Goal: Transaction & Acquisition: Purchase product/service

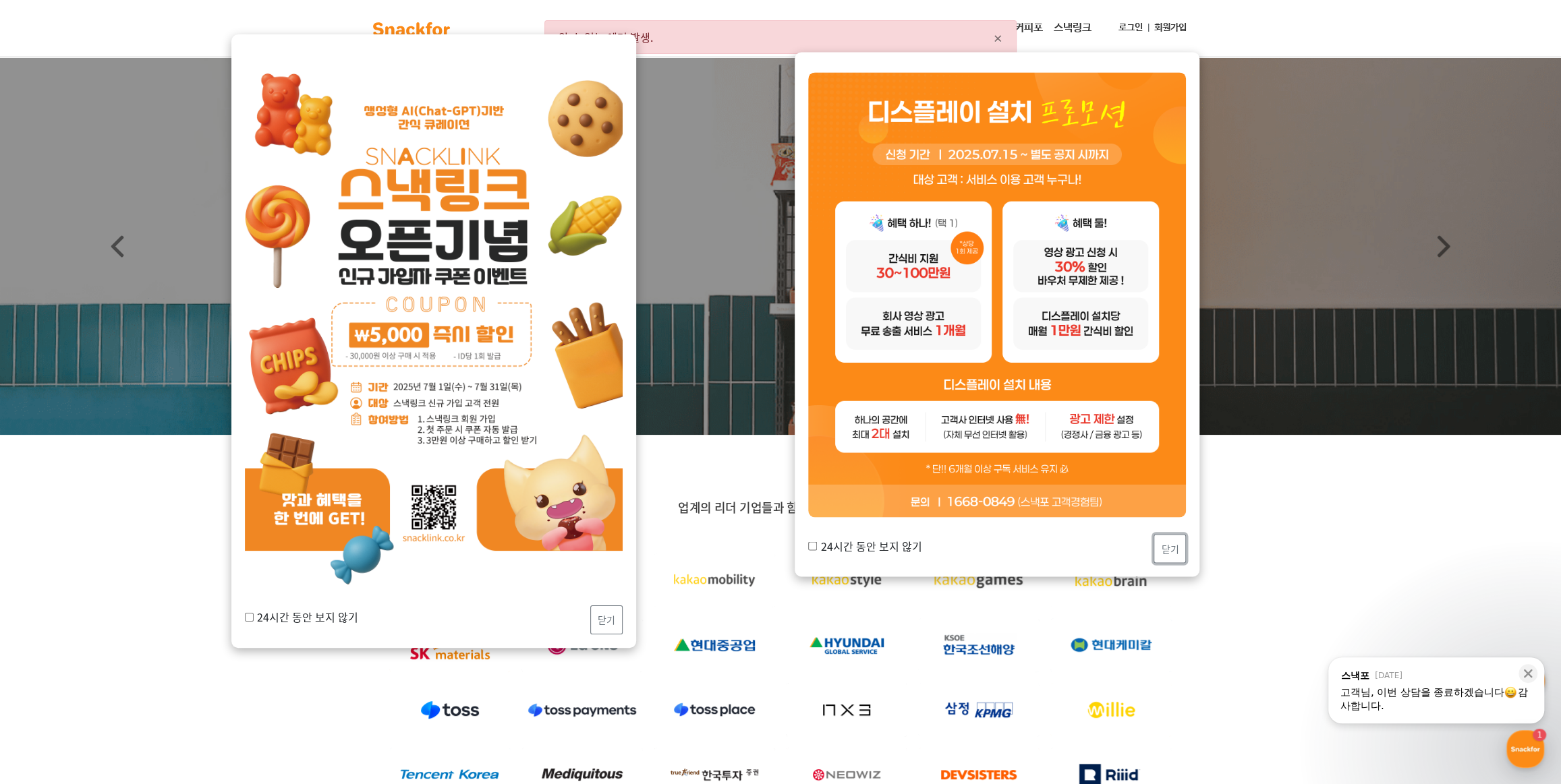
drag, startPoint x: 1174, startPoint y: 555, endPoint x: 1158, endPoint y: 556, distance: 16.0
click at [1173, 555] on button "닫기" at bounding box center [1170, 549] width 32 height 29
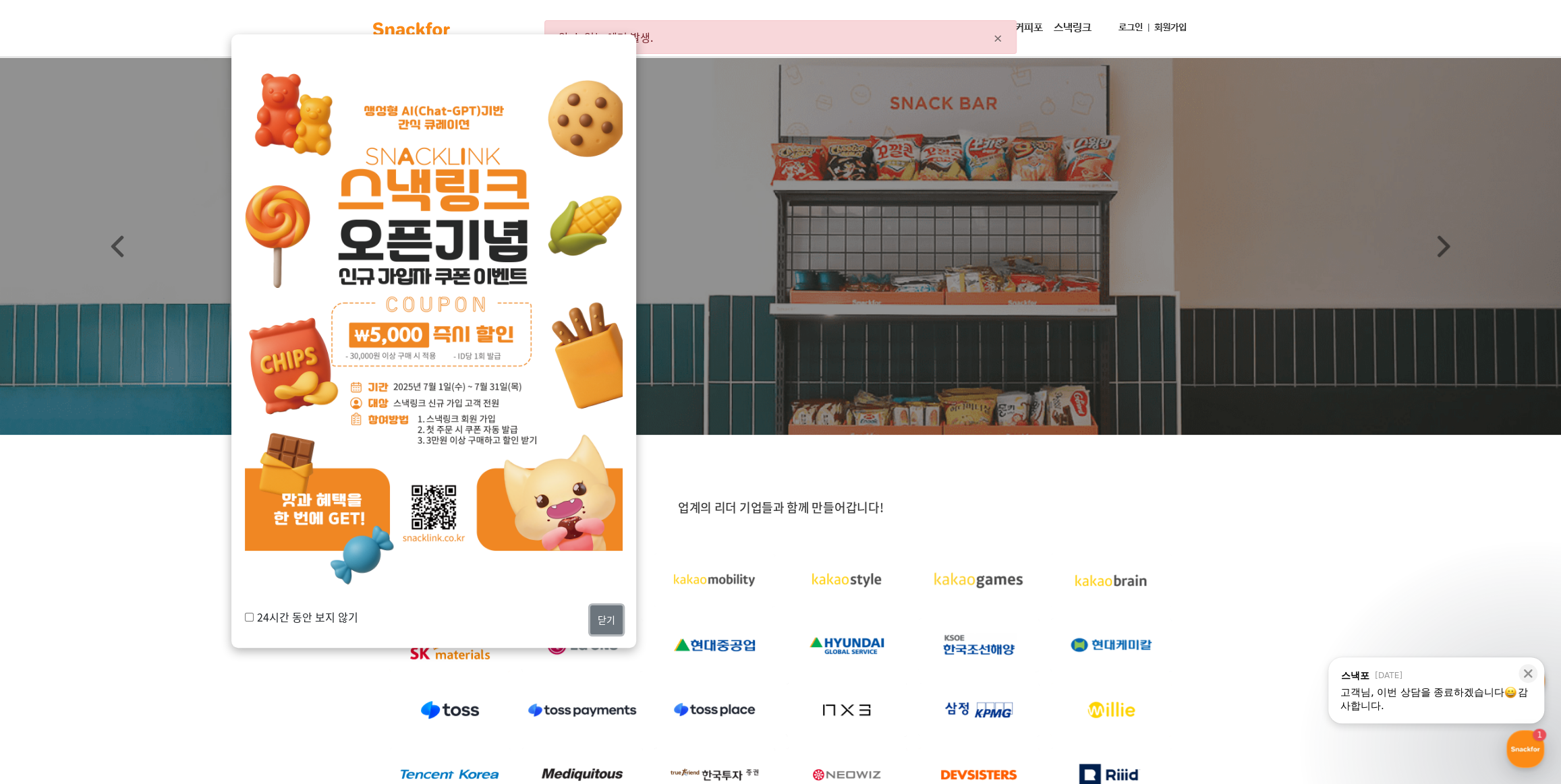
click at [606, 620] on button "닫기" at bounding box center [606, 620] width 32 height 29
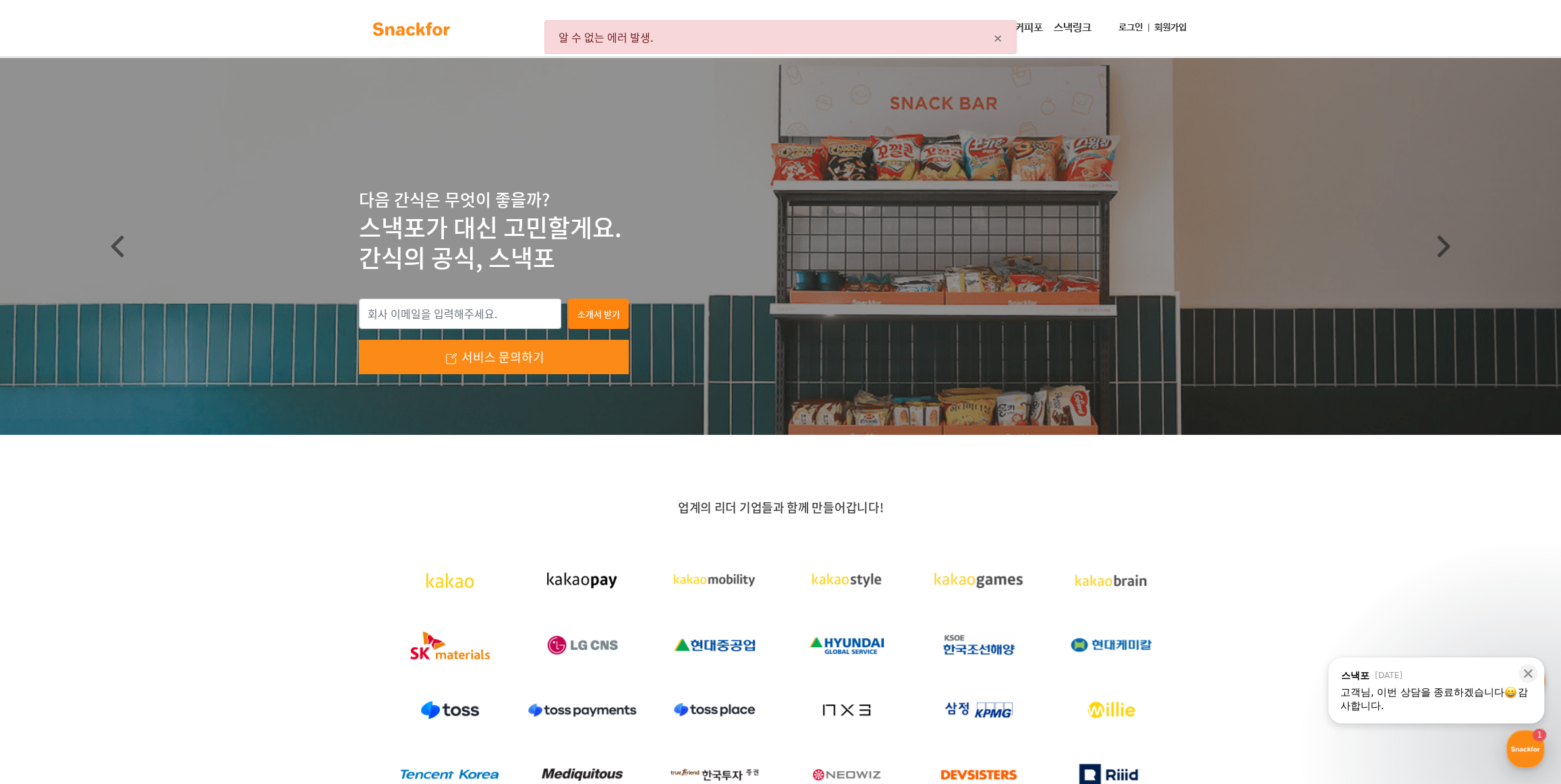
click at [1150, 29] on link "회원가입" at bounding box center [1170, 28] width 43 height 25
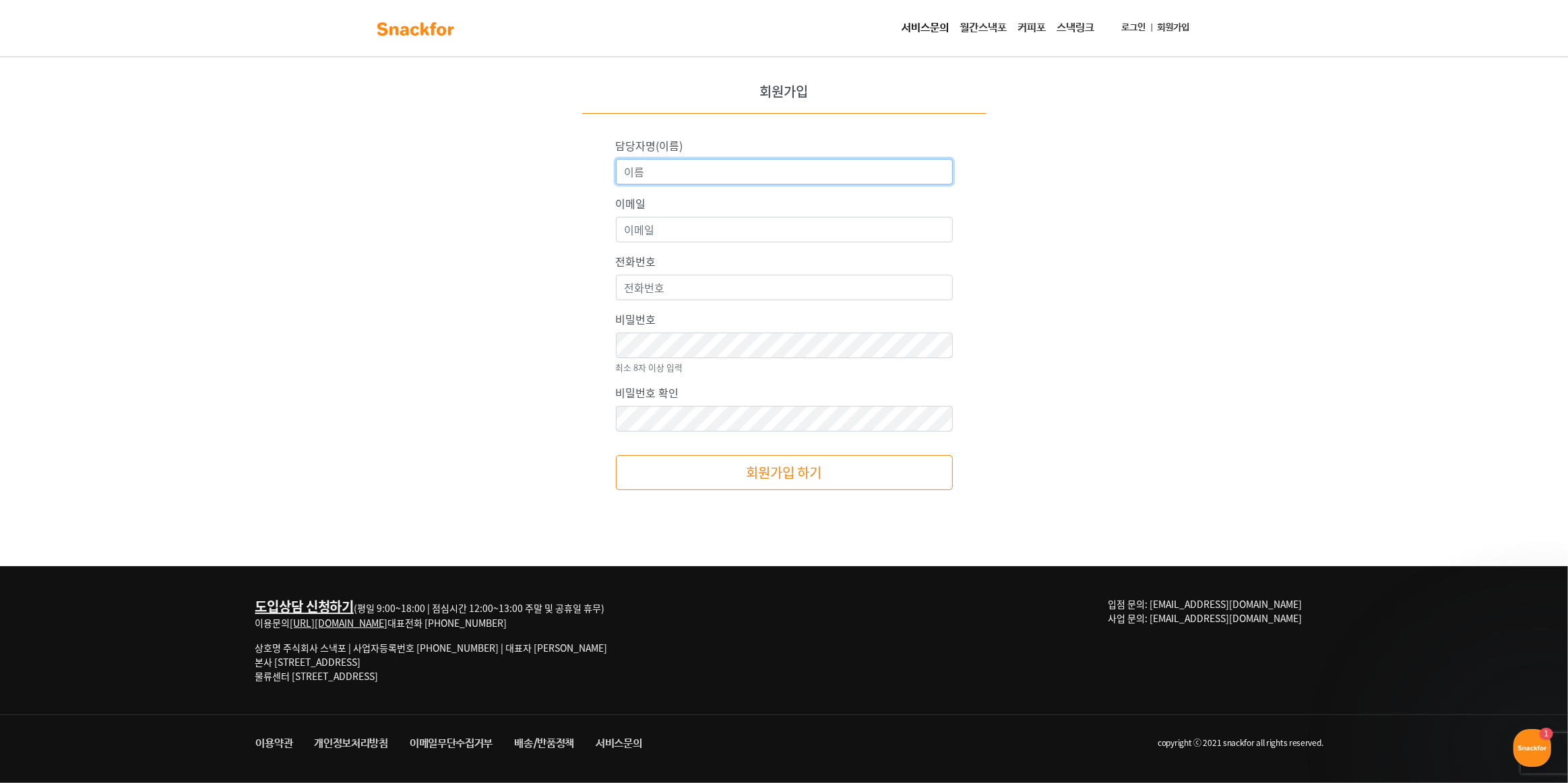
click at [728, 176] on input "담당자명(이름)" at bounding box center [784, 172] width 337 height 26
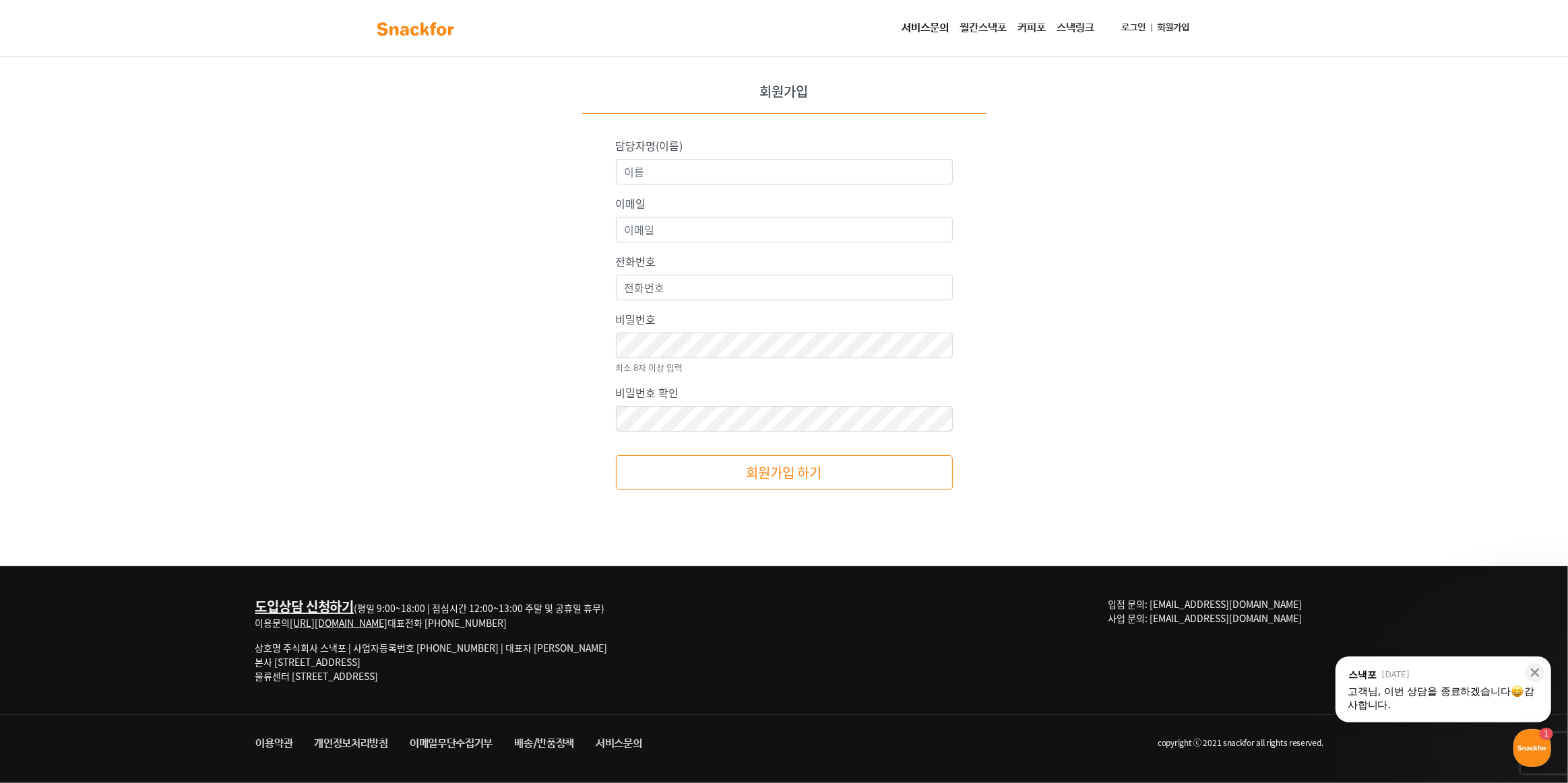
click at [1137, 26] on link "로그인" at bounding box center [1134, 27] width 35 height 25
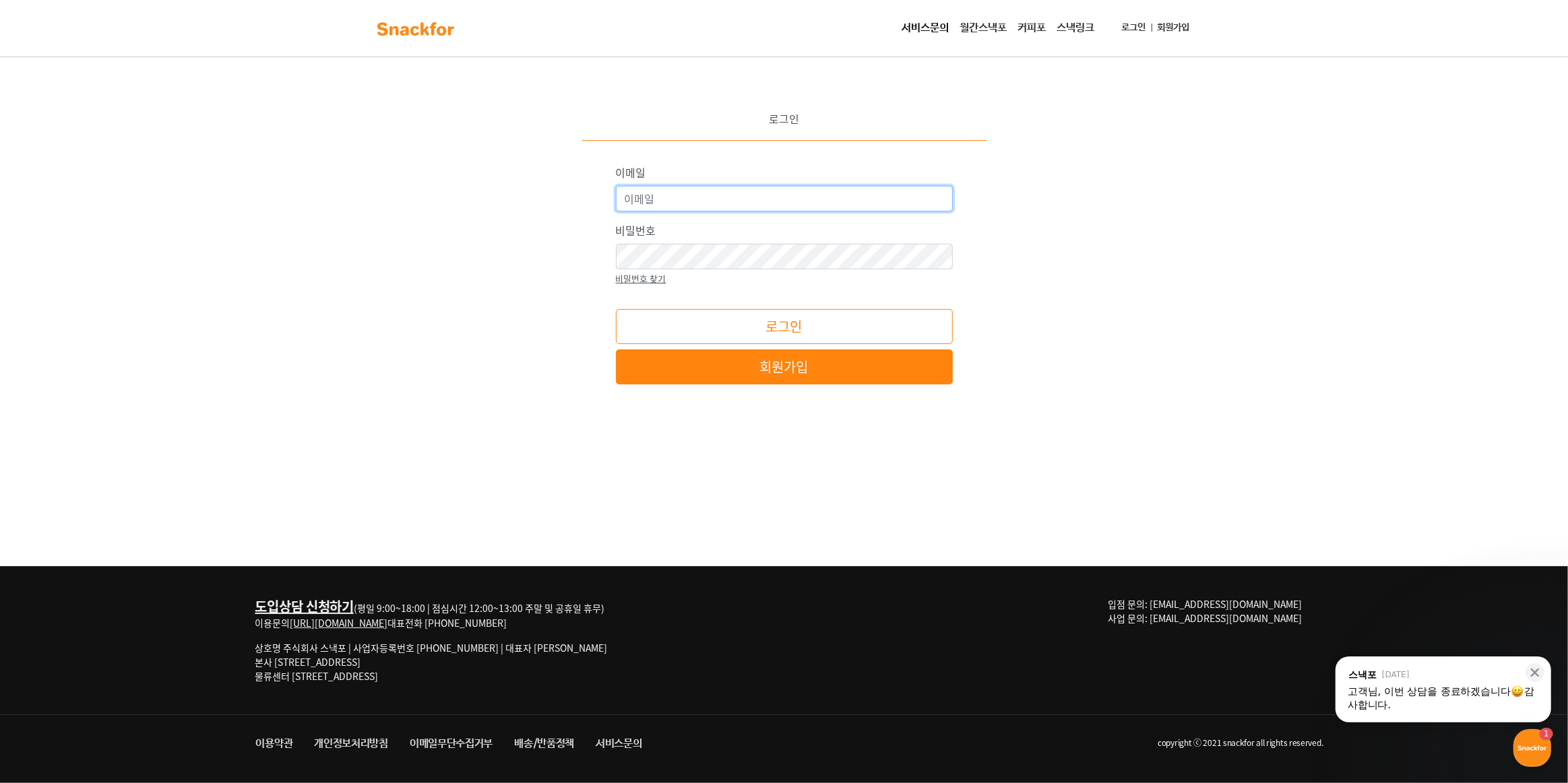
click at [703, 204] on input "이메일" at bounding box center [784, 199] width 337 height 26
type input "sunmoon0712@naver.com"
click at [616, 309] on button "로그인" at bounding box center [784, 327] width 337 height 35
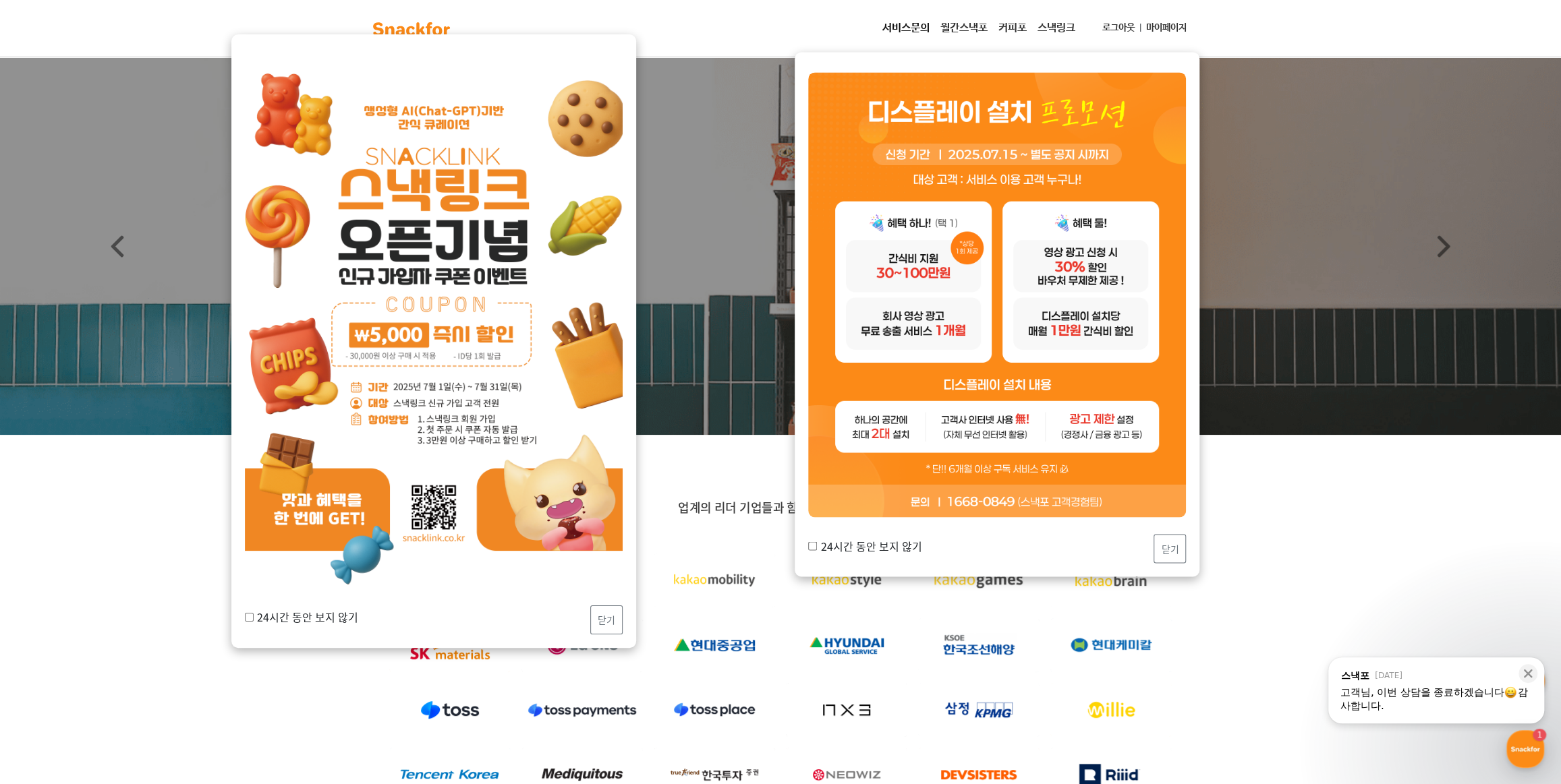
click at [1155, 20] on link "마이페이지" at bounding box center [1167, 28] width 51 height 25
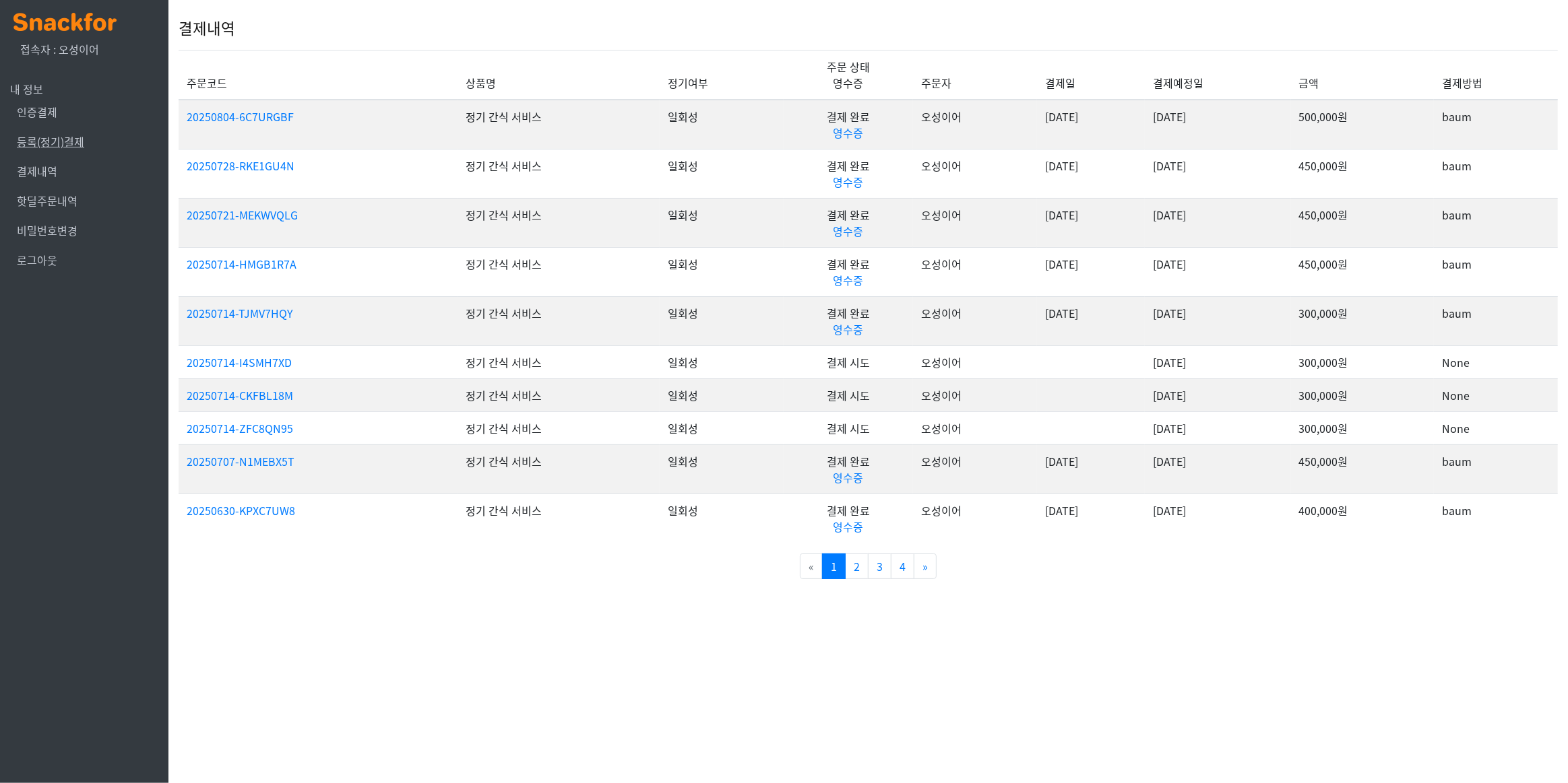
click at [47, 147] on link "등록(정기)결제" at bounding box center [50, 141] width 67 height 16
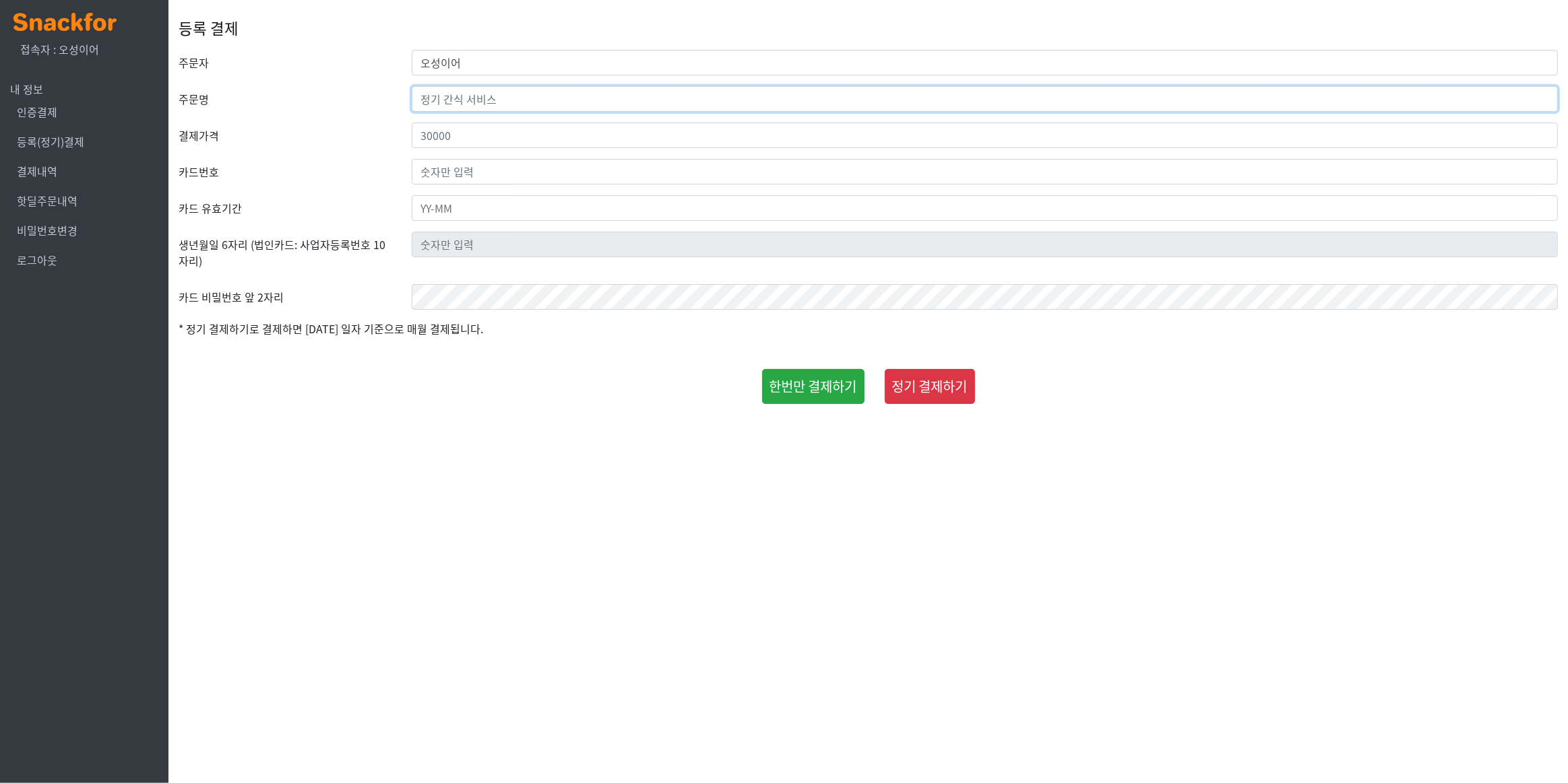
click at [487, 95] on input "text" at bounding box center [984, 99] width 1146 height 26
type input "w"
type input "정기 간식 서비스"
type input "500000"
type input "9440-1172-7268-9416"
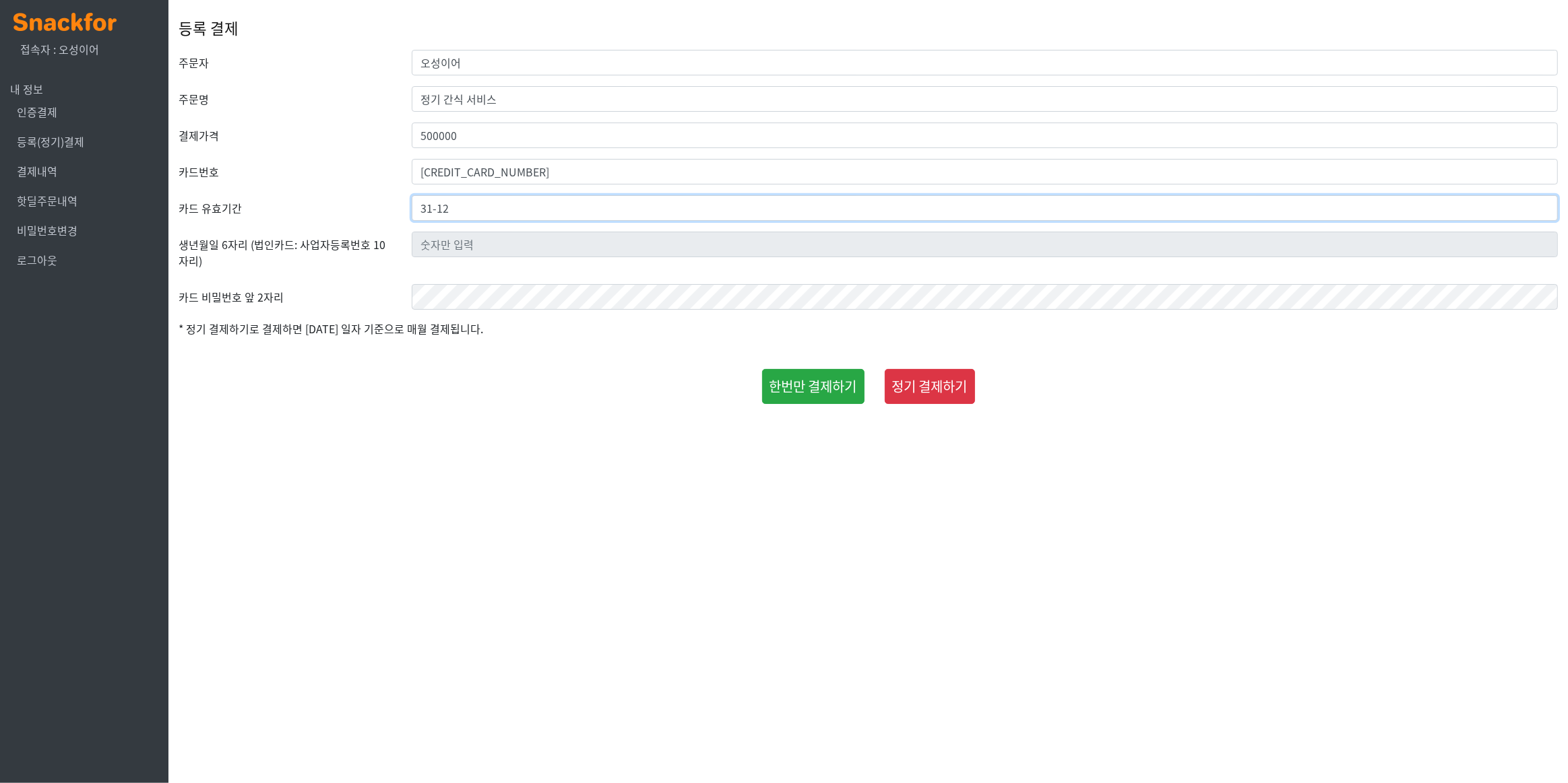
type input "31-12"
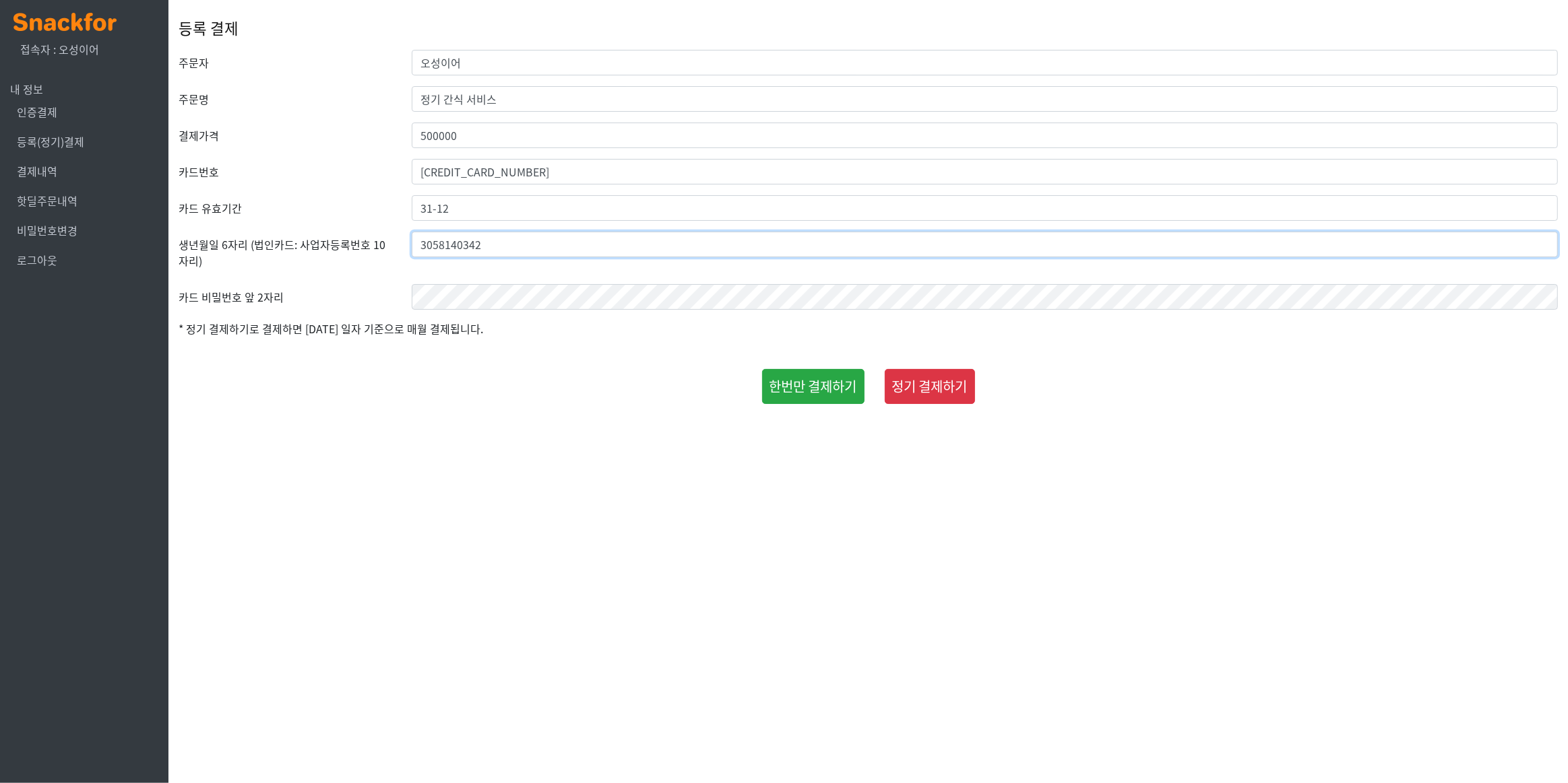
type input "3058140342"
click at [800, 385] on button "한번만 결제하기" at bounding box center [813, 387] width 102 height 35
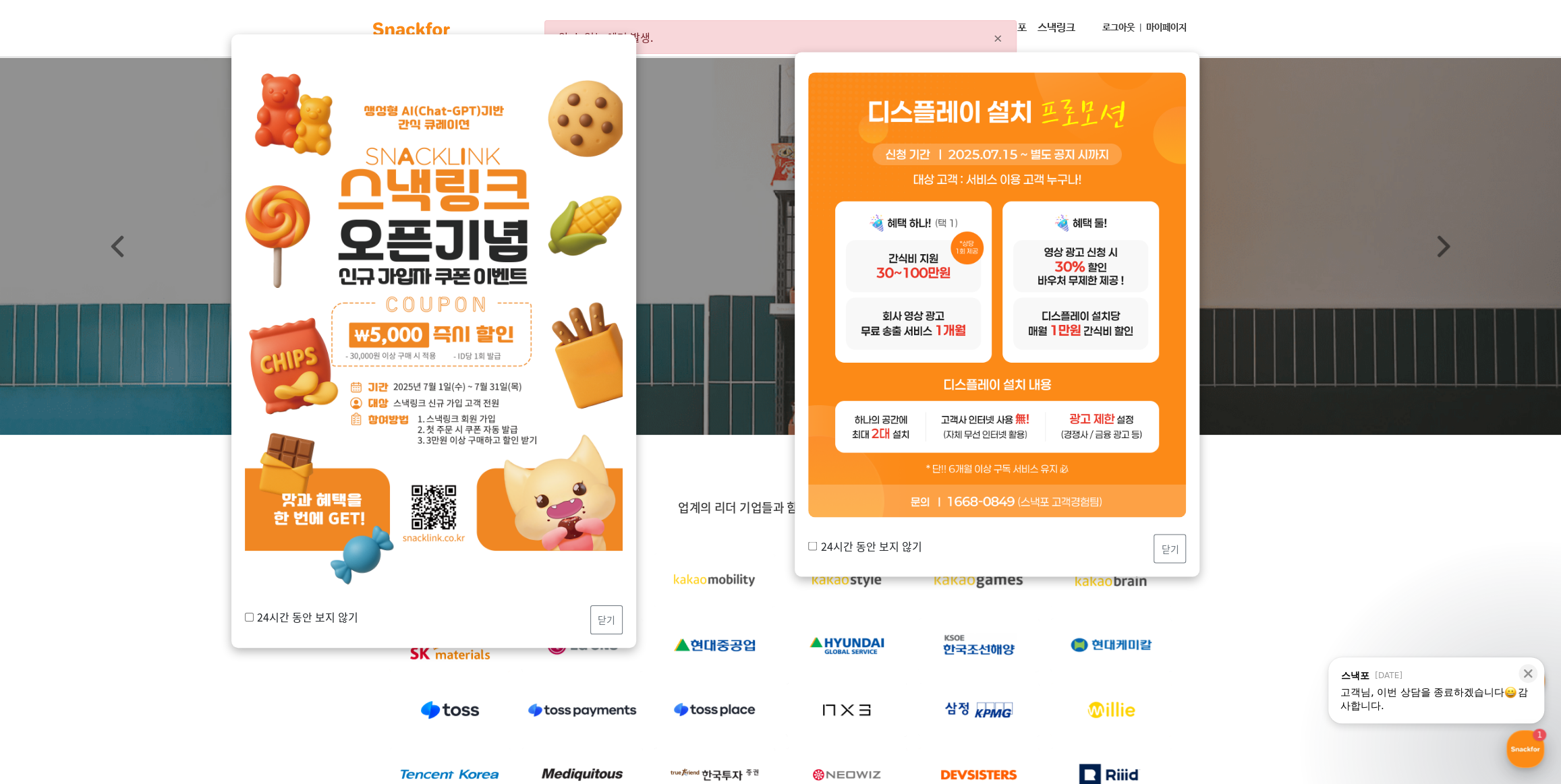
click at [1517, 740] on div "button" at bounding box center [1525, 749] width 37 height 37
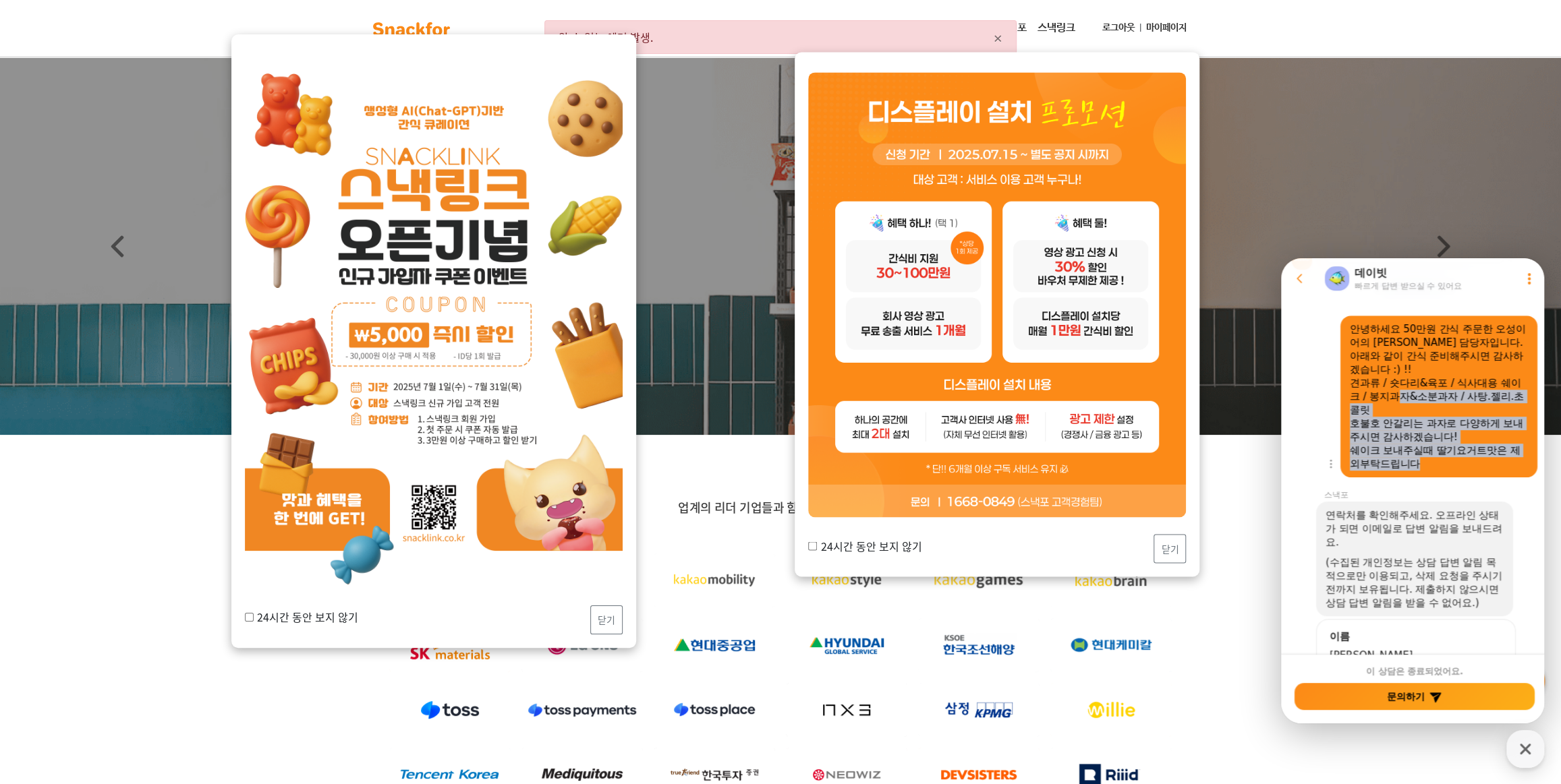
scroll to position [486, 0]
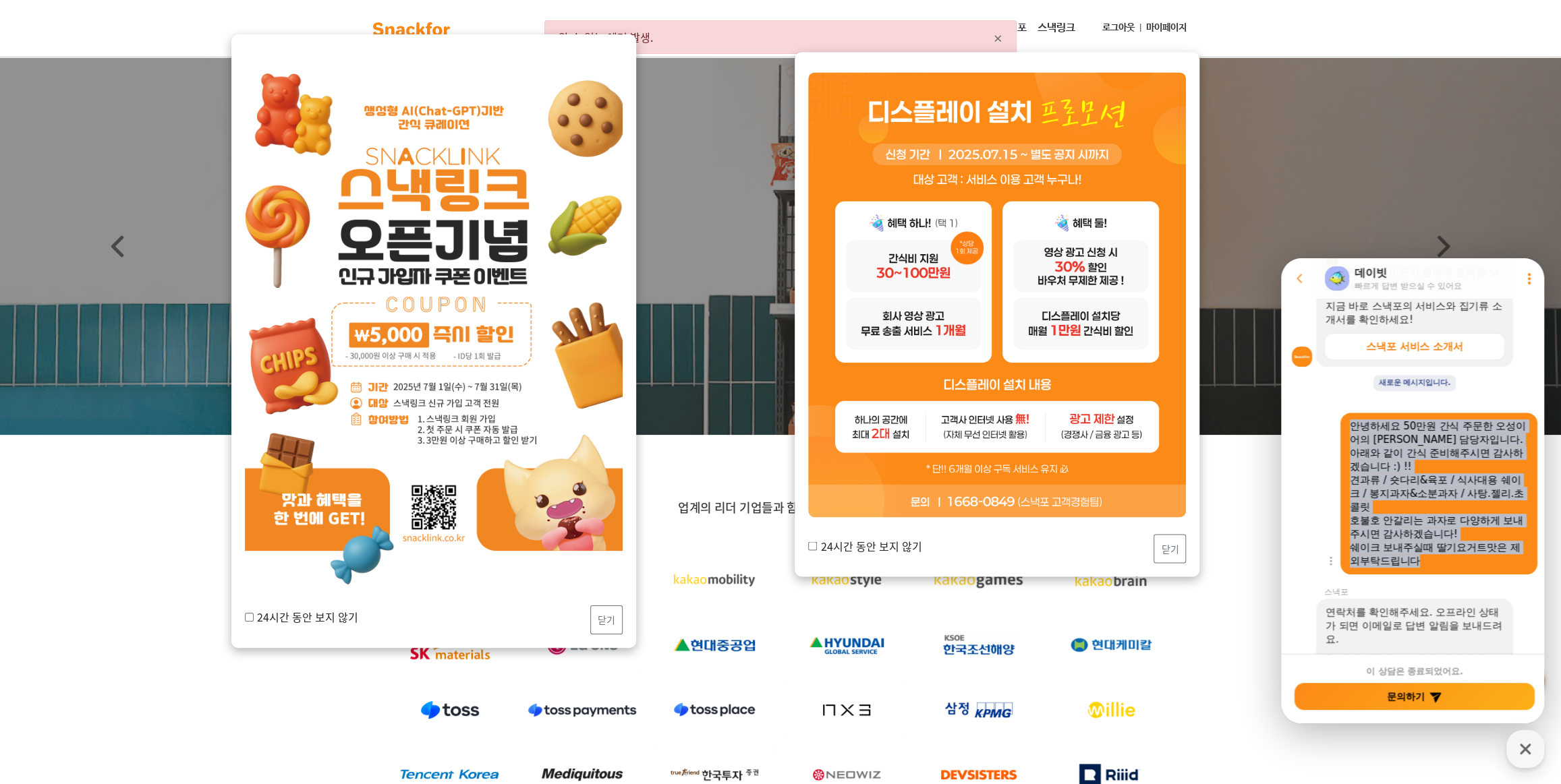
drag, startPoint x: 1438, startPoint y: 439, endPoint x: 1349, endPoint y: 426, distance: 89.9
click at [1350, 426] on div "안녕하세요 50만원 간식 주문한 오성이어의 정현구 담당자입니다. 아래와 같이 간식 준비해주시면 감사하겠습니다 :) !! 견과류 / 숏다리&육포…" at bounding box center [1439, 494] width 178 height 148
copy div "안녕하세요 50만원 간식 주문한 오성이어의 정현구 담당자입니다. 아래와 같이 간식 준비해주시면 감사하겠습니다 :) !! 견과류 / 숏다리&육포…"
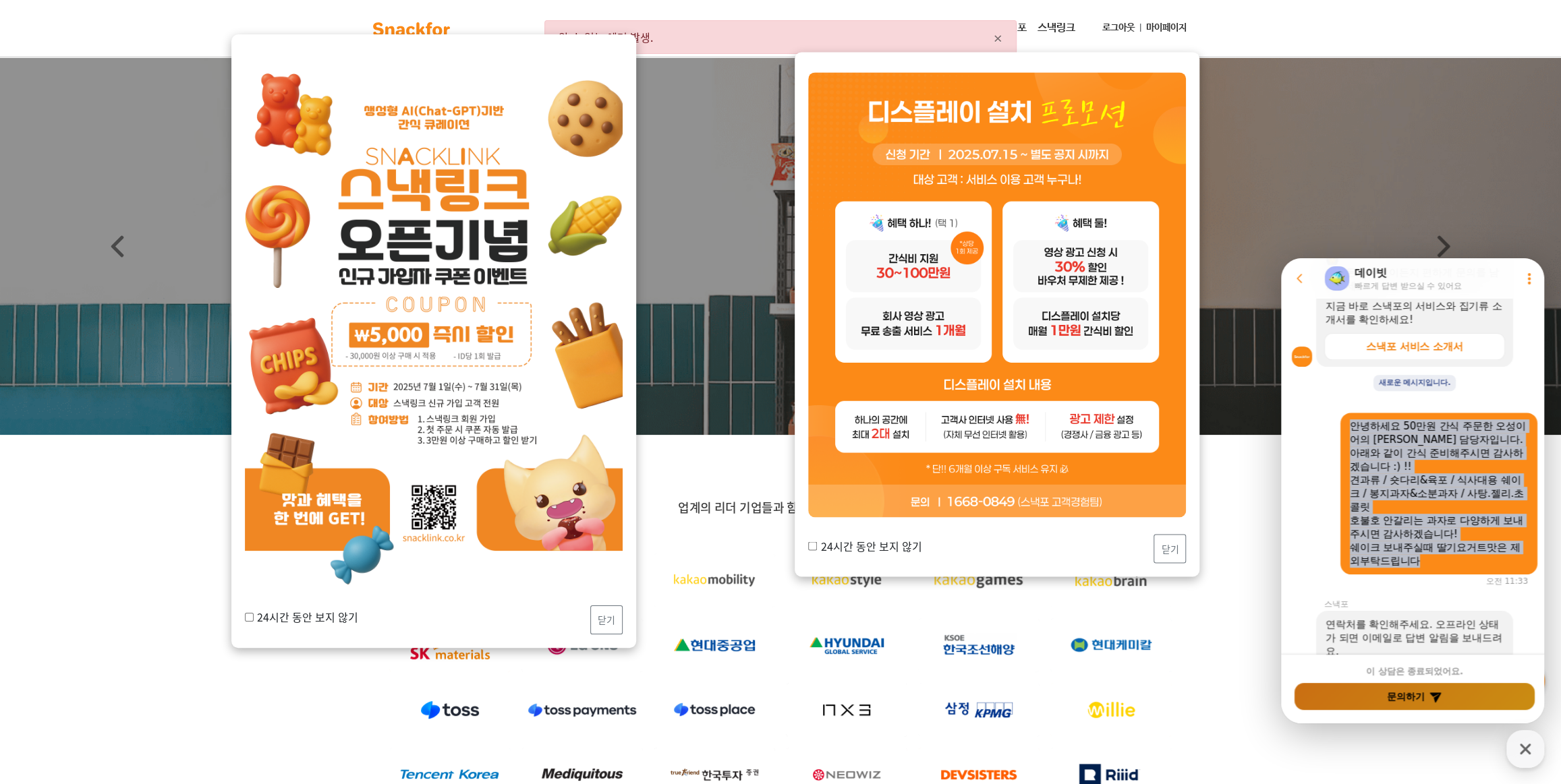
click at [1397, 697] on button "문의하기" at bounding box center [1415, 696] width 240 height 27
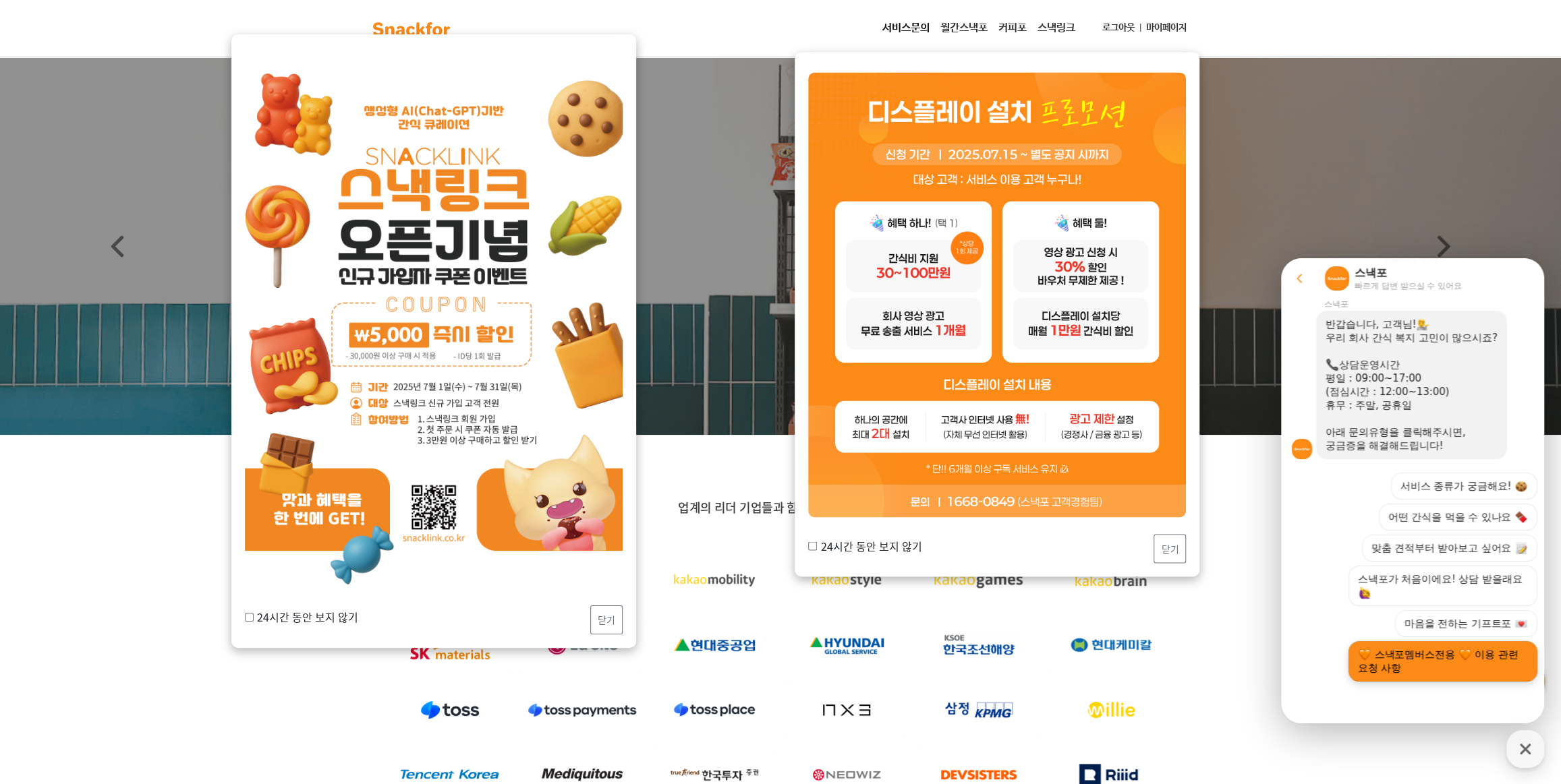
scroll to position [245, 0]
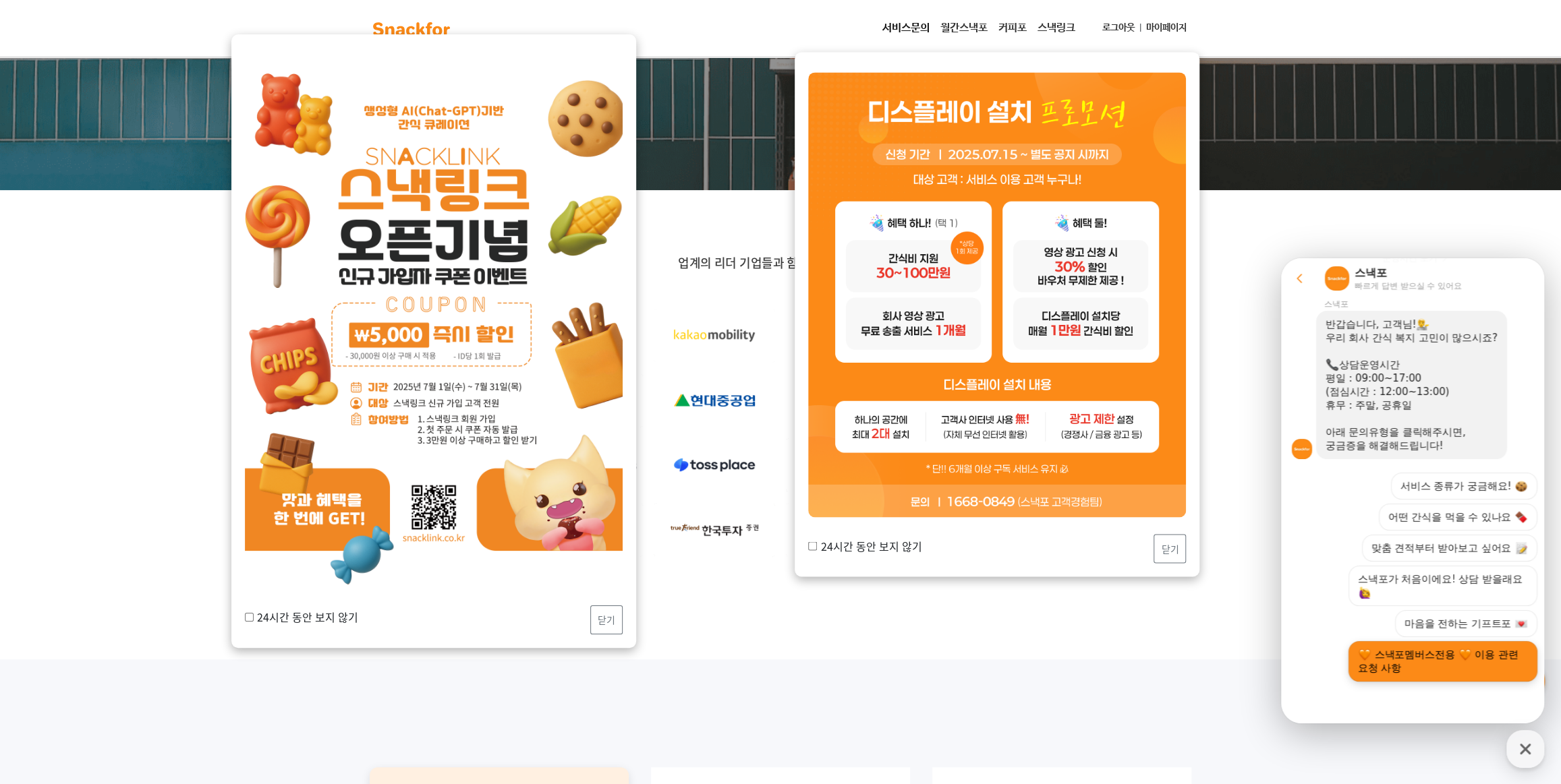
click at [1420, 663] on button "스낵포멤버스전용 이용 관련 요청 사항" at bounding box center [1443, 661] width 189 height 40
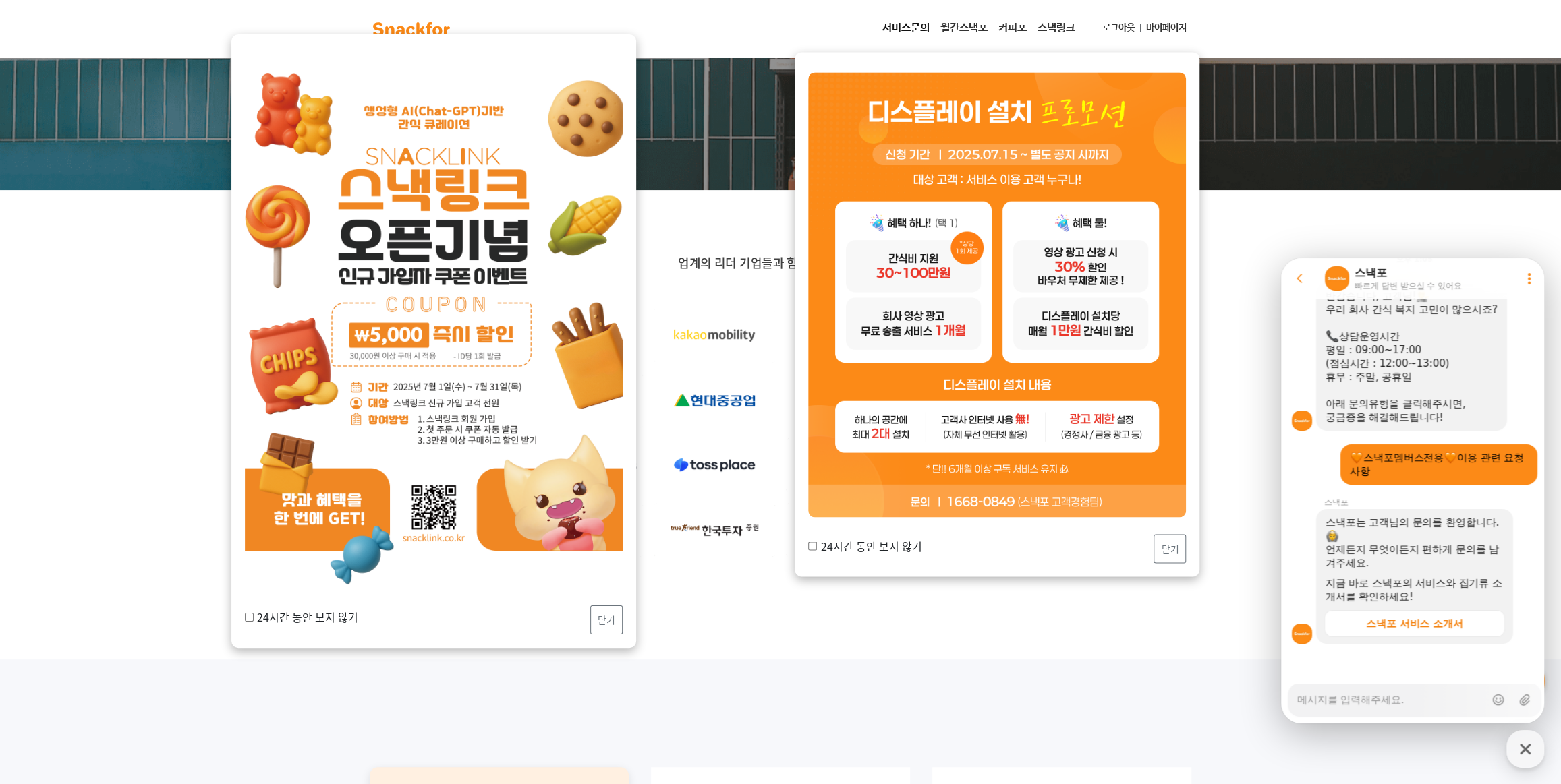
scroll to position [212, 0]
click at [1371, 697] on textarea "Messenger Input Textarea" at bounding box center [1391, 695] width 187 height 23
type textarea "x"
type textarea "안녕하세요 50만원 간식 주문한 오성이어의 정현구 담당자입니다. 아래와 같이 간식 준비해주시면 감사하겠습니다 :) !! 견과류 / 숏다리&육포…"
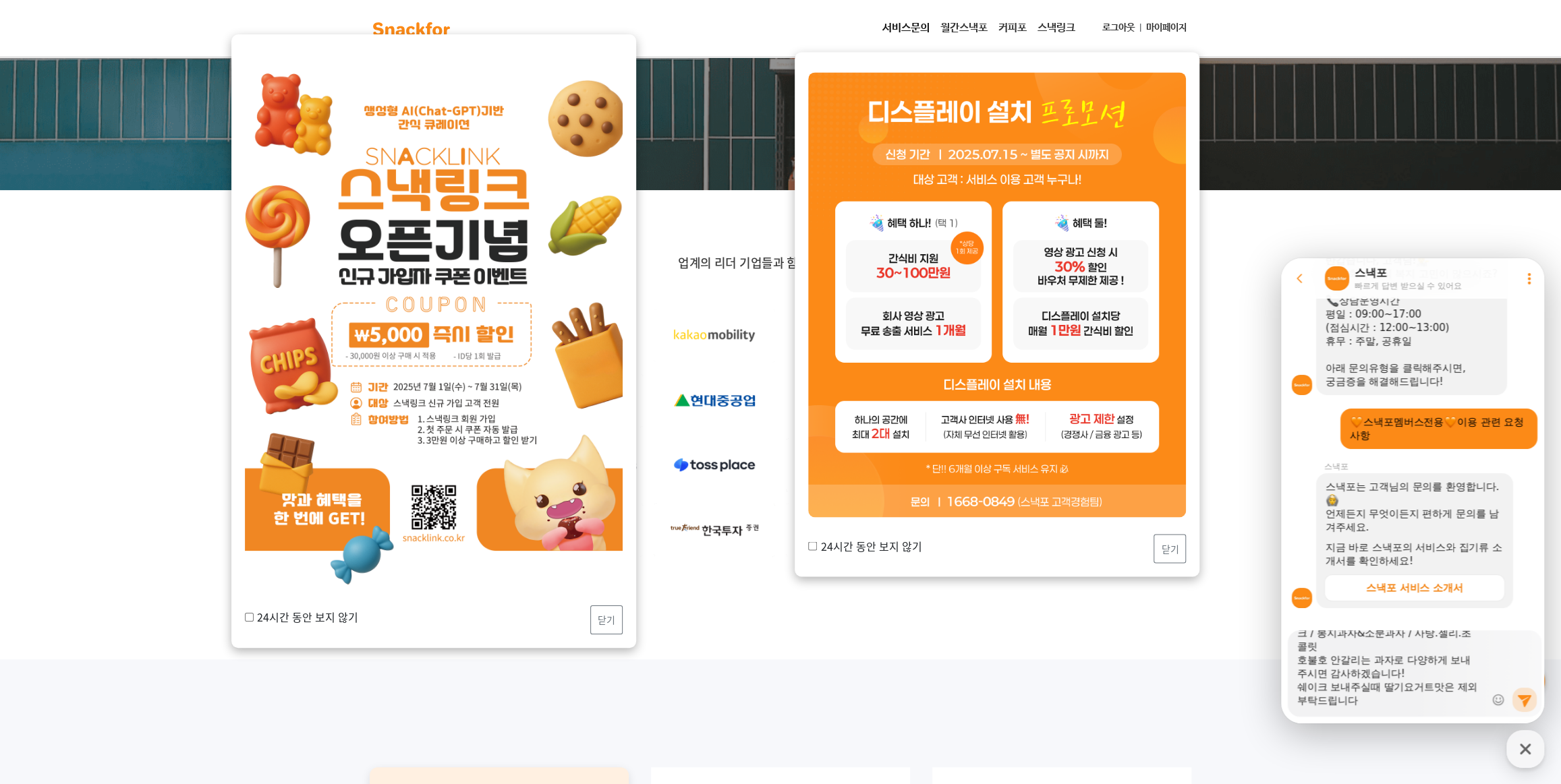
scroll to position [264, 0]
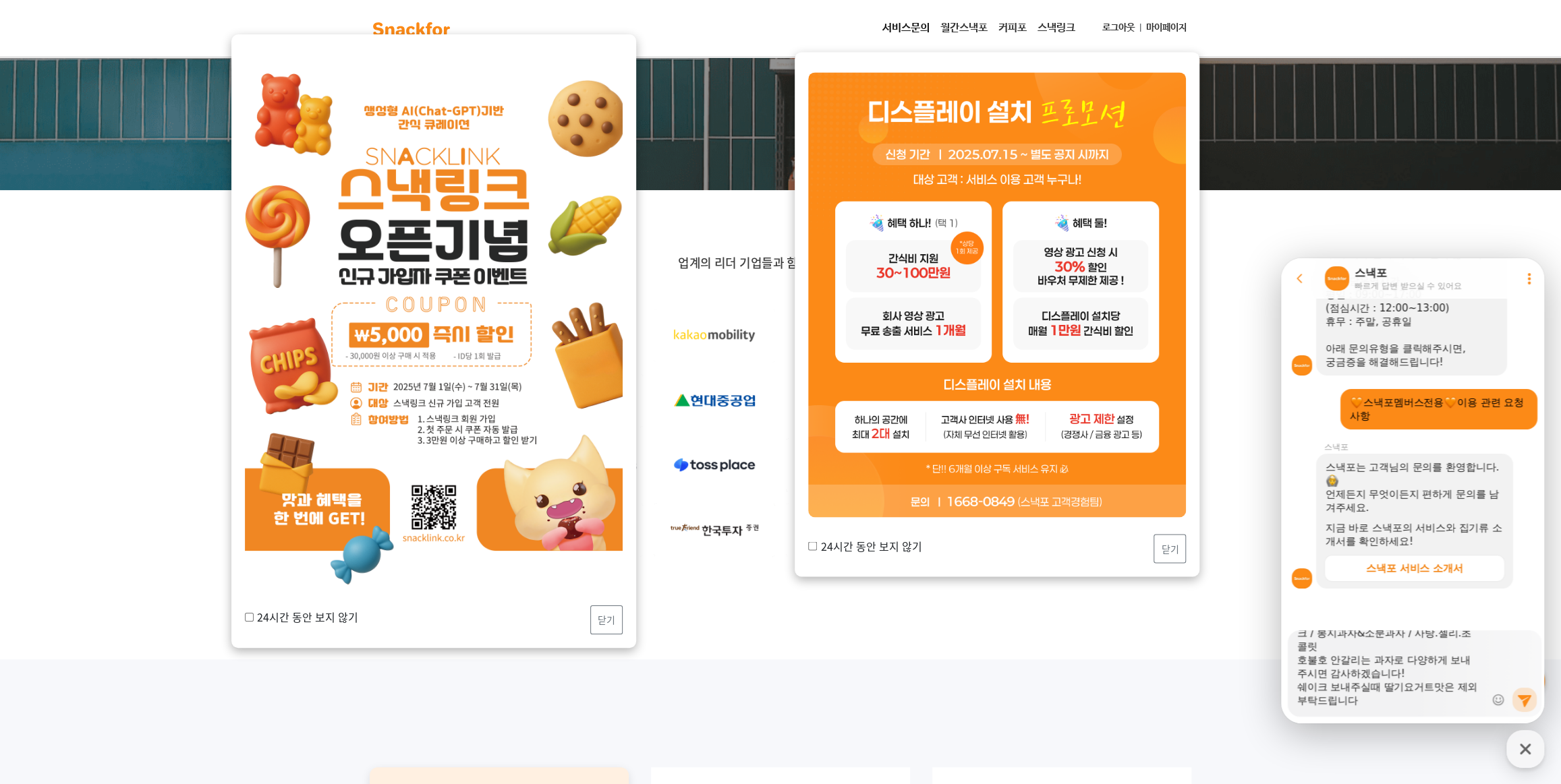
click at [1388, 689] on textarea "안녕하세요 50만원 간식 주문한 오성이어의 정현구 담당자입니다. 아래와 같이 간식 준비해주시면 감사하겠습니다 :) !! 견과류 / 숏다리&육포…" at bounding box center [1391, 669] width 187 height 77
drag, startPoint x: 1388, startPoint y: 699, endPoint x: 1387, endPoint y: 689, distance: 10.0
click at [1387, 689] on textarea "안녕하세요 50만원 간식 주문한 오성이어의 정현구 담당자입니다. 아래와 같이 간식 준비해주시면 감사하겠습니다 :) !! 견과류 / 숏다리&육포…" at bounding box center [1391, 669] width 187 height 77
type textarea "x"
type textarea "안녕하세요 50만원 간식 주문한 오성이어의 정현구 담당자입니다. 아래와 같이 간식 준비해주시면 감사하겠습니다 :) !! 견과류 / 숏다리&육포…"
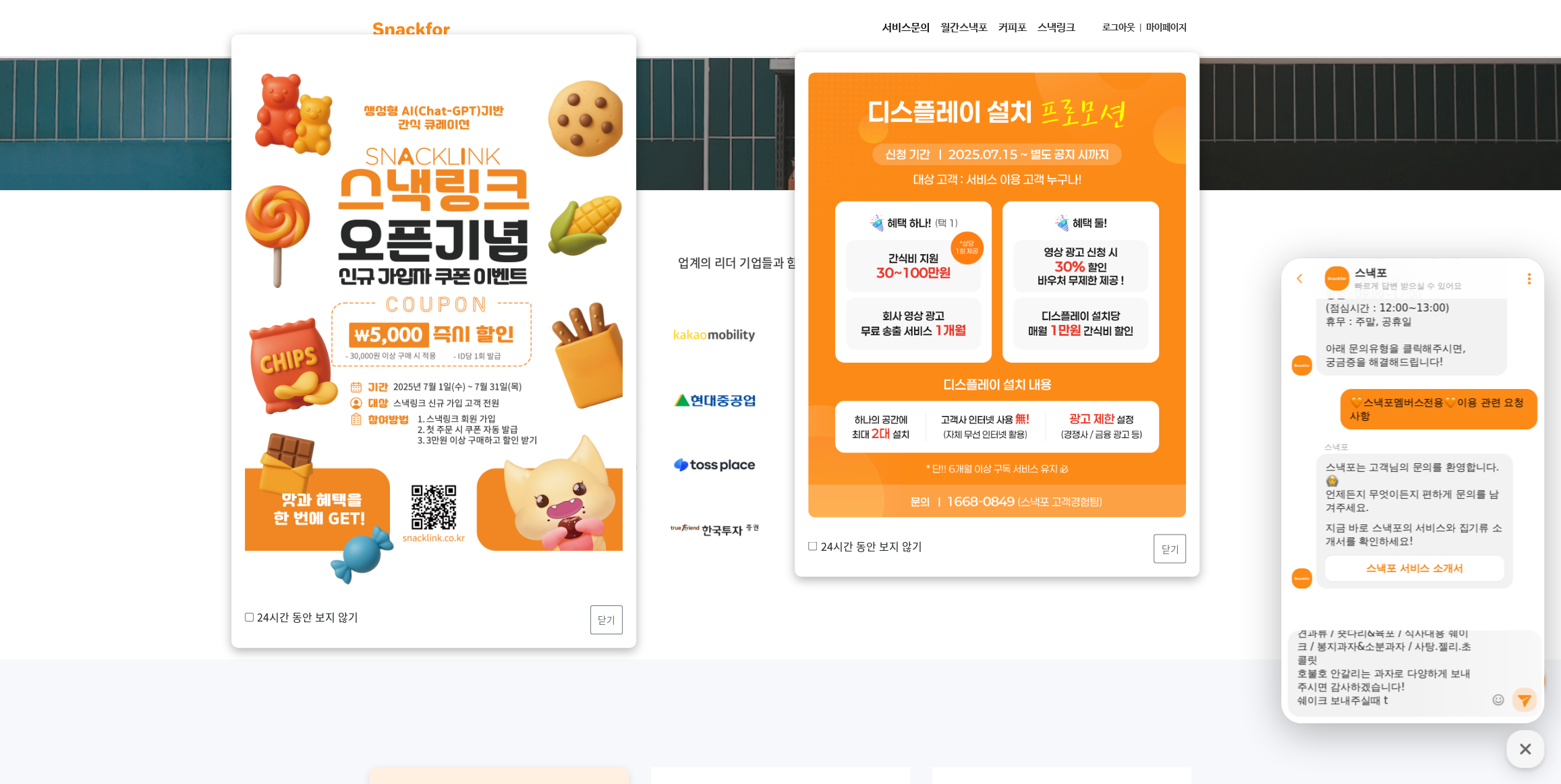
scroll to position [67, 0]
type textarea "x"
type textarea "안녕하세요 50만원 간식 주문한 오성이어의 정현구 담당자입니다. 아래와 같이 간식 준비해주시면 감사하겠습니다 :) !! 견과류 / 숏다리&육포…"
type textarea "x"
type textarea "안녕하세요 50만원 간식 주문한 오성이어의 정현구 담당자입니다. 아래와 같이 간식 준비해주시면 감사하겠습니다 :) !! 견과류 / 숏다리&육포…"
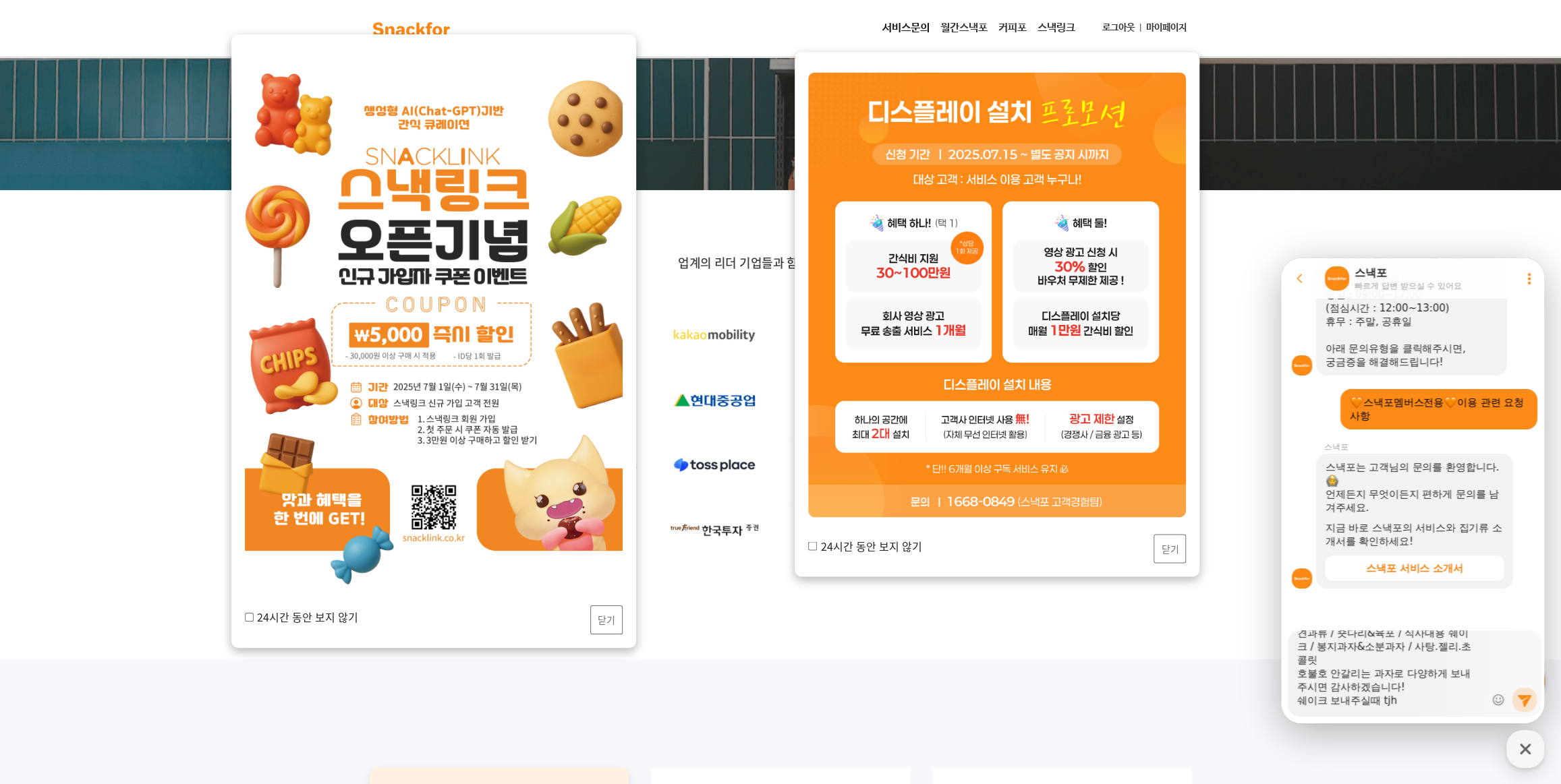
type textarea "x"
type textarea "안녕하세요 50만원 간식 주문한 오성이어의 정현구 담당자입니다. 아래와 같이 간식 준비해주시면 감사하겠습니다 :) !! 견과류 / 숏다리&육포…"
type textarea "x"
type textarea "안녕하세요 50만원 간식 주문한 오성이어의 정현구 담당자입니다. 아래와 같이 간식 준비해주시면 감사하겠습니다 :) !! 견과류 / 숏다리&육포…"
type textarea "x"
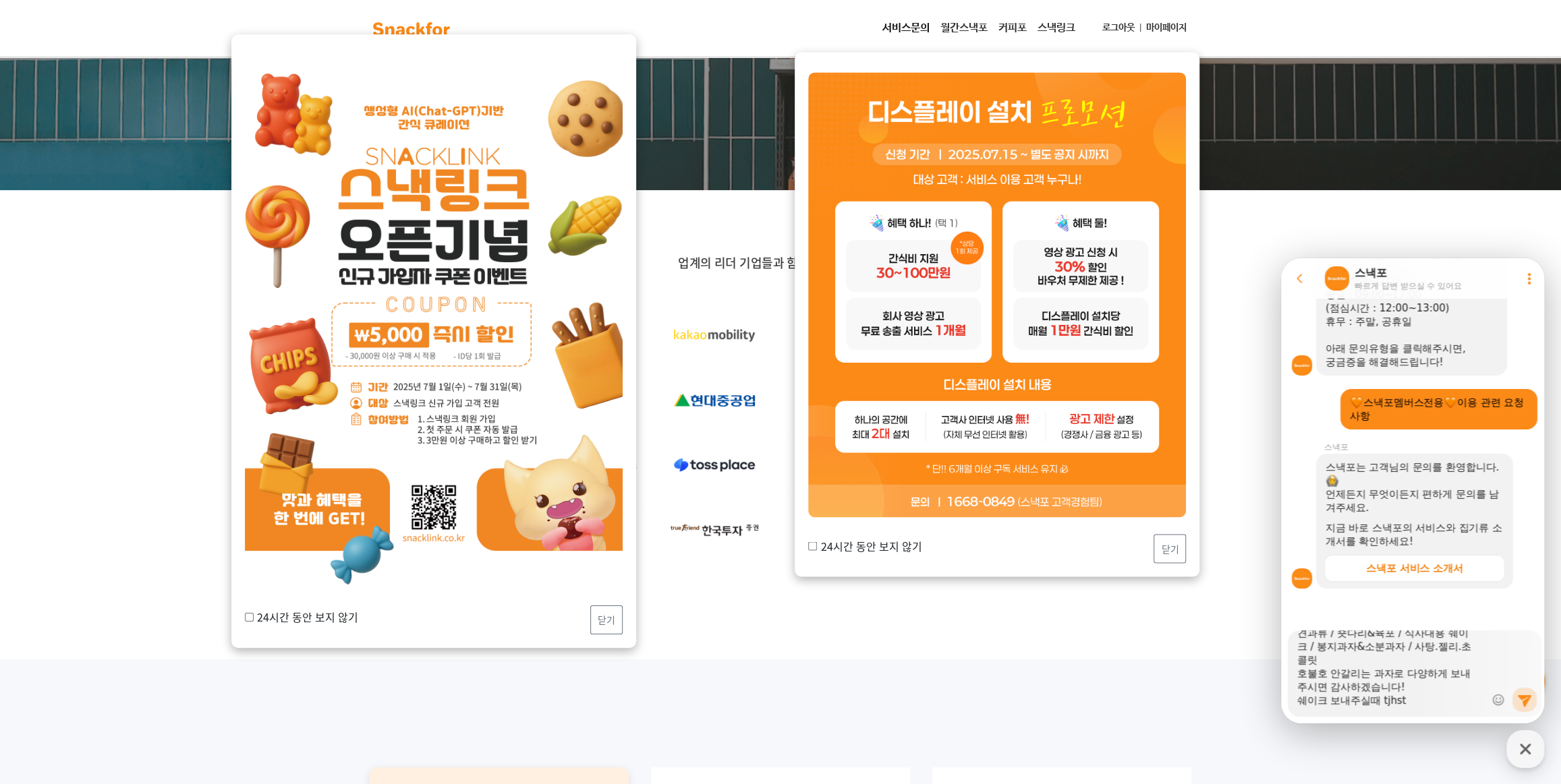
type textarea "안녕하세요 50만원 간식 주문한 오성이어의 정현구 담당자입니다. 아래와 같이 간식 준비해주시면 감사하겠습니다 :) !! 견과류 / 숏다리&육포…"
type textarea "x"
type textarea "안녕하세요 50만원 간식 주문한 오성이어의 정현구 담당자입니다. 아래와 같이 간식 준비해주시면 감사하겠습니다 :) !! 견과류 / 숏다리&육포…"
type textarea "x"
type textarea "안녕하세요 50만원 간식 주문한 오성이어의 정현구 담당자입니다. 아래와 같이 간식 준비해주시면 감사하겠습니다 :) !! 견과류 / 숏다리&육포…"
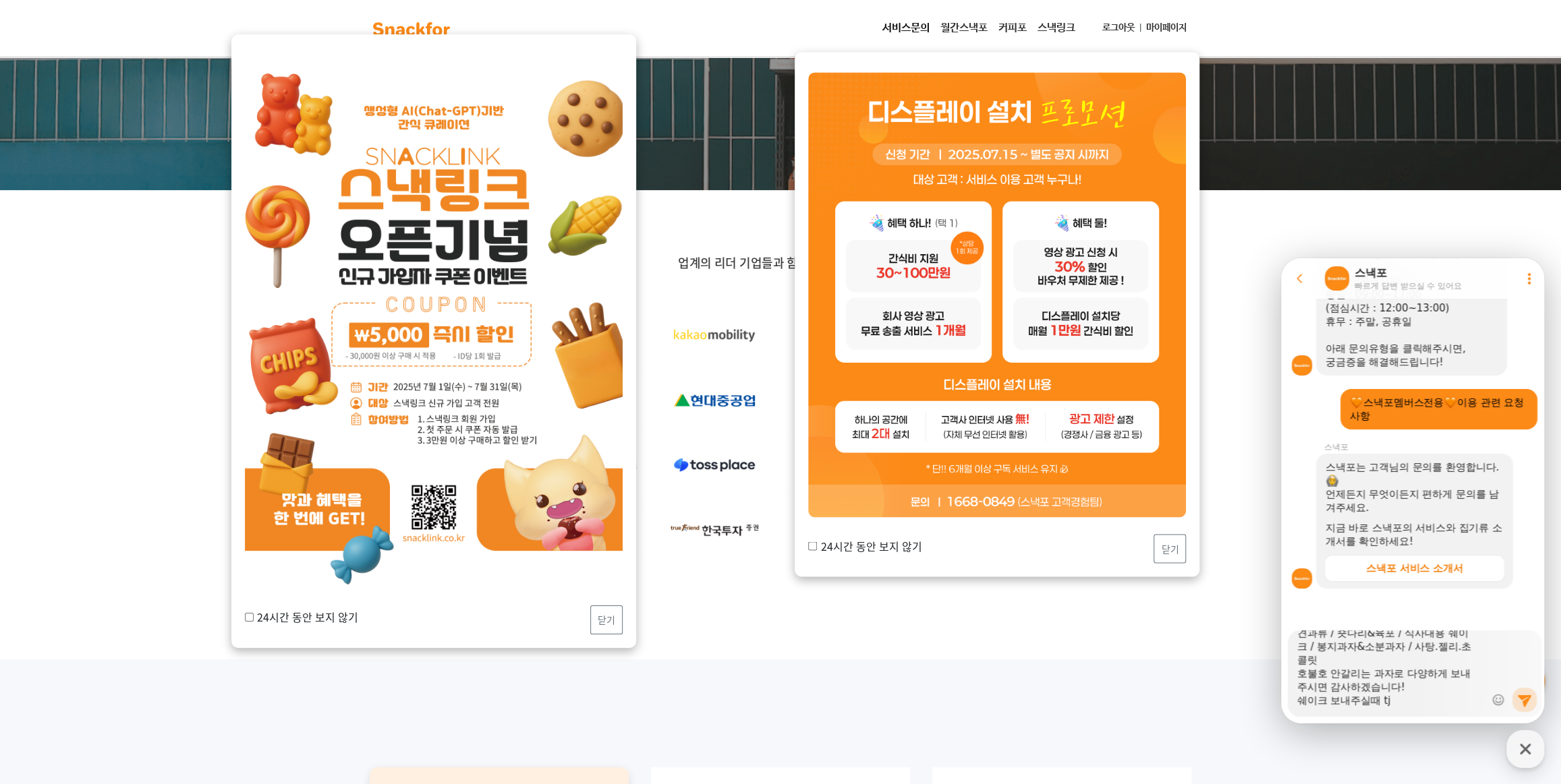
type textarea "x"
type textarea "안녕하세요 50만원 간식 주문한 오성이어의 정현구 담당자입니다. 아래와 같이 간식 준비해주시면 감사하겠습니다 :) !! 견과류 / 숏다리&육포…"
type textarea "x"
type textarea "안녕하세요 50만원 간식 주문한 오성이어의 정현구 담당자입니다. 아래와 같이 간식 준비해주시면 감사하겠습니다 :) !! 견과류 / 숏다리&육포…"
type textarea "x"
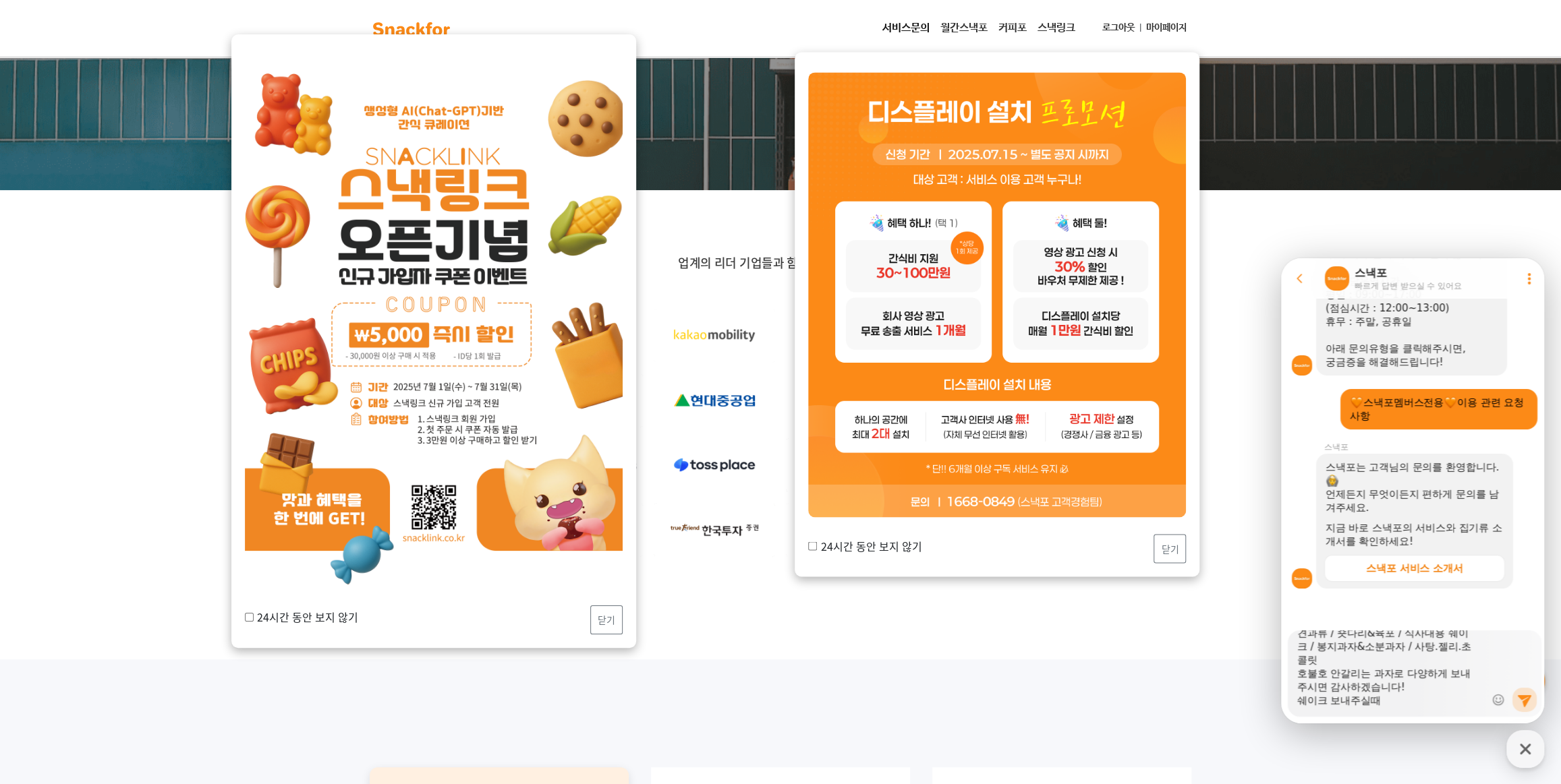
type textarea "안녕하세요 50만원 간식 주문한 오성이어의 정현구 담당자입니다. 아래와 같이 간식 준비해주시면 감사하겠습니다 :) !! 견과류 / 숏다리&육포…"
type textarea "x"
type textarea "안녕하세요 50만원 간식 주문한 오성이어의 정현구 담당자입니다. 아래와 같이 간식 준비해주시면 감사하겠습니다 :) !! 견과류 / 숏다리&육포…"
type textarea "x"
type textarea "안녕하세요 50만원 간식 주문한 오성이어의 정현구 담당자입니다. 아래와 같이 간식 준비해주시면 감사하겠습니다 :) !! 견과류 / 숏다리&육포…"
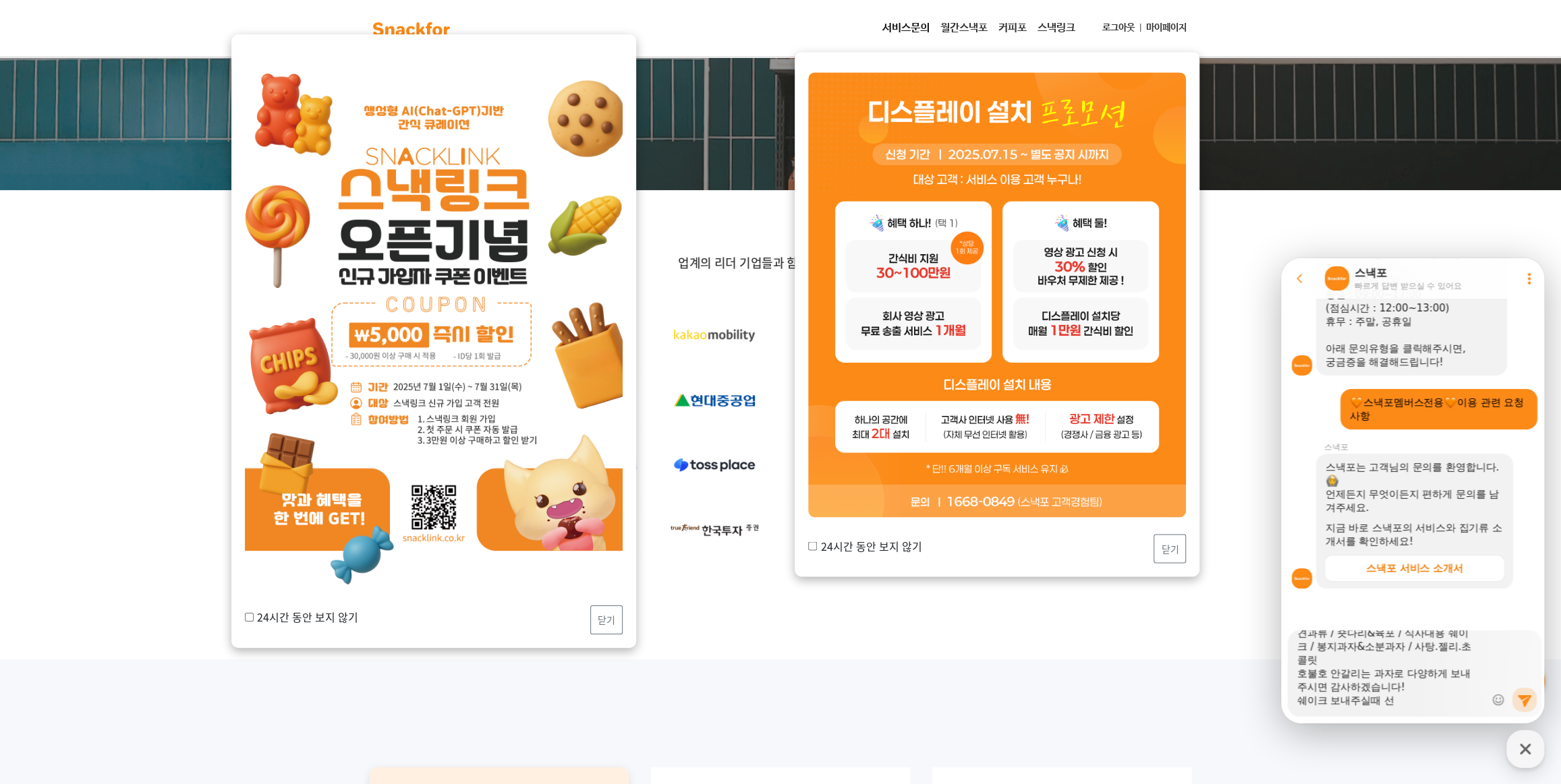
type textarea "x"
type textarea "안녕하세요 50만원 간식 주문한 오성이어의 정현구 담당자입니다. 아래와 같이 간식 준비해주시면 감사하겠습니다 :) !! 견과류 / 숏다리&육포…"
type textarea "x"
type textarea "안녕하세요 50만원 간식 주문한 오성이어의 정현구 담당자입니다. 아래와 같이 간식 준비해주시면 감사하겠습니다 :) !! 견과류 / 숏다리&육포…"
type textarea "x"
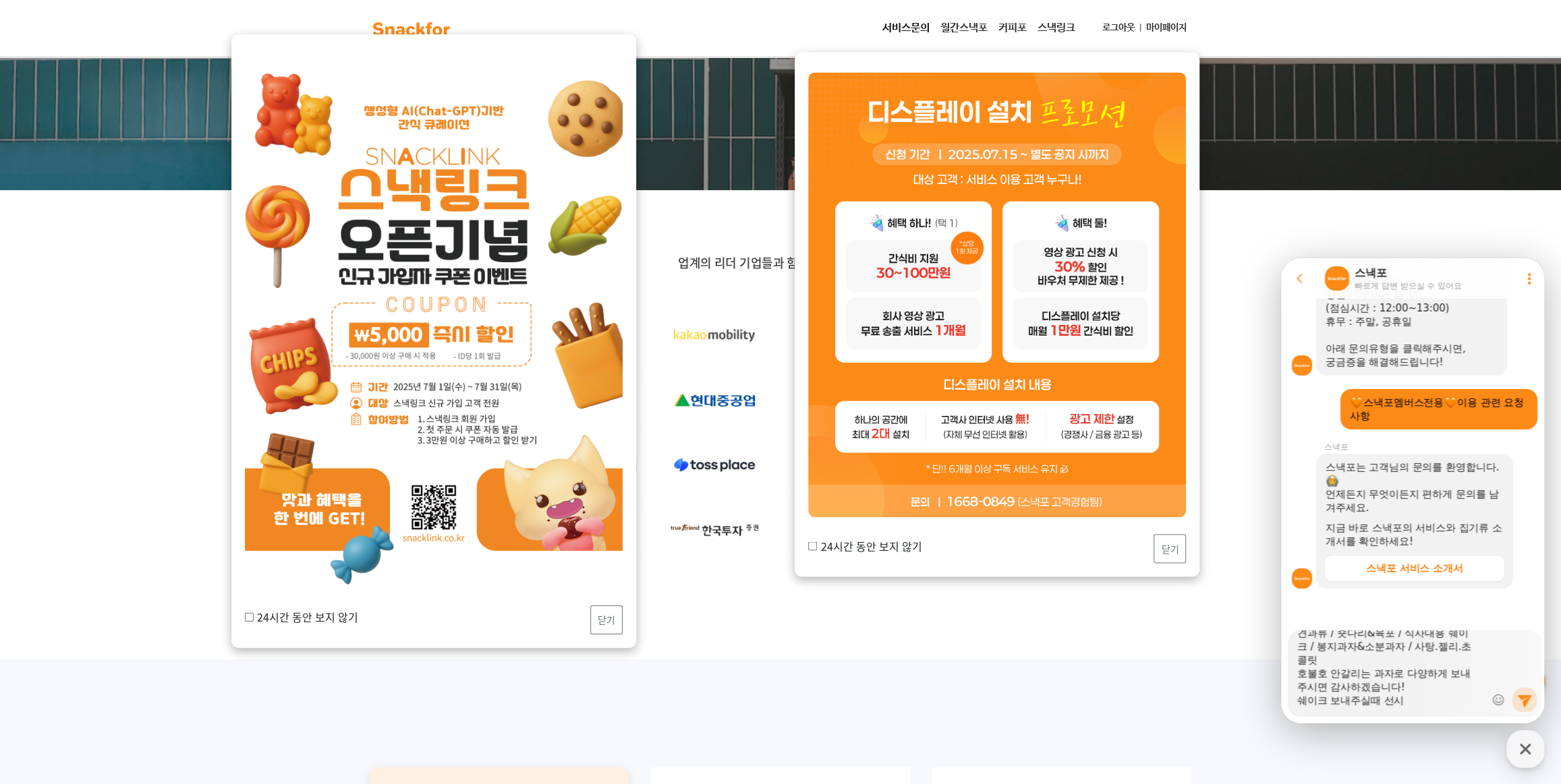
type textarea "안녕하세요 50만원 간식 주문한 오성이어의 정현구 담당자입니다. 아래와 같이 간식 준비해주시면 감사하겠습니다 :) !! 견과류 / 숏다리&육포…"
type textarea "x"
type textarea "안녕하세요 50만원 간식 주문한 오성이어의 정현구 담당자입니다. 아래와 같이 간식 준비해주시면 감사하겠습니다 :) !! 견과류 / 숏다리&육포…"
type textarea "x"
type textarea "안녕하세요 50만원 간식 주문한 오성이어의 정현구 담당자입니다. 아래와 같이 간식 준비해주시면 감사하겠습니다 :) !! 견과류 / 숏다리&육포…"
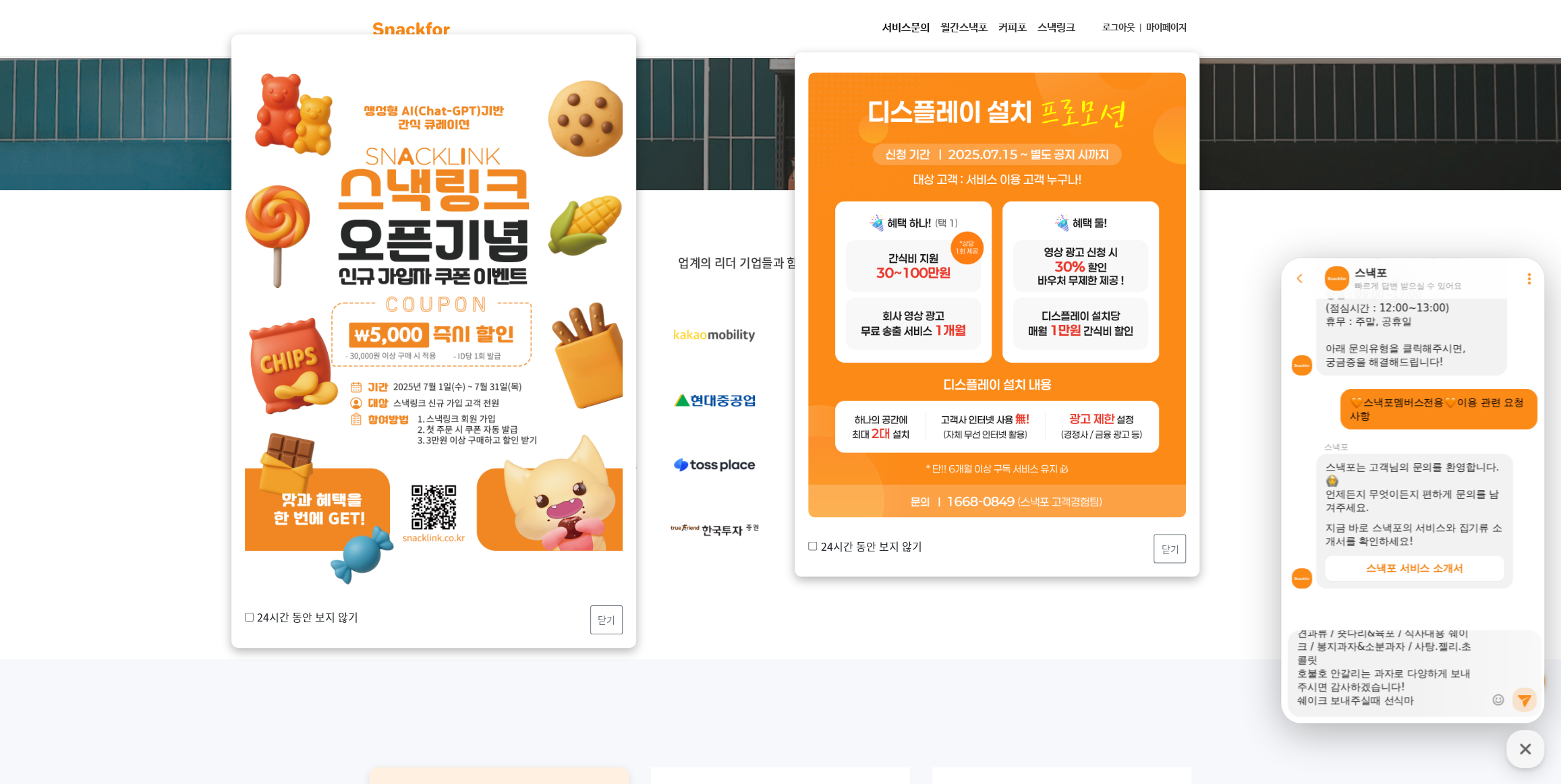
type textarea "x"
type textarea "안녕하세요 50만원 간식 주문한 오성이어의 정현구 담당자입니다. 아래와 같이 간식 준비해주시면 감사하겠습니다 :) !! 견과류 / 숏다리&육포…"
type textarea "x"
type textarea "안녕하세요 50만원 간식 주문한 오성이어의 정현구 담당자입니다. 아래와 같이 간식 준비해주시면 감사하겠습니다 :) !! 견과류 / 숏다리&육포…"
type textarea "x"
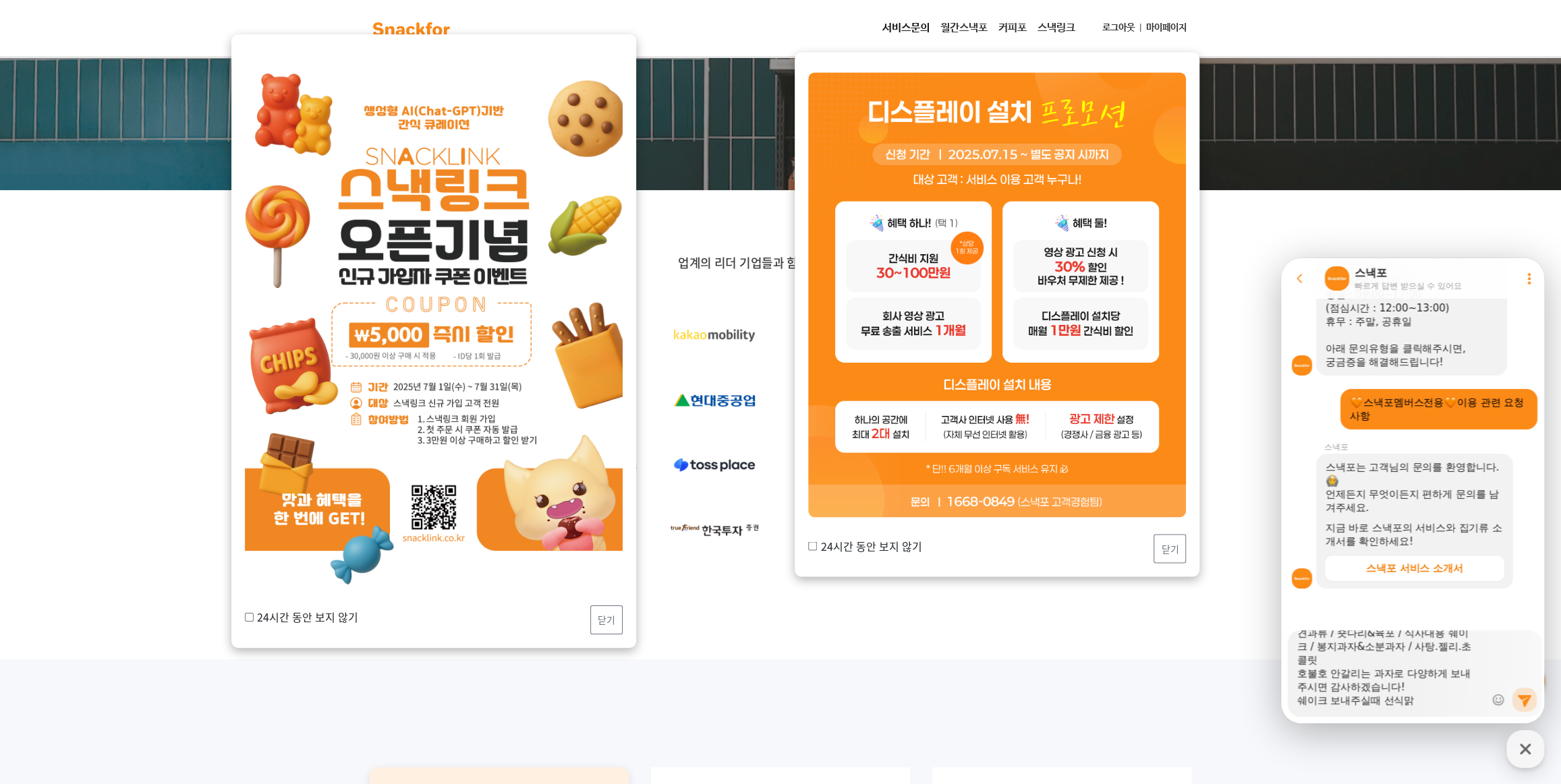
type textarea "안녕하세요 50만원 간식 주문한 오성이어의 정현구 담당자입니다. 아래와 같이 간식 준비해주시면 감사하겠습니다 :) !! 견과류 / 숏다리&육포…"
type textarea "x"
type textarea "안녕하세요 50만원 간식 주문한 오성이어의 정현구 담당자입니다. 아래와 같이 간식 준비해주시면 감사하겠습니다 :) !! 견과류 / 숏다리&육포…"
type textarea "x"
type textarea "안녕하세요 50만원 간식 주문한 오성이어의 정현구 담당자입니다. 아래와 같이 간식 준비해주시면 감사하겠습니다 :) !! 견과류 / 숏다리&육포…"
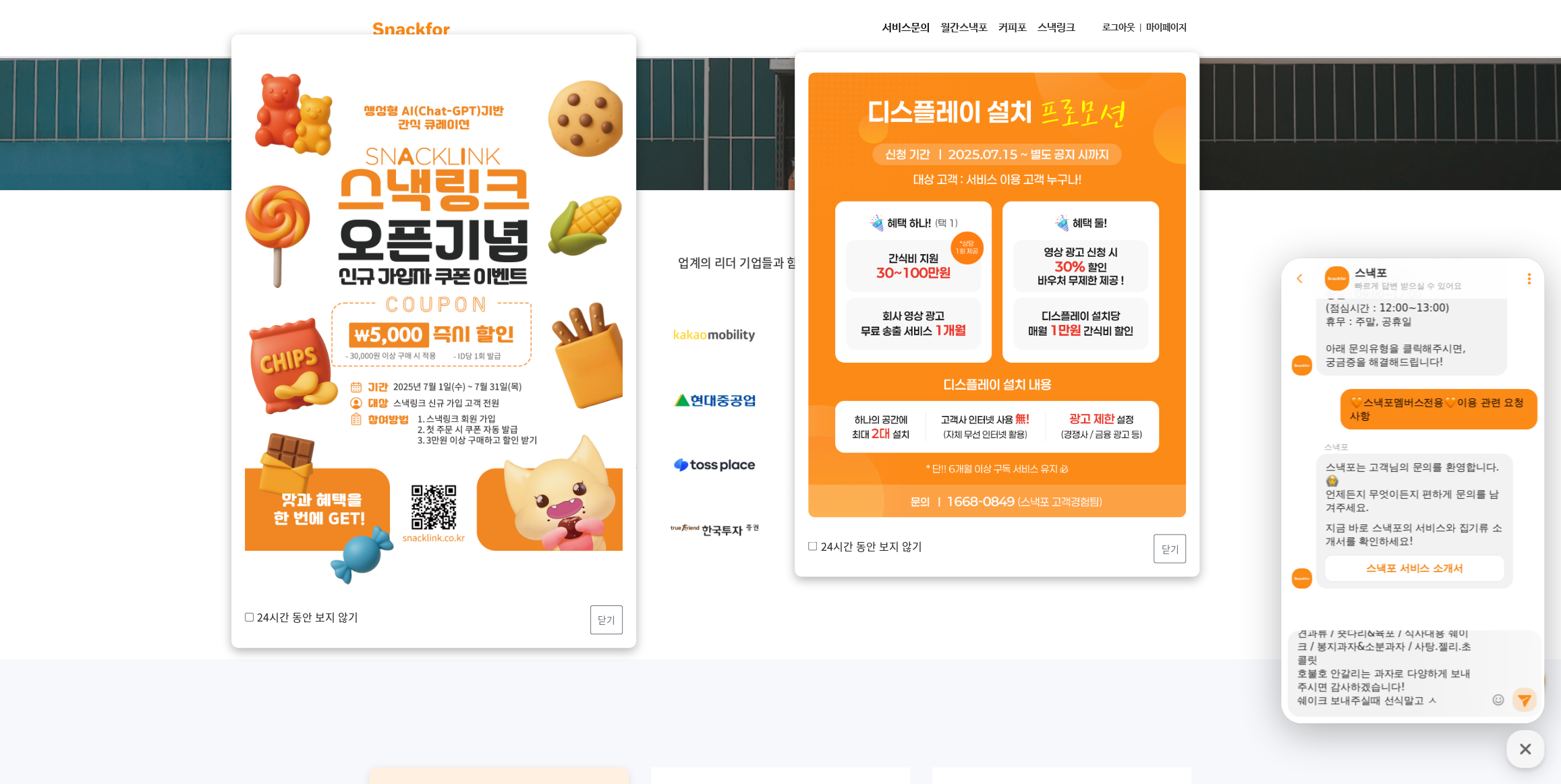
type textarea "x"
type textarea "안녕하세요 50만원 간식 주문한 오성이어의 정현구 담당자입니다. 아래와 같이 간식 준비해주시면 감사하겠습니다 :) !! 견과류 / 숏다리&육포…"
type textarea "x"
type textarea "안녕하세요 50만원 간식 주문한 오성이어의 정현구 담당자입니다. 아래와 같이 간식 준비해주시면 감사하겠습니다 :) !! 견과류 / 숏다리&육포…"
type textarea "x"
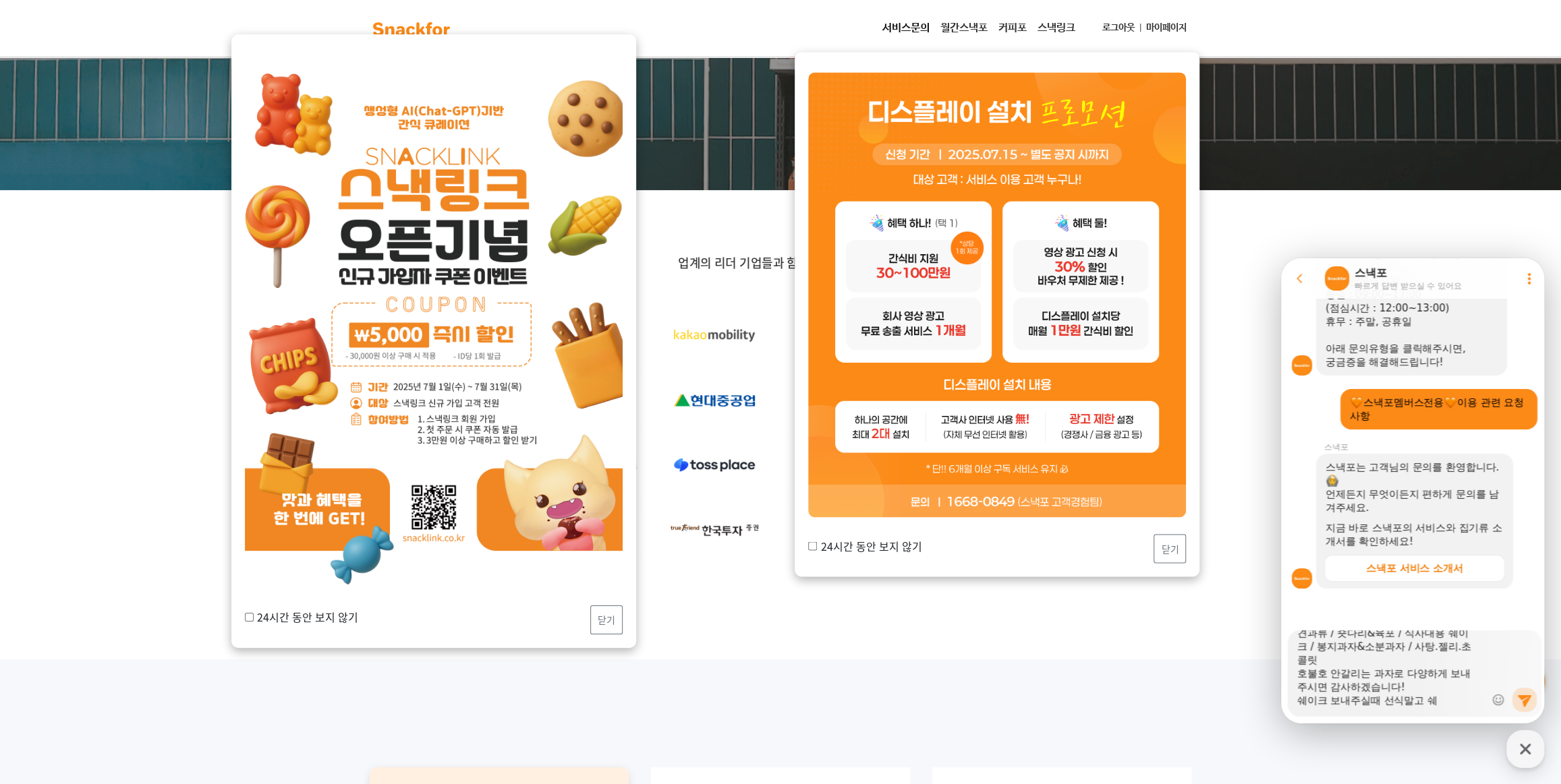
type textarea "안녕하세요 50만원 간식 주문한 오성이어의 정현구 담당자입니다. 아래와 같이 간식 준비해주시면 감사하겠습니다 :) !! 견과류 / 숏다리&육포…"
type textarea "x"
type textarea "안녕하세요 50만원 간식 주문한 오성이어의 정현구 담당자입니다. 아래와 같이 간식 준비해주시면 감사하겠습니다 :) !! 견과류 / 숏다리&육포…"
type textarea "x"
type textarea "안녕하세요 50만원 간식 주문한 오성이어의 정현구 담당자입니다. 아래와 같이 간식 준비해주시면 감사하겠습니다 :) !! 견과류 / 숏다리&육포…"
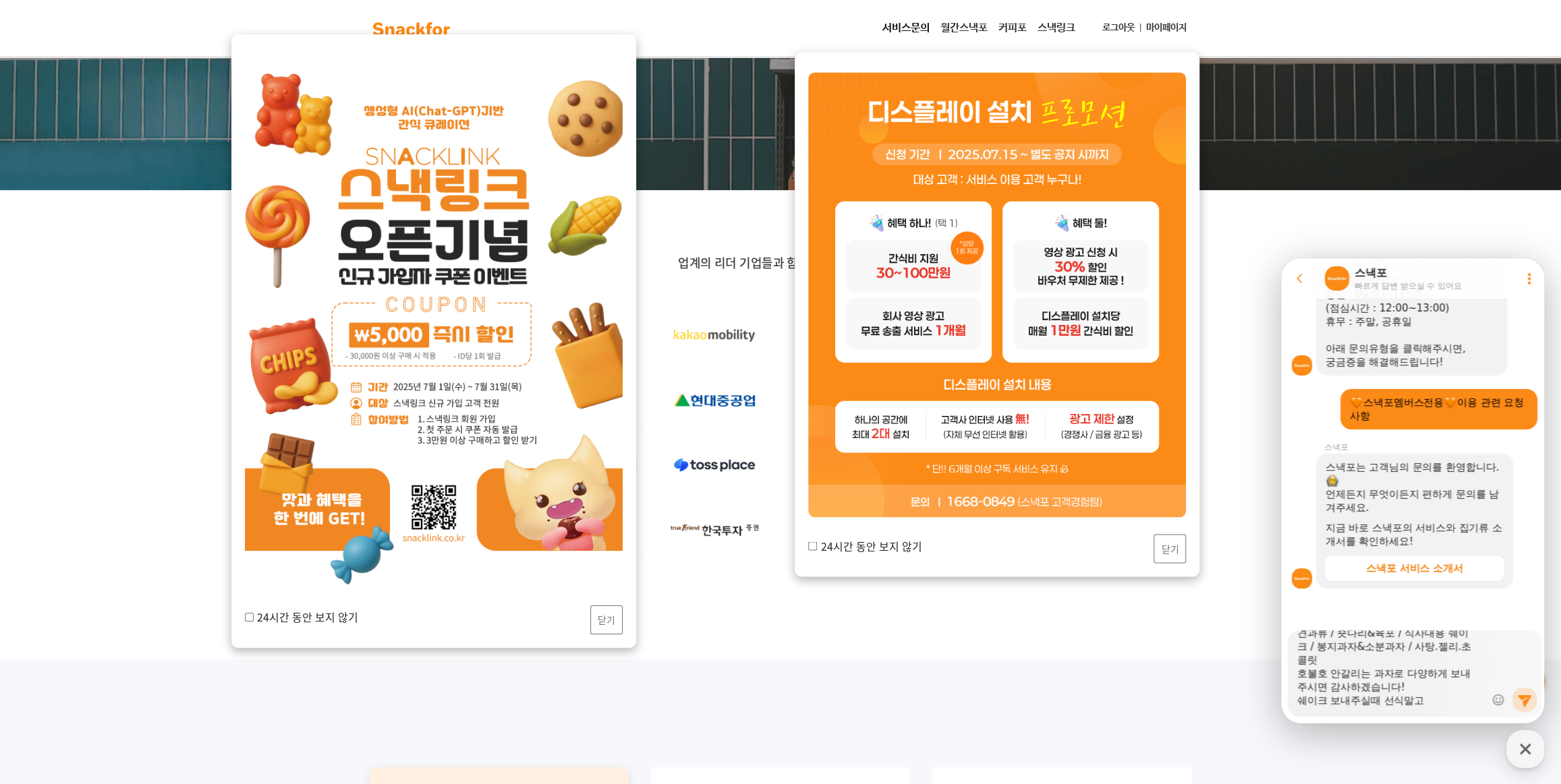
type textarea "x"
type textarea "안녕하세요 50만원 간식 주문한 오성이어의 정현구 담당자입니다. 아래와 같이 간식 준비해주시면 감사하겠습니다 :) !! 견과류 / 숏다리&육포…"
type textarea "x"
type textarea "안녕하세요 50만원 간식 주문한 오성이어의 정현구 담당자입니다. 아래와 같이 간식 준비해주시면 감사하겠습니다 :) !! 견과류 / 숏다리&육포…"
type textarea "x"
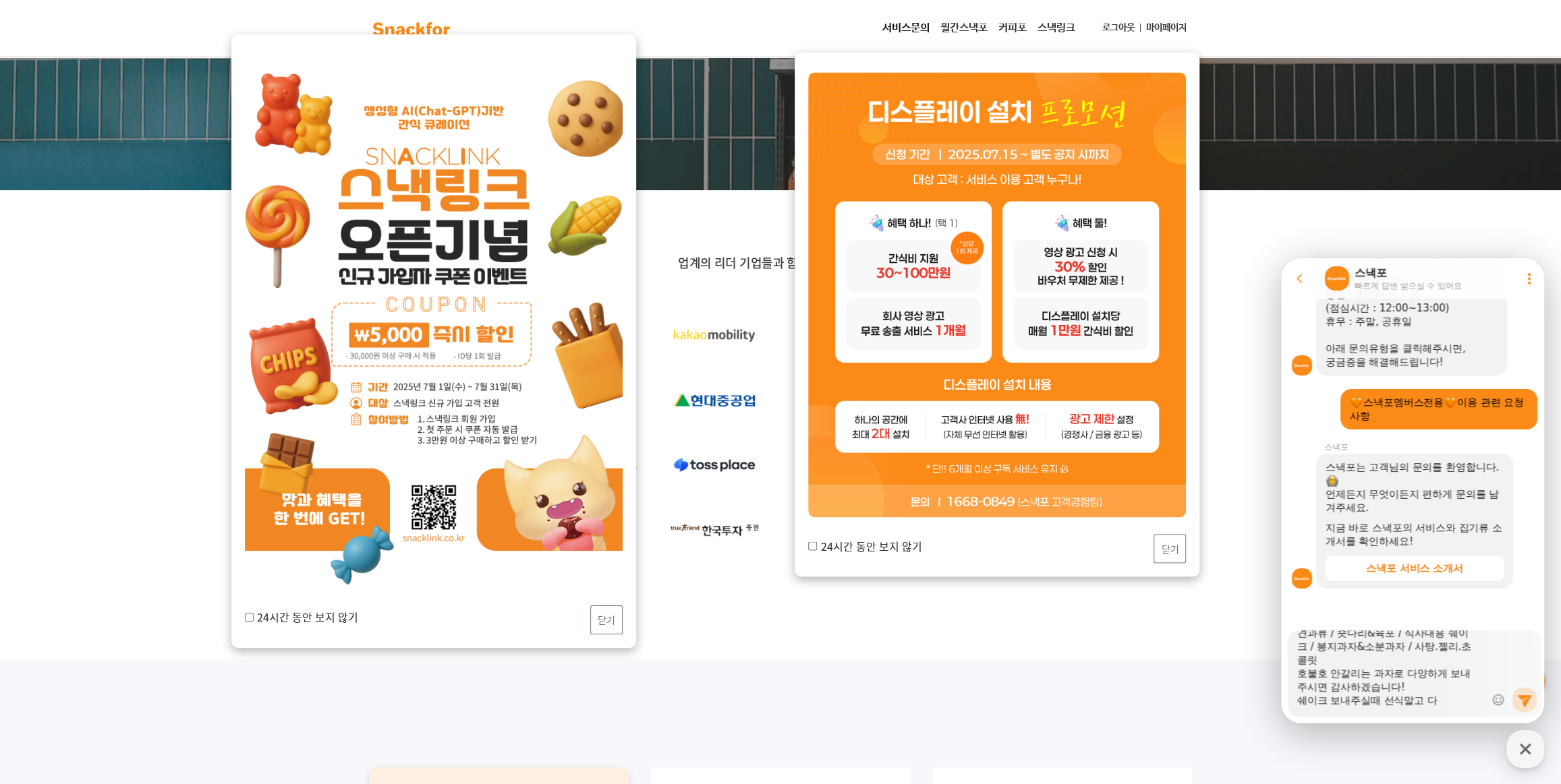
type textarea "안녕하세요 50만원 간식 주문한 오성이어의 정현구 담당자입니다. 아래와 같이 간식 준비해주시면 감사하겠습니다 :) !! 견과류 / 숏다리&육포…"
type textarea "x"
type textarea "안녕하세요 50만원 간식 주문한 오성이어의 정현구 담당자입니다. 아래와 같이 간식 준비해주시면 감사하겠습니다 :) !! 견과류 / 숏다리&육포…"
type textarea "x"
type textarea "안녕하세요 50만원 간식 주문한 오성이어의 정현구 담당자입니다. 아래와 같이 간식 준비해주시면 감사하겠습니다 :) !! 견과류 / 숏다리&육포…"
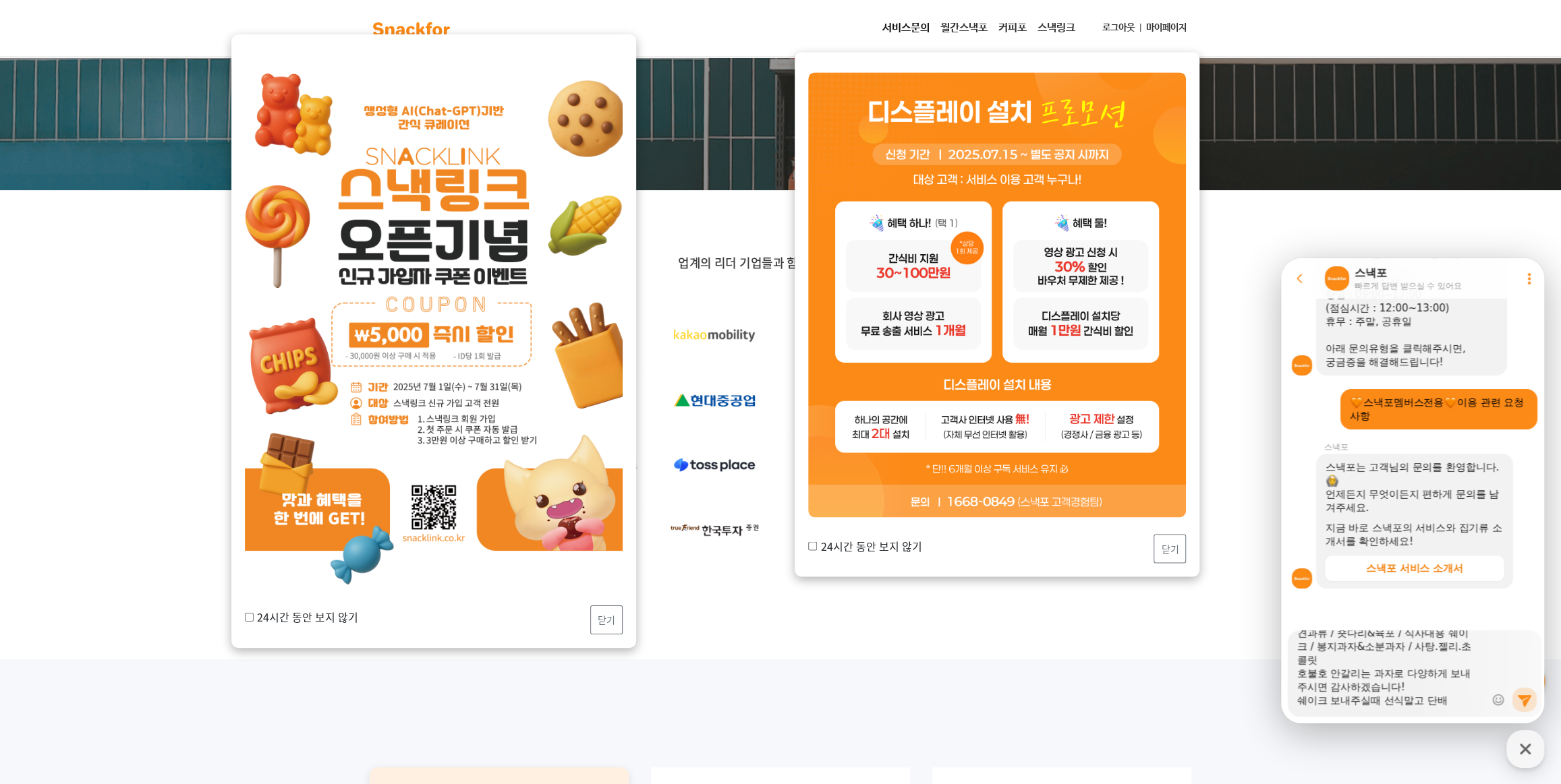
type textarea "x"
type textarea "안녕하세요 50만원 간식 주문한 오성이어의 정현구 담당자입니다. 아래와 같이 간식 준비해주시면 감사하겠습니다 :) !! 견과류 / 숏다리&육포…"
type textarea "x"
type textarea "안녕하세요 50만원 간식 주문한 오성이어의 정현구 담당자입니다. 아래와 같이 간식 준비해주시면 감사하겠습니다 :) !! 견과류 / 숏다리&육포…"
type textarea "x"
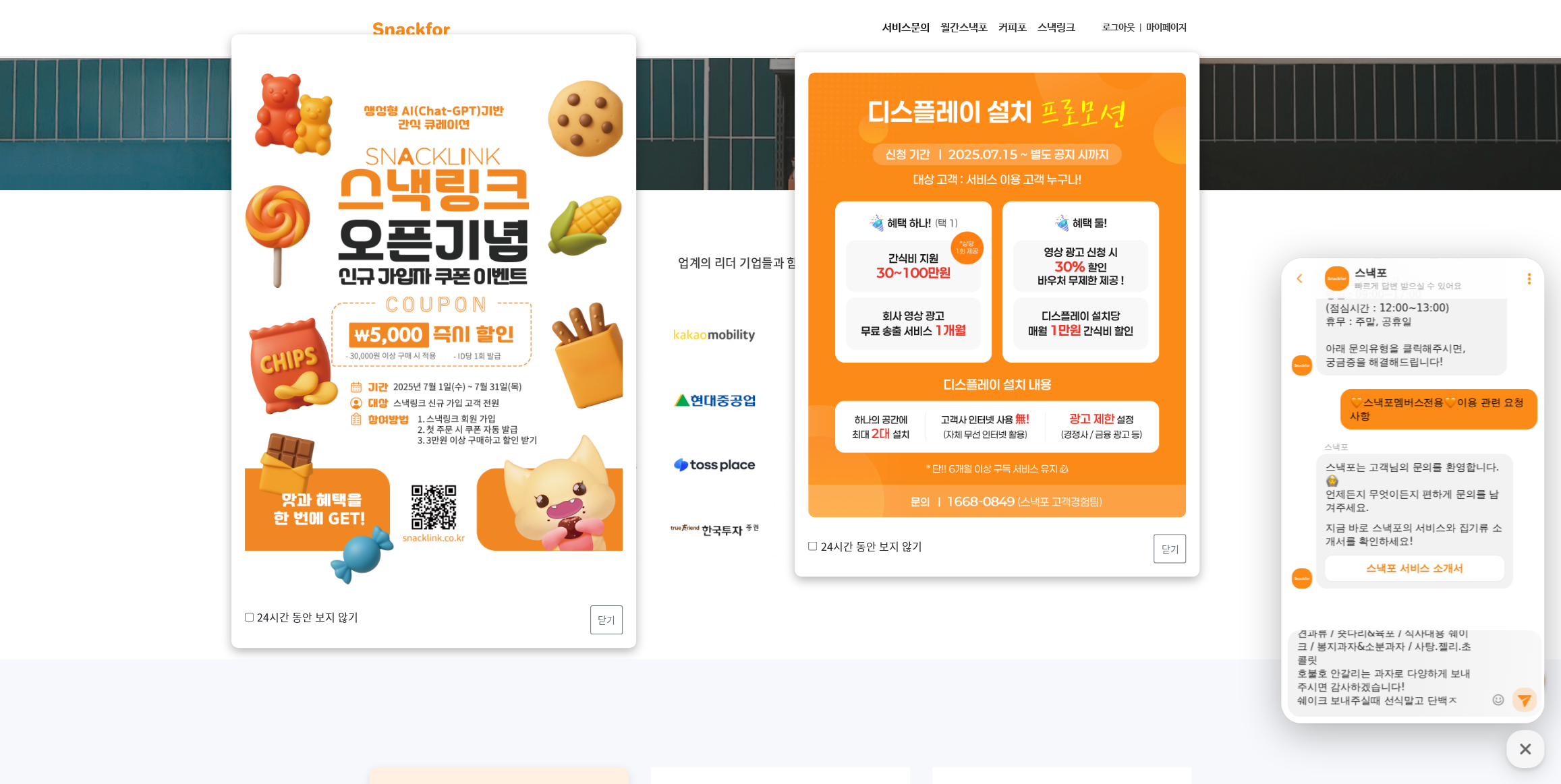
type textarea "안녕하세요 50만원 간식 주문한 오성이어의 정현구 담당자입니다. 아래와 같이 간식 준비해주시면 감사하겠습니다 :) !! 견과류 / 숏다리&육포…"
type textarea "x"
type textarea "안녕하세요 50만원 간식 주문한 오성이어의 정현구 담당자입니다. 아래와 같이 간식 준비해주시면 감사하겠습니다 :) !! 견과류 / 숏다리&육포…"
type textarea "x"
type textarea "안녕하세요 50만원 간식 주문한 오성이어의 정현구 담당자입니다. 아래와 같이 간식 준비해주시면 감사하겠습니다 :) !! 견과류 / 숏다리&육포…"
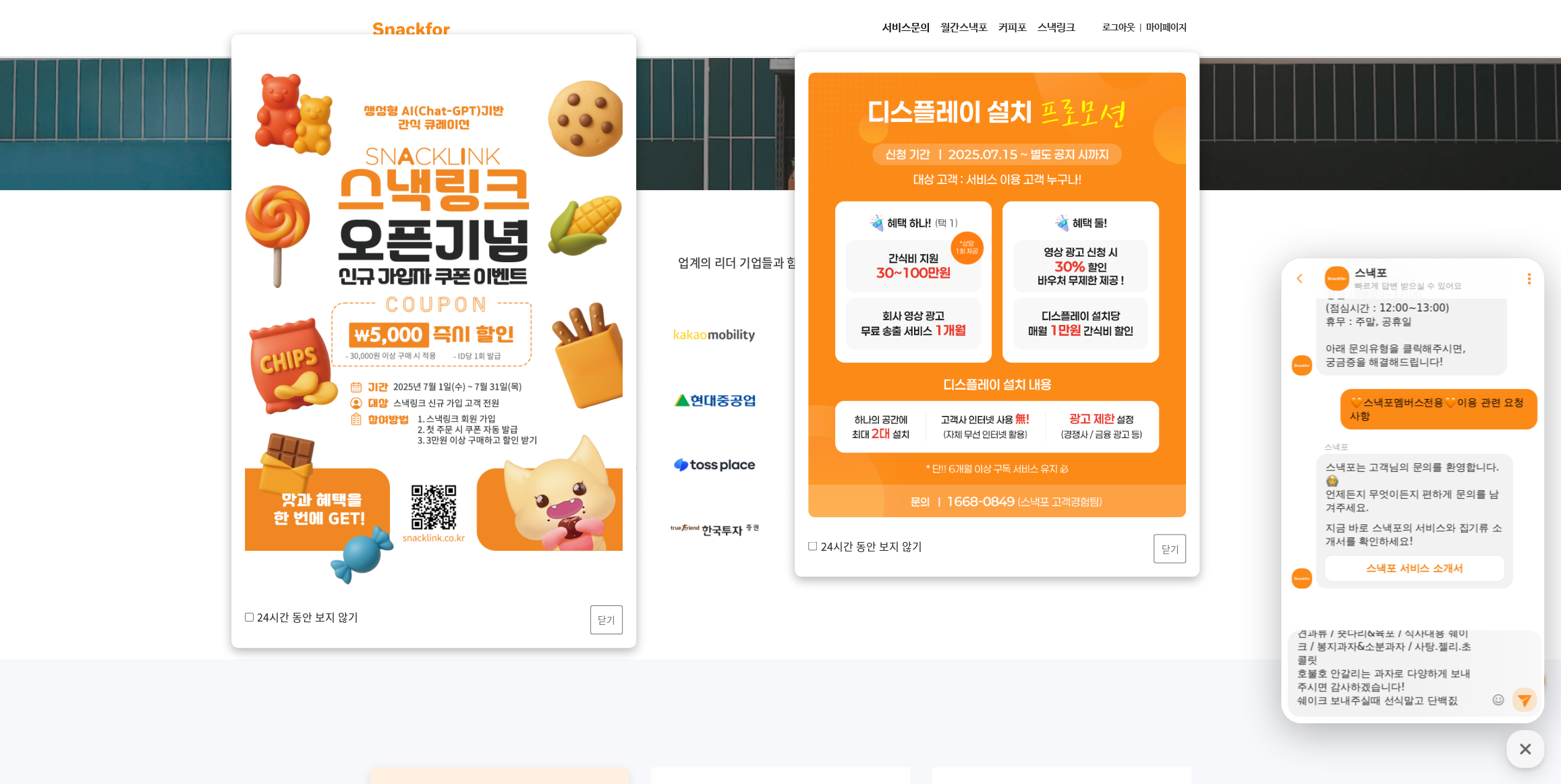
type textarea "x"
type textarea "안녕하세요 50만원 간식 주문한 오성이어의 정현구 담당자입니다. 아래와 같이 간식 준비해주시면 감사하겠습니다 :) !! 견과류 / 숏다리&육포…"
type textarea "x"
type textarea "안녕하세요 50만원 간식 주문한 오성이어의 정현구 담당자입니다. 아래와 같이 간식 준비해주시면 감사하겠습니다 :) !! 견과류 / 숏다리&육포…"
type textarea "x"
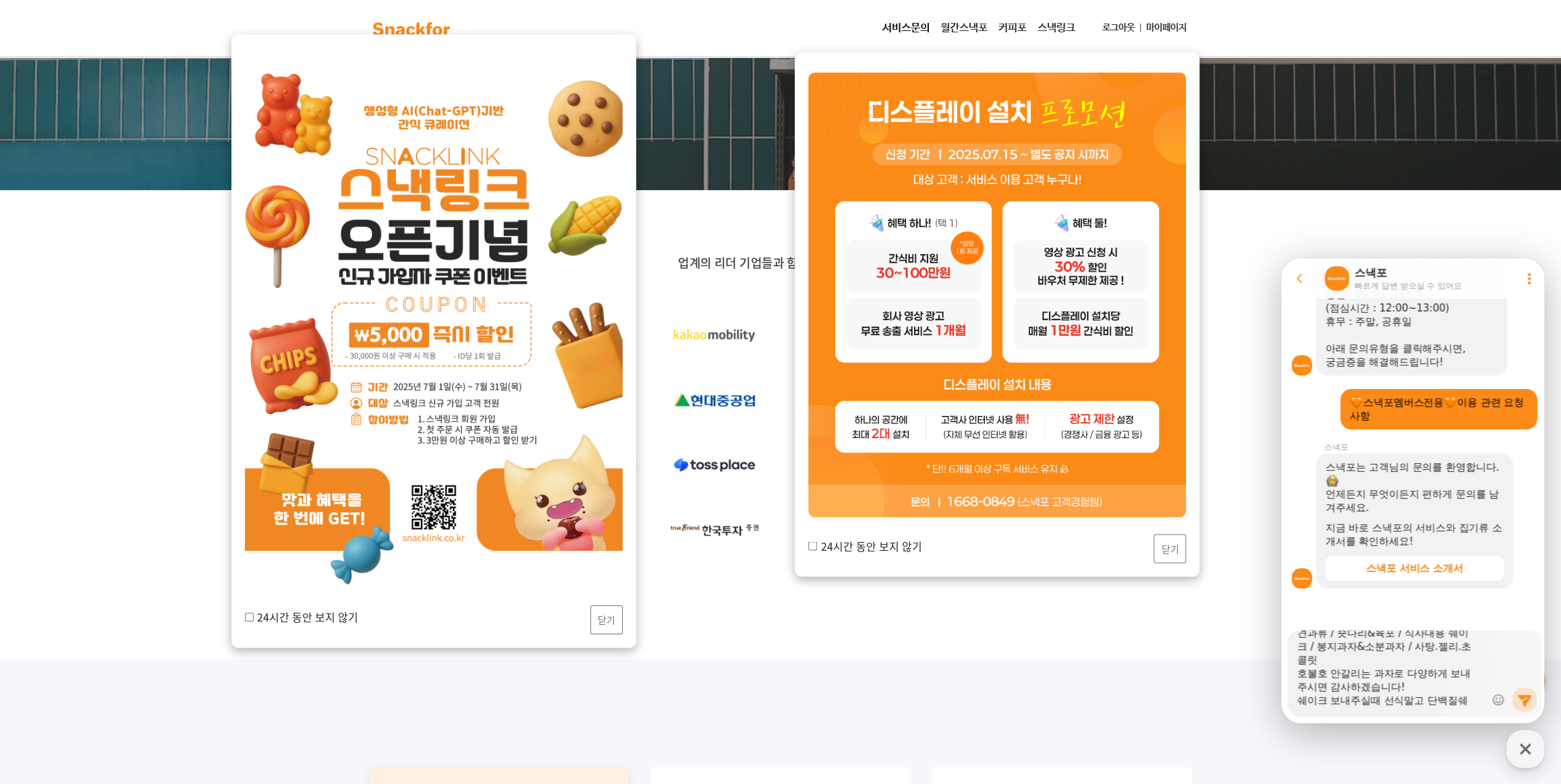
type textarea "안녕하세요 50만원 간식 주문한 오성이어의 정현구 담당자입니다. 아래와 같이 간식 준비해주시면 감사하겠습니다 :) !! 견과류 / 숏다리&육포…"
type textarea "x"
type textarea "안녕하세요 50만원 간식 주문한 오성이어의 정현구 담당자입니다. 아래와 같이 간식 준비해주시면 감사하겠습니다 :) !! 견과류 / 숏다리&육포…"
type textarea "x"
type textarea "안녕하세요 50만원 간식 주문한 오성이어의 정현구 담당자입니다. 아래와 같이 간식 준비해주시면 감사하겠습니다 :) !! 견과류 / 숏다리&육포…"
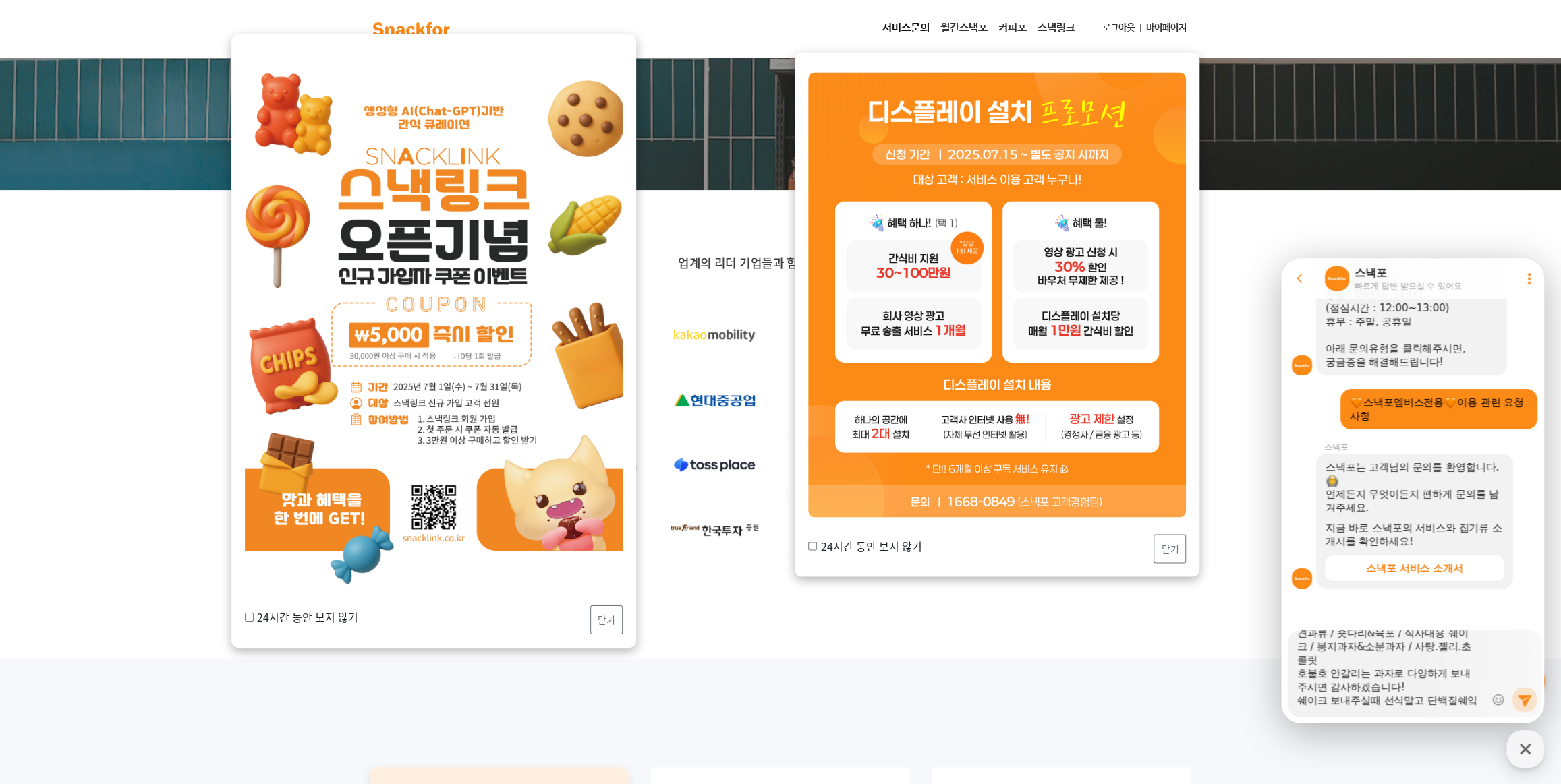
scroll to position [81, 0]
type textarea "x"
type textarea "안녕하세요 50만원 간식 주문한 오성이어의 정현구 담당자입니다. 아래와 같이 간식 준비해주시면 감사하겠습니다 :) !! 견과류 / 숏다리&육포…"
type textarea "x"
type textarea "안녕하세요 50만원 간식 주문한 오성이어의 정현구 담당자입니다. 아래와 같이 간식 준비해주시면 감사하겠습니다 :) !! 견과류 / 숏다리&육포…"
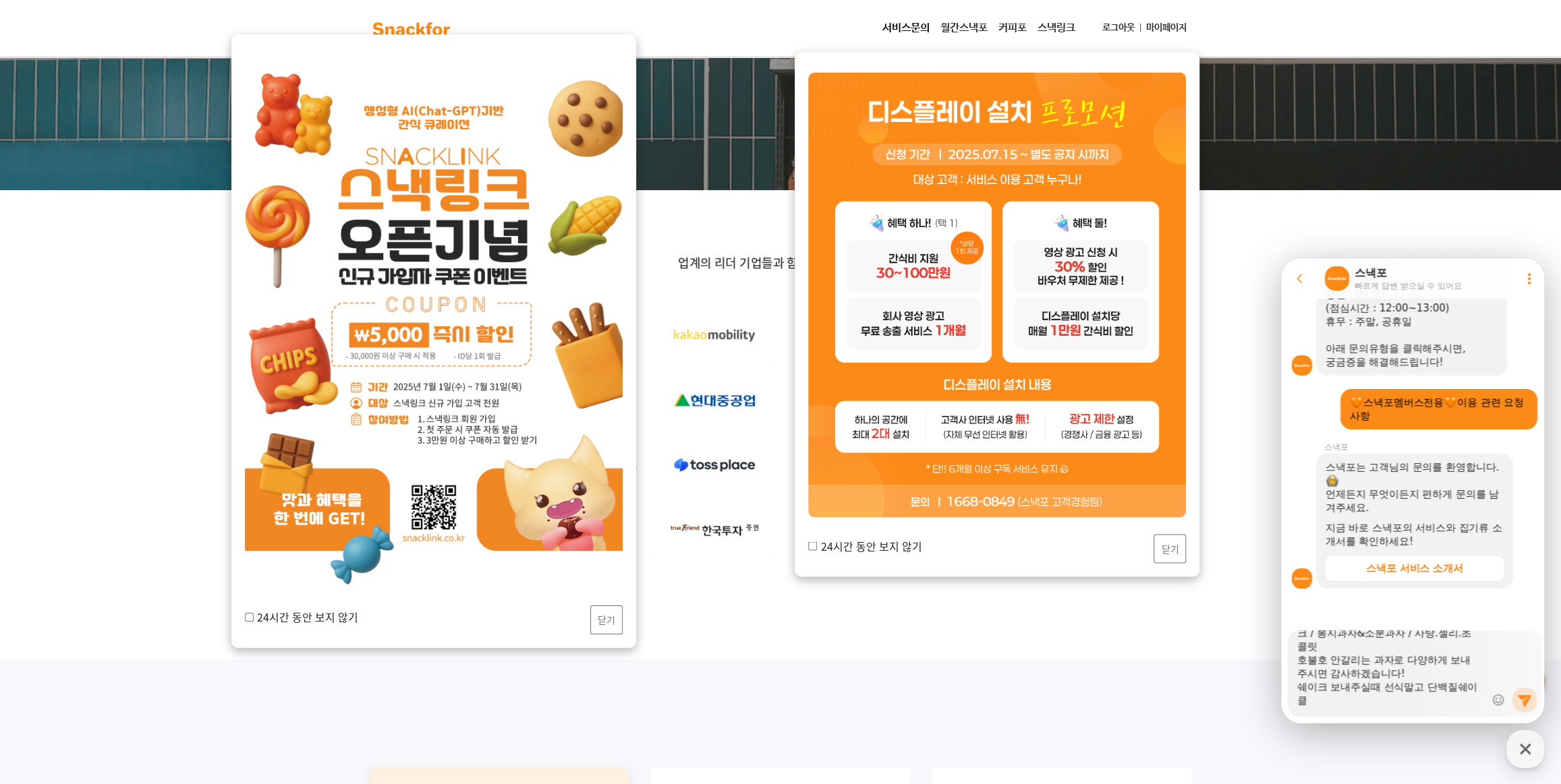
type textarea "x"
type textarea "안녕하세요 50만원 간식 주문한 오성이어의 정현구 담당자입니다. 아래와 같이 간식 준비해주시면 감사하겠습니다 :) !! 견과류 / 숏다리&육포…"
type textarea "x"
type textarea "안녕하세요 50만원 간식 주문한 오성이어의 정현구 담당자입니다. 아래와 같이 간식 준비해주시면 감사하겠습니다 :) !! 견과류 / 숏다리&육포…"
type textarea "x"
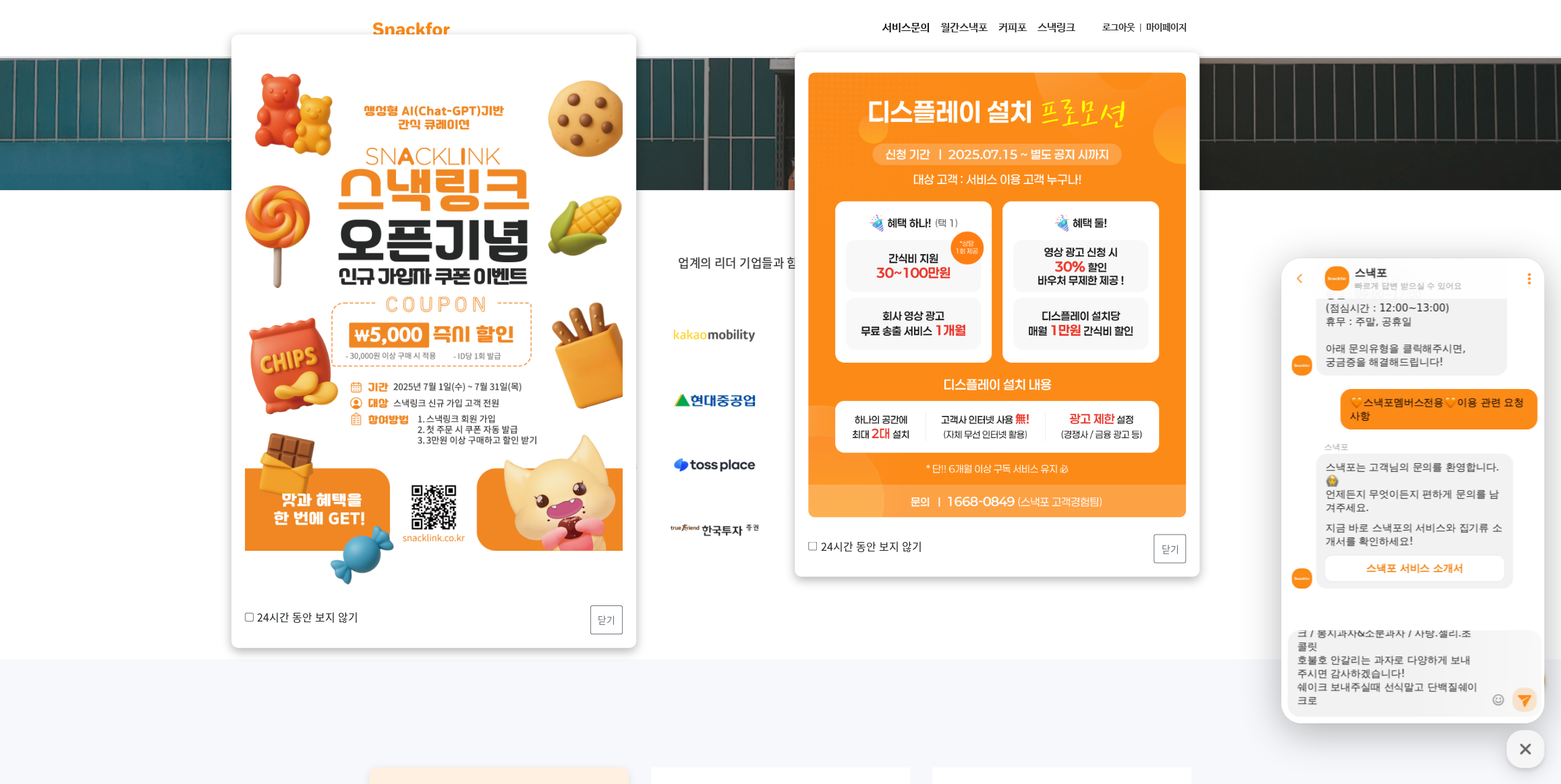
type textarea "안녕하세요 50만원 간식 주문한 오성이어의 정현구 담당자입니다. 아래와 같이 간식 준비해주시면 감사하겠습니다 :) !! 견과류 / 숏다리&육포…"
type textarea "x"
type textarea "안녕하세요 50만원 간식 주문한 오성이어의 정현구 담당자입니다. 아래와 같이 간식 준비해주시면 감사하겠습니다 :) !! 견과류 / 숏다리&육포…"
type textarea "x"
type textarea "안녕하세요 50만원 간식 주문한 오성이어의 정현구 담당자입니다. 아래와 같이 간식 준비해주시면 감사하겠습니다 :) !! 견과류 / 숏다리&육포…"
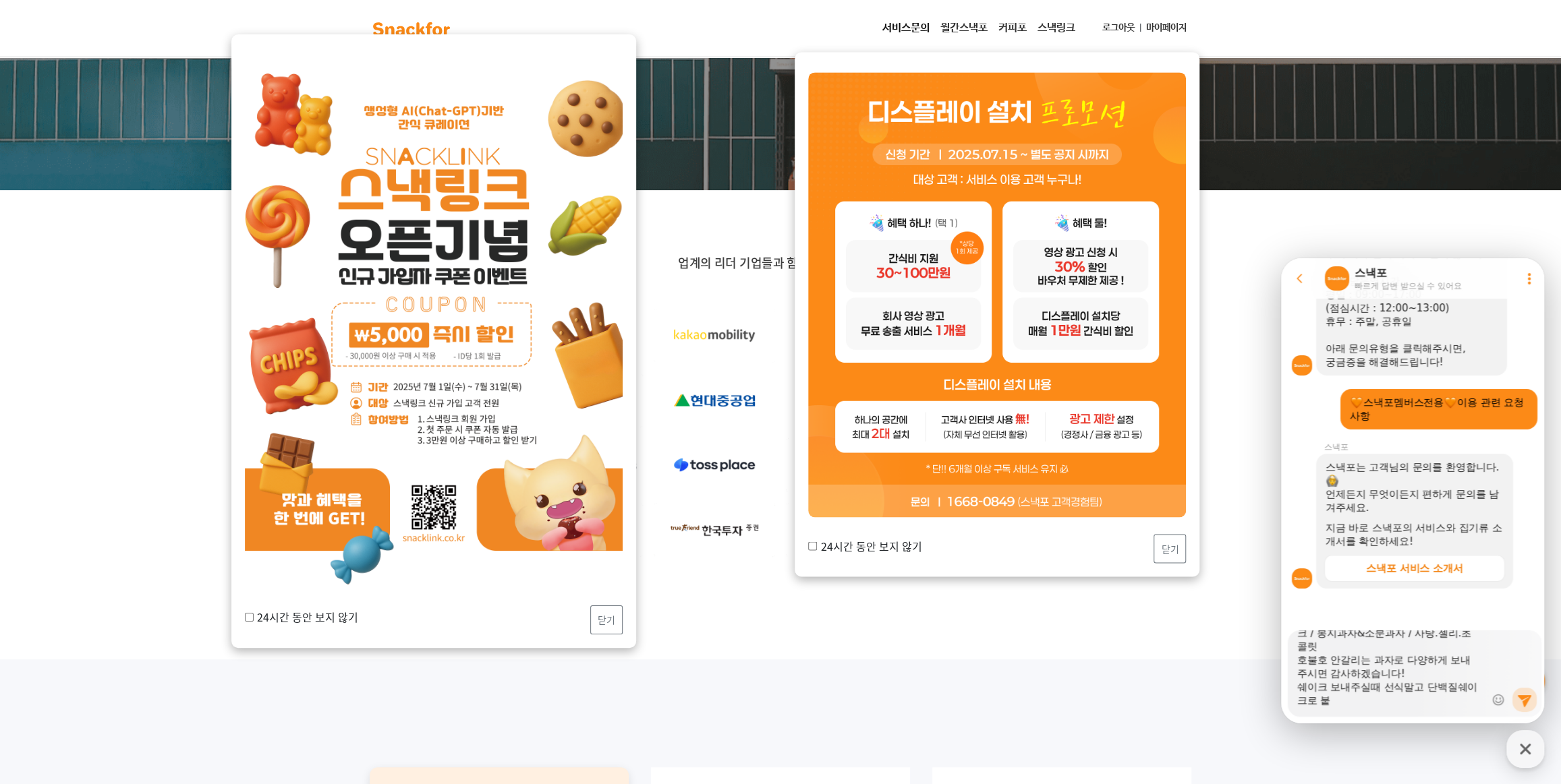
type textarea "x"
type textarea "안녕하세요 50만원 간식 주문한 오성이어의 정현구 담당자입니다. 아래와 같이 간식 준비해주시면 감사하겠습니다 :) !! 견과류 / 숏다리&육포…"
type textarea "x"
type textarea "안녕하세요 50만원 간식 주문한 오성이어의 정현구 담당자입니다. 아래와 같이 간식 준비해주시면 감사하겠습니다 :) !! 견과류 / 숏다리&육포…"
type textarea "x"
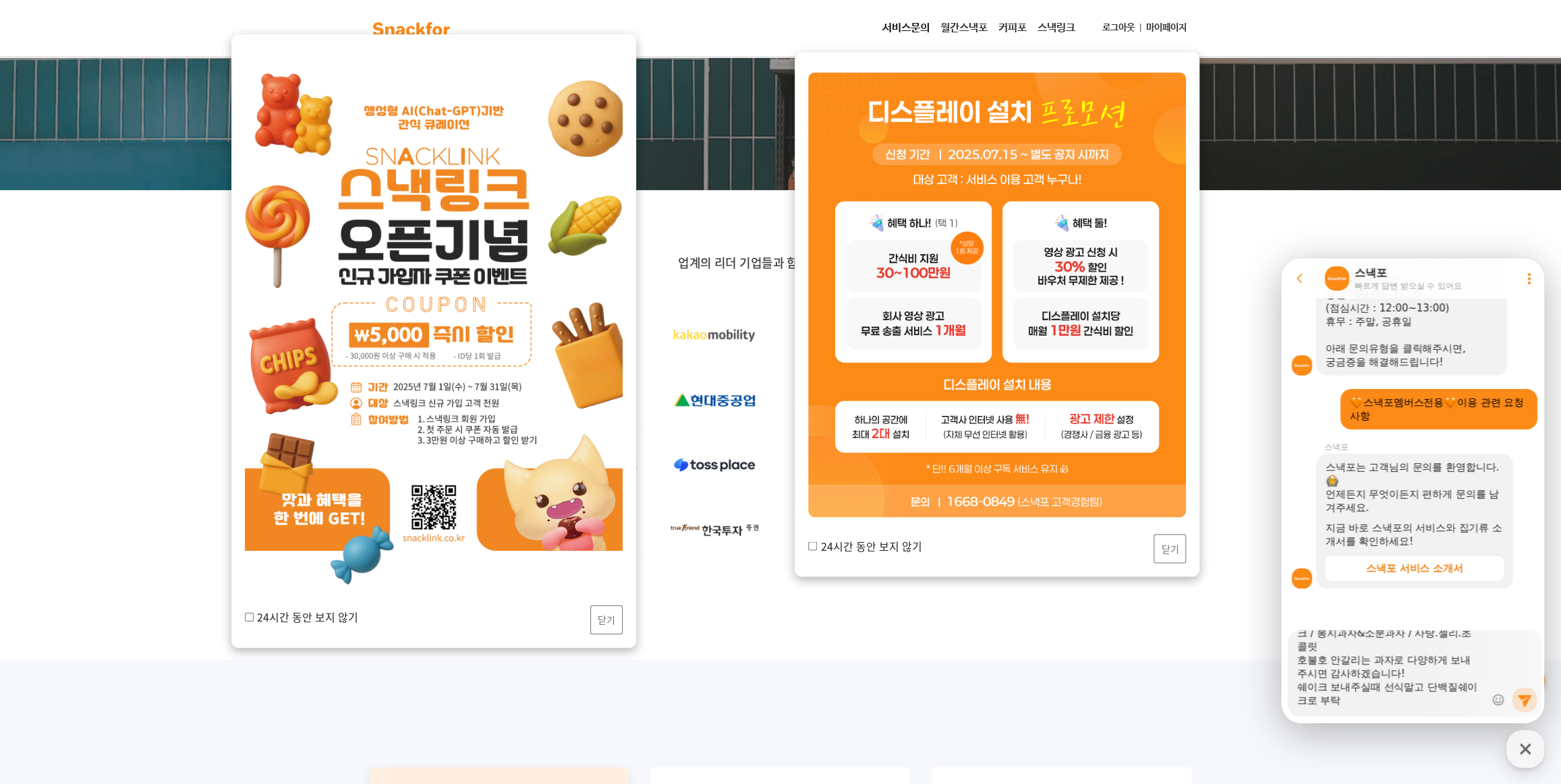
type textarea "안녕하세요 50만원 간식 주문한 오성이어의 정현구 담당자입니다. 아래와 같이 간식 준비해주시면 감사하겠습니다 :) !! 견과류 / 숏다리&육포…"
type textarea "x"
type textarea "안녕하세요 50만원 간식 주문한 오성이어의 정현구 담당자입니다. 아래와 같이 간식 준비해주시면 감사하겠습니다 :) !! 견과류 / 숏다리&육포…"
type textarea "x"
type textarea "안녕하세요 50만원 간식 주문한 오성이어의 정현구 담당자입니다. 아래와 같이 간식 준비해주시면 감사하겠습니다 :) !! 견과류 / 숏다리&육포…"
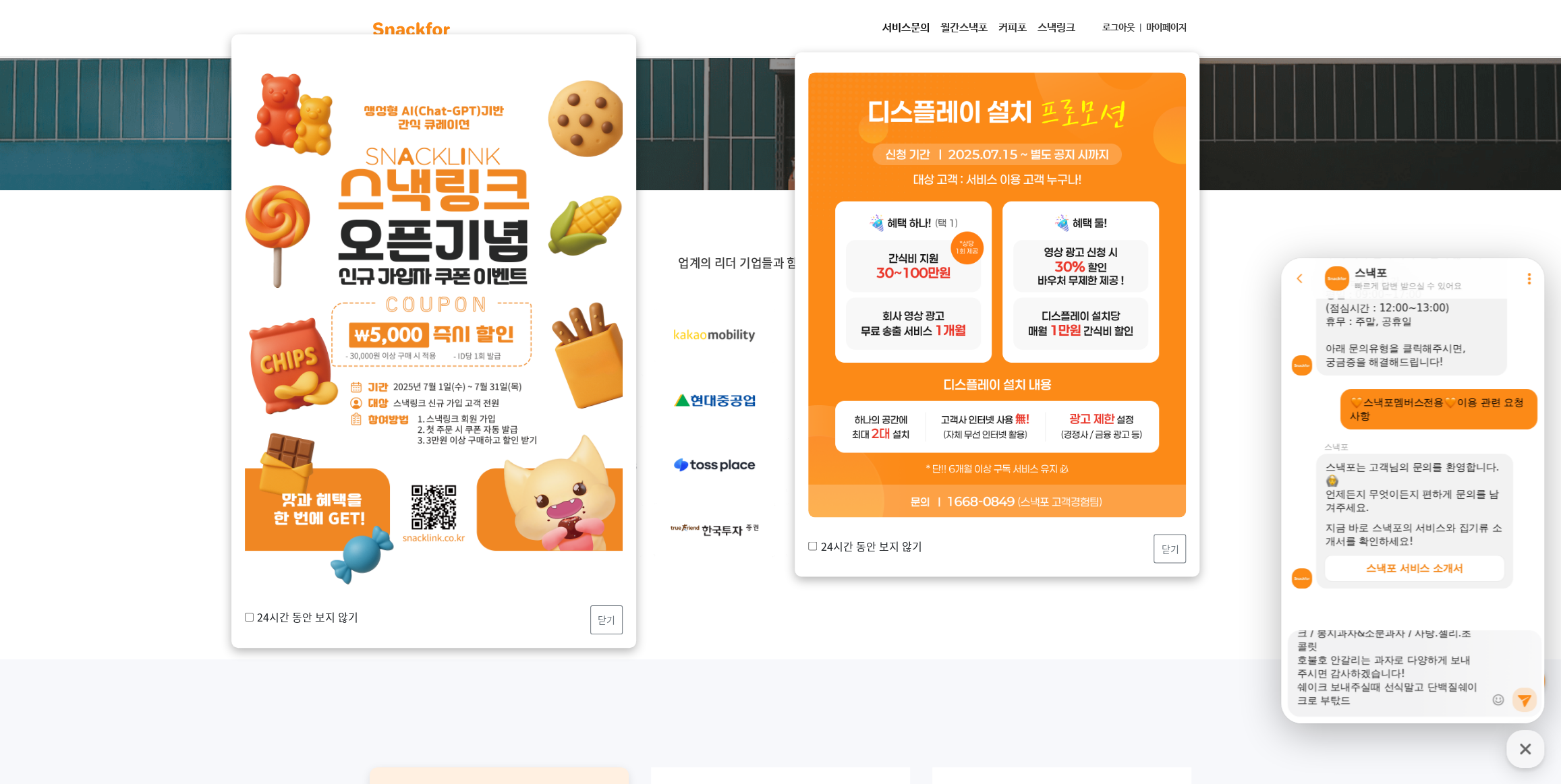
type textarea "x"
type textarea "안녕하세요 50만원 간식 주문한 오성이어의 정현구 담당자입니다. 아래와 같이 간식 준비해주시면 감사하겠습니다 :) !! 견과류 / 숏다리&육포…"
type textarea "x"
type textarea "안녕하세요 50만원 간식 주문한 오성이어의 정현구 담당자입니다. 아래와 같이 간식 준비해주시면 감사하겠습니다 :) !! 견과류 / 숏다리&육포…"
type textarea "x"
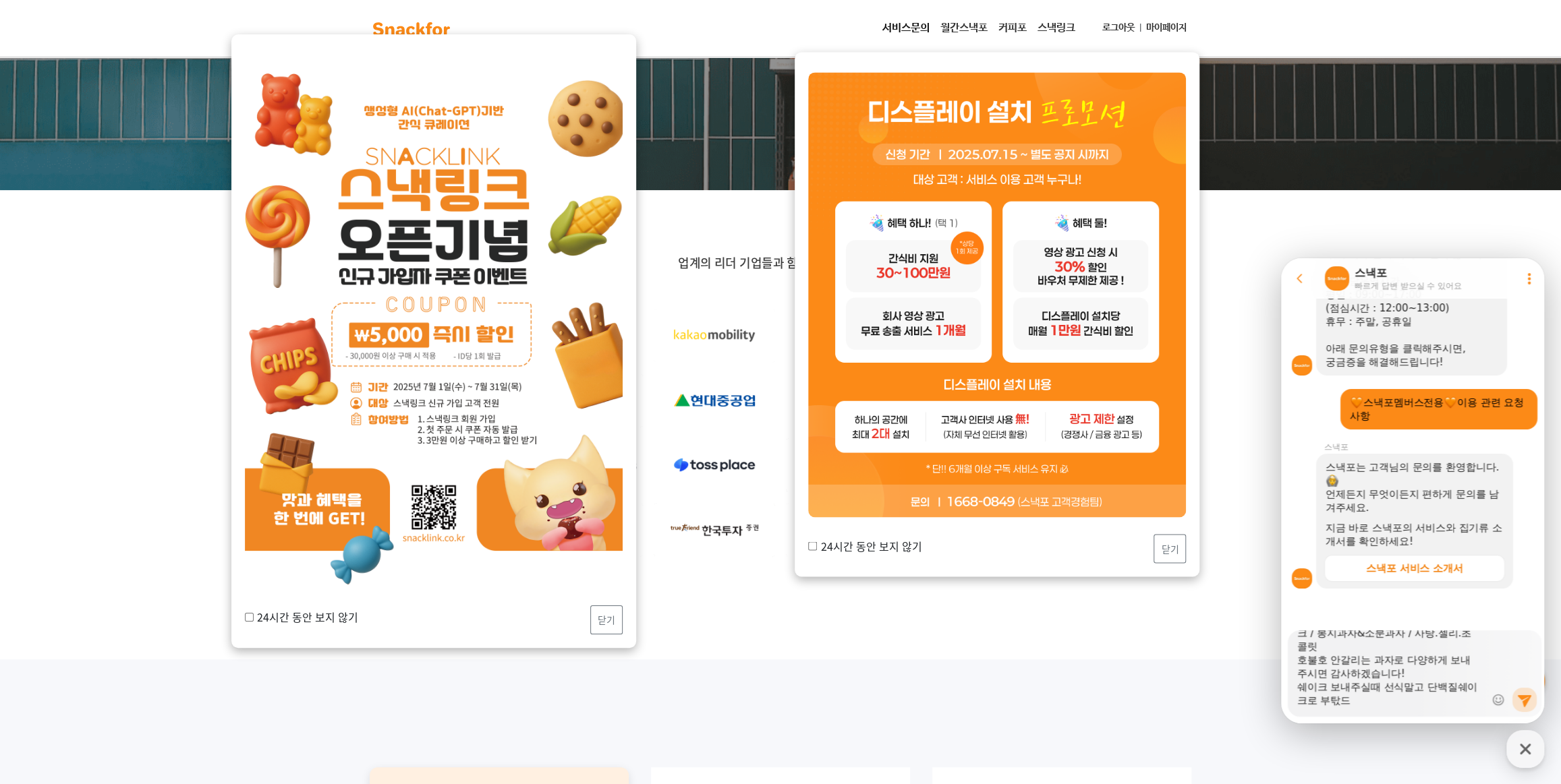
type textarea "안녕하세요 50만원 간식 주문한 오성이어의 정현구 담당자입니다. 아래와 같이 간식 준비해주시면 감사하겠습니다 :) !! 견과류 / 숏다리&육포…"
type textarea "x"
type textarea "안녕하세요 50만원 간식 주문한 오성이어의 정현구 담당자입니다. 아래와 같이 간식 준비해주시면 감사하겠습니다 :) !! 견과류 / 숏다리&육포…"
type textarea "x"
type textarea "안녕하세요 50만원 간식 주문한 오성이어의 정현구 담당자입니다. 아래와 같이 간식 준비해주시면 감사하겠습니다 :) !! 견과류 / 숏다리&육포…"
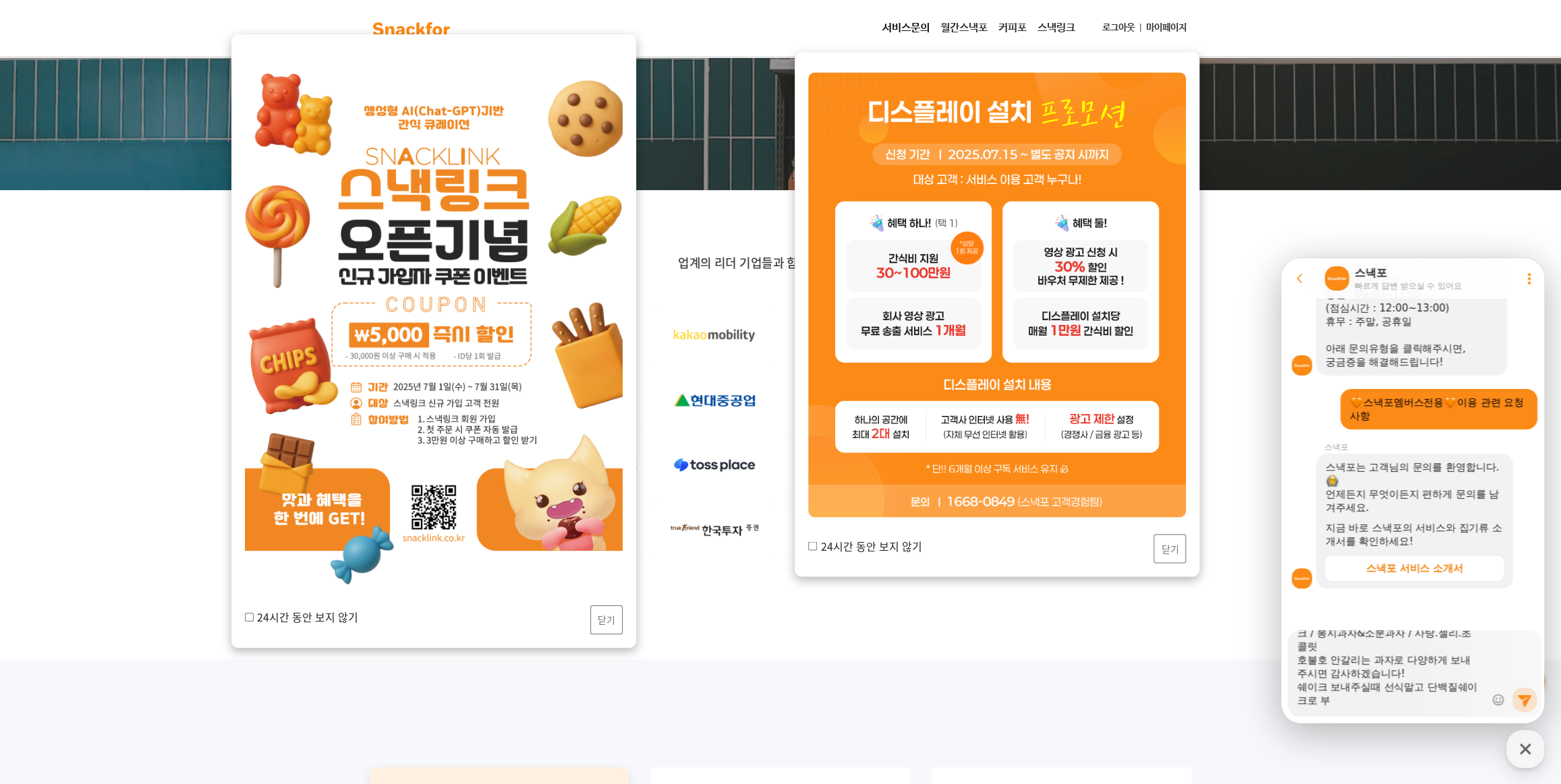
type textarea "x"
type textarea "안녕하세요 50만원 간식 주문한 오성이어의 정현구 담당자입니다. 아래와 같이 간식 준비해주시면 감사하겠습니다 :) !! 견과류 / 숏다리&육포…"
type textarea "x"
type textarea "안녕하세요 50만원 간식 주문한 오성이어의 정현구 담당자입니다. 아래와 같이 간식 준비해주시면 감사하겠습니다 :) !! 견과류 / 숏다리&육포…"
type textarea "x"
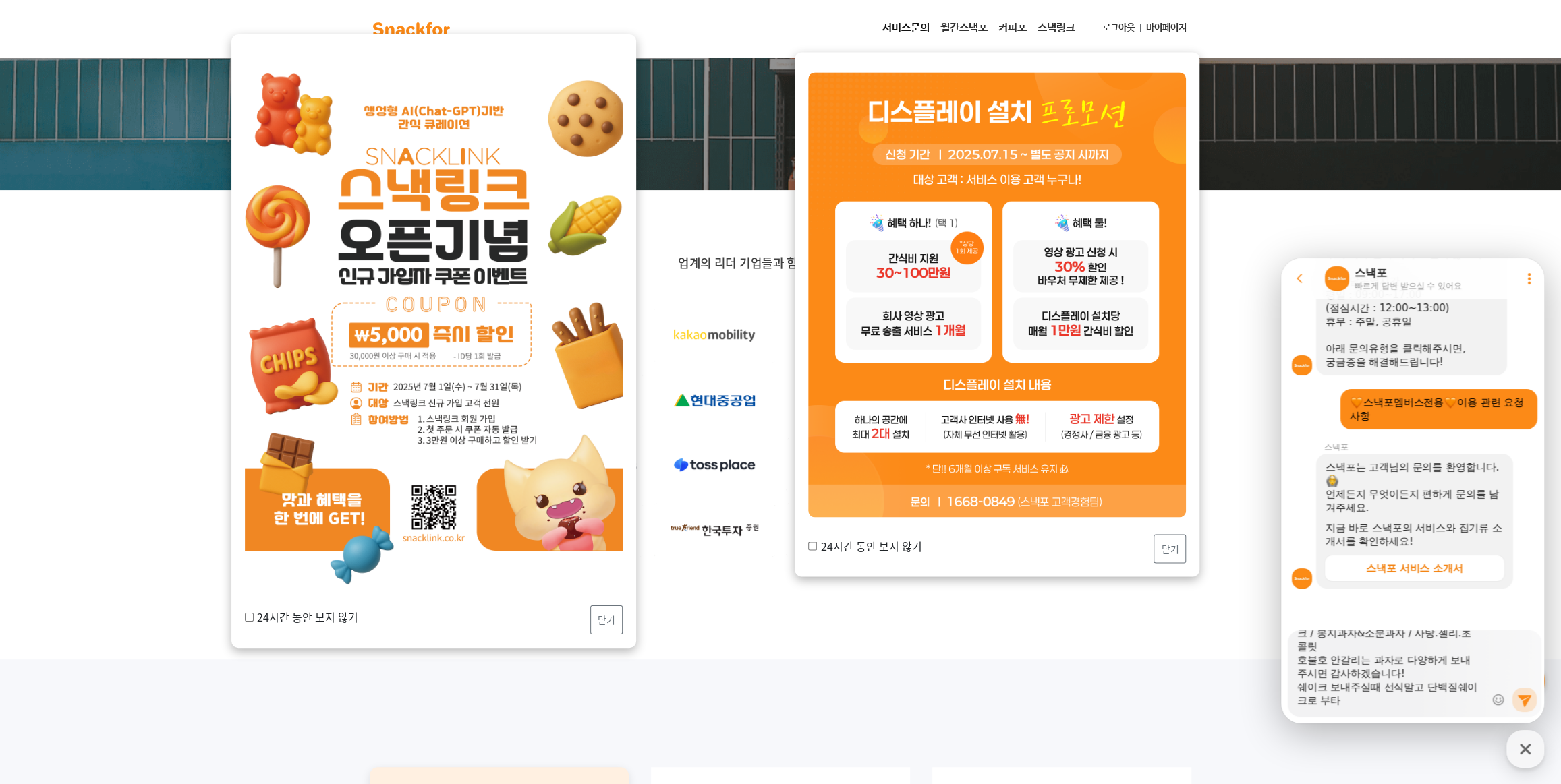
type textarea "안녕하세요 50만원 간식 주문한 오성이어의 정현구 담당자입니다. 아래와 같이 간식 준비해주시면 감사하겠습니다 :) !! 견과류 / 숏다리&육포…"
type textarea "x"
type textarea "안녕하세요 50만원 간식 주문한 오성이어의 정현구 담당자입니다. 아래와 같이 간식 준비해주시면 감사하겠습니다 :) !! 견과류 / 숏다리&육포…"
type textarea "x"
type textarea "안녕하세요 50만원 간식 주문한 오성이어의 정현구 담당자입니다. 아래와 같이 간식 준비해주시면 감사하겠습니다 :) !! 견과류 / 숏다리&육포…"
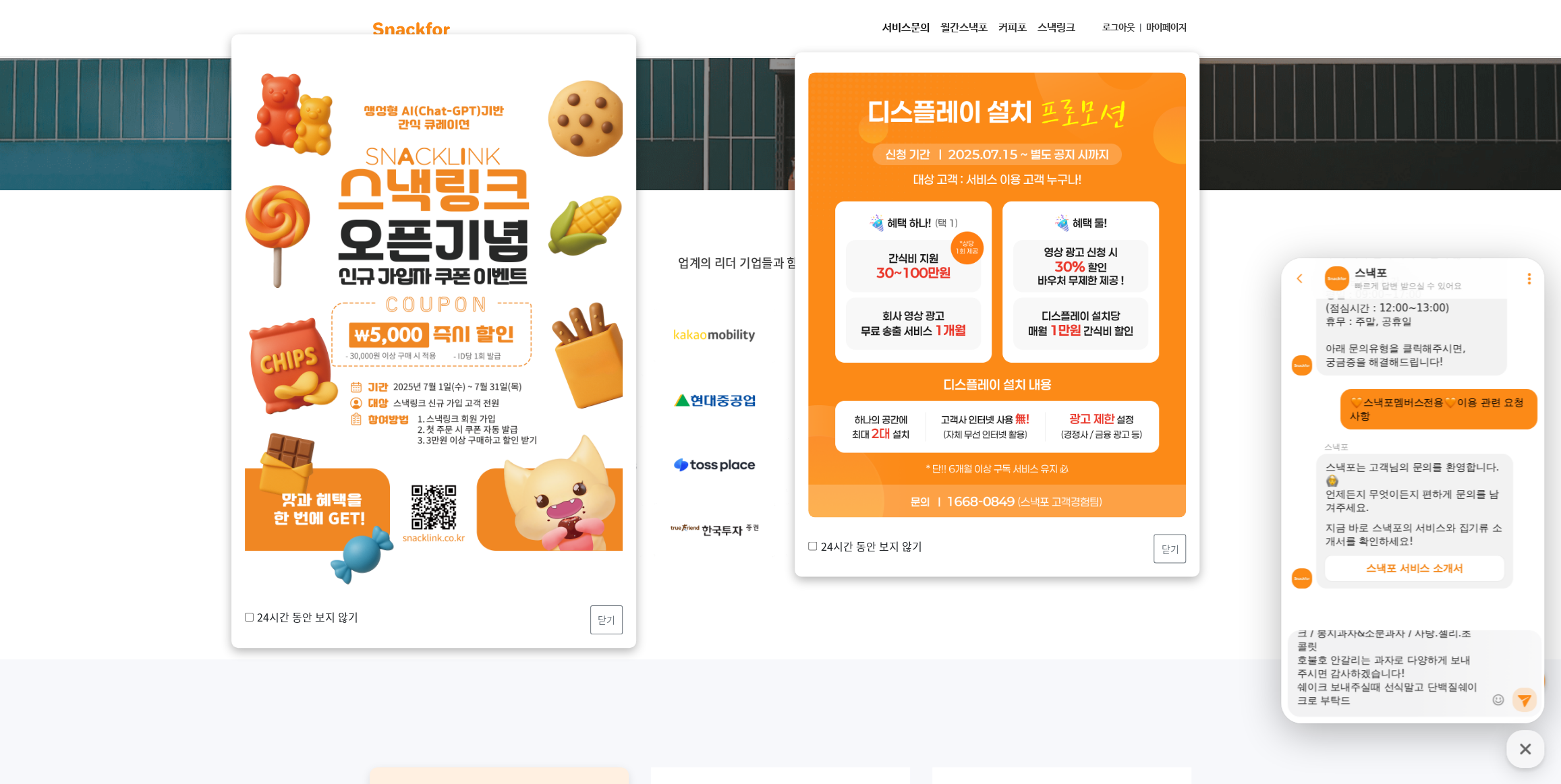
type textarea "x"
type textarea "안녕하세요 50만원 간식 주문한 오성이어의 정현구 담당자입니다. 아래와 같이 간식 준비해주시면 감사하겠습니다 :) !! 견과류 / 숏다리&육포…"
type textarea "x"
type textarea "안녕하세요 50만원 간식 주문한 오성이어의 정현구 담당자입니다. 아래와 같이 간식 준비해주시면 감사하겠습니다 :) !! 견과류 / 숏다리&육포…"
type textarea "x"
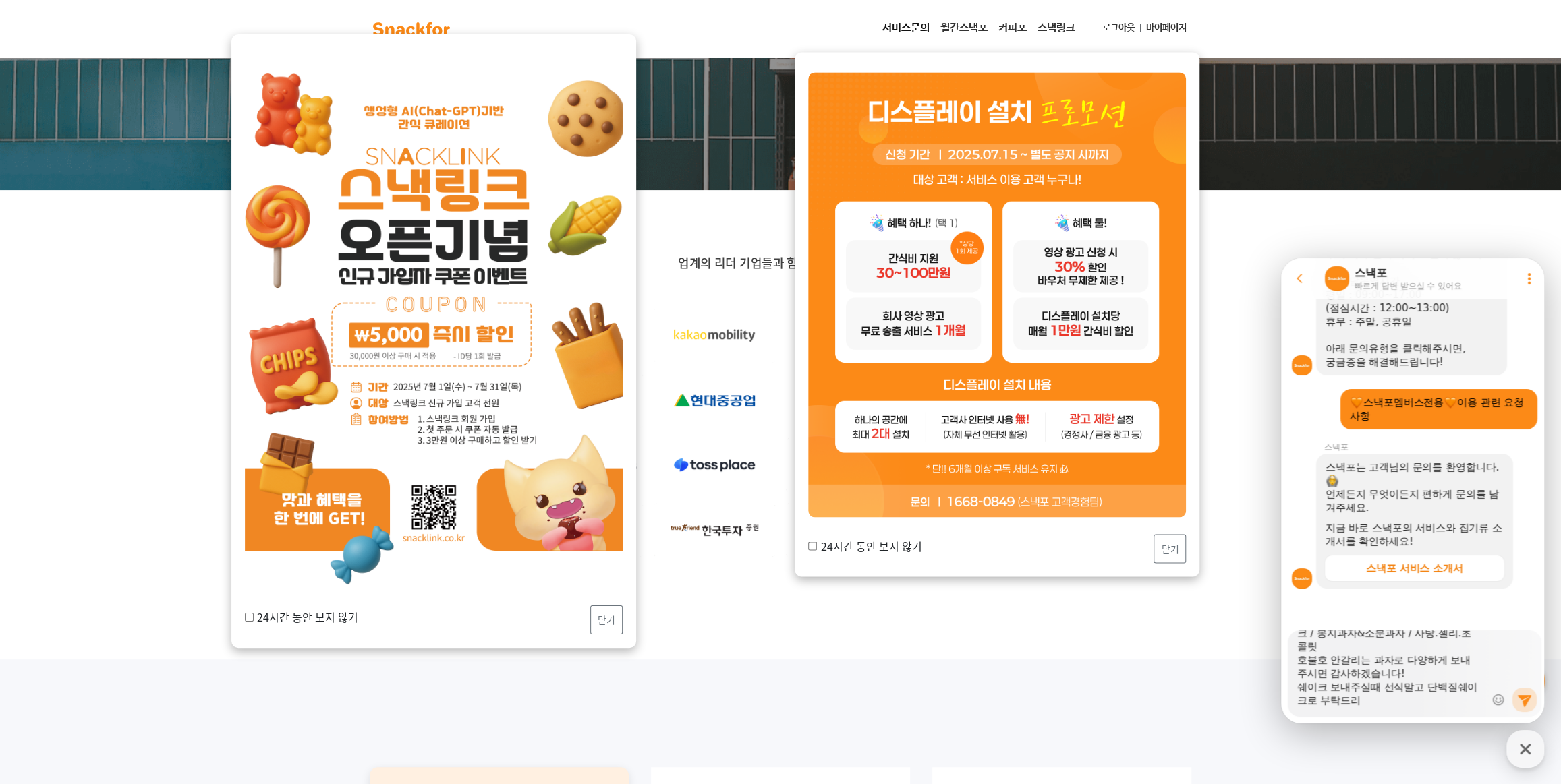
type textarea "안녕하세요 50만원 간식 주문한 오성이어의 정현구 담당자입니다. 아래와 같이 간식 준비해주시면 감사하겠습니다 :) !! 견과류 / 숏다리&육포…"
type textarea "x"
type textarea "안녕하세요 50만원 간식 주문한 오성이어의 정현구 담당자입니다. 아래와 같이 간식 준비해주시면 감사하겠습니다 :) !! 견과류 / 숏다리&육포…"
type textarea "x"
type textarea "안녕하세요 50만원 간식 주문한 오성이어의 정현구 담당자입니다. 아래와 같이 간식 준비해주시면 감사하겠습니다 :) !! 견과류 / 숏다리&육포…"
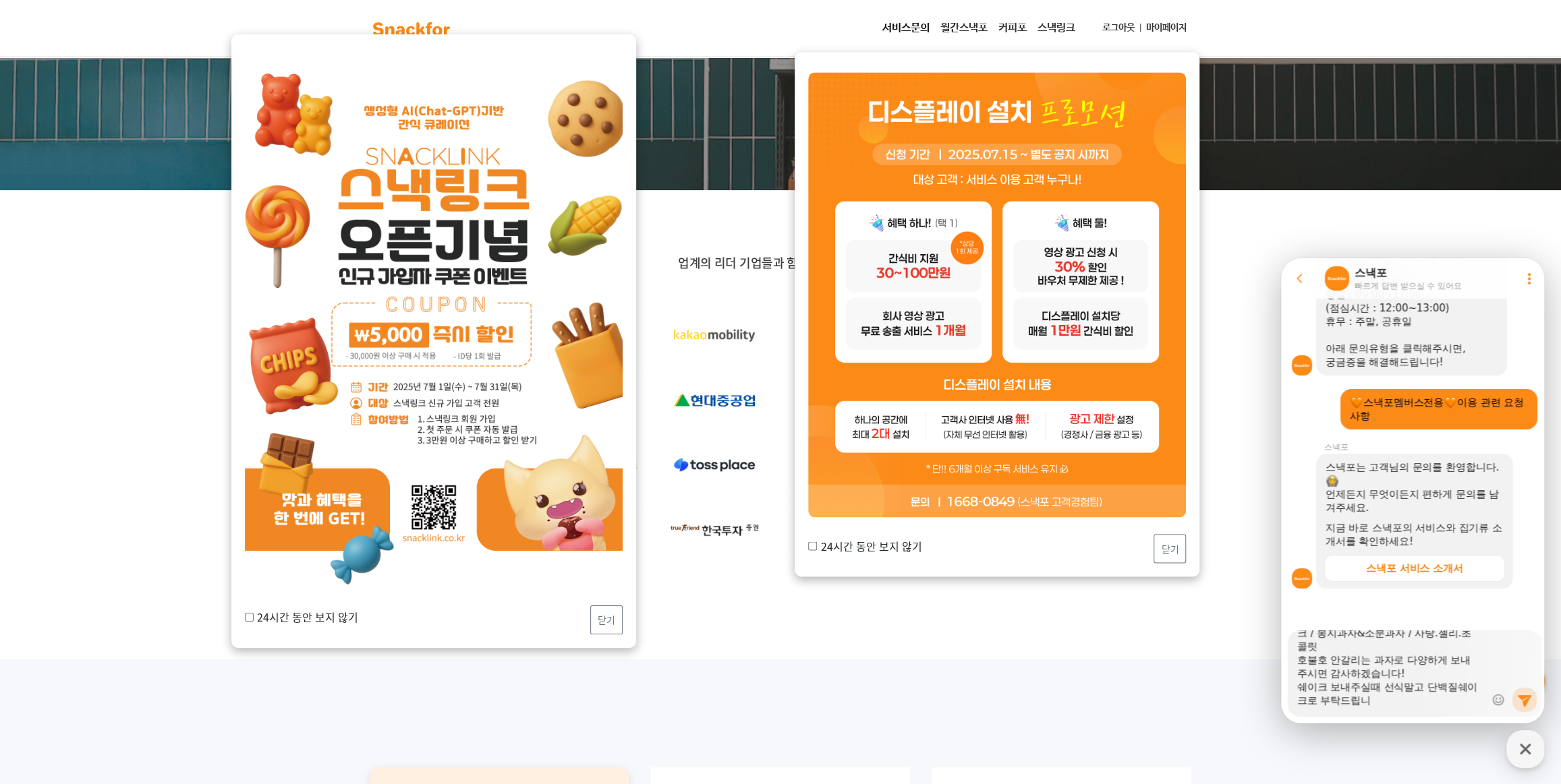
type textarea "x"
type textarea "안녕하세요 50만원 간식 주문한 오성이어의 정현구 담당자입니다. 아래와 같이 간식 준비해주시면 감사하겠습니다 :) !! 견과류 / 숏다리&육포…"
type textarea "x"
type textarea "안녕하세요 50만원 간식 주문한 오성이어의 정현구 담당자입니다. 아래와 같이 간식 준비해주시면 감사하겠습니다 :) !! 견과류 / 숏다리&육포…"
type textarea "x"
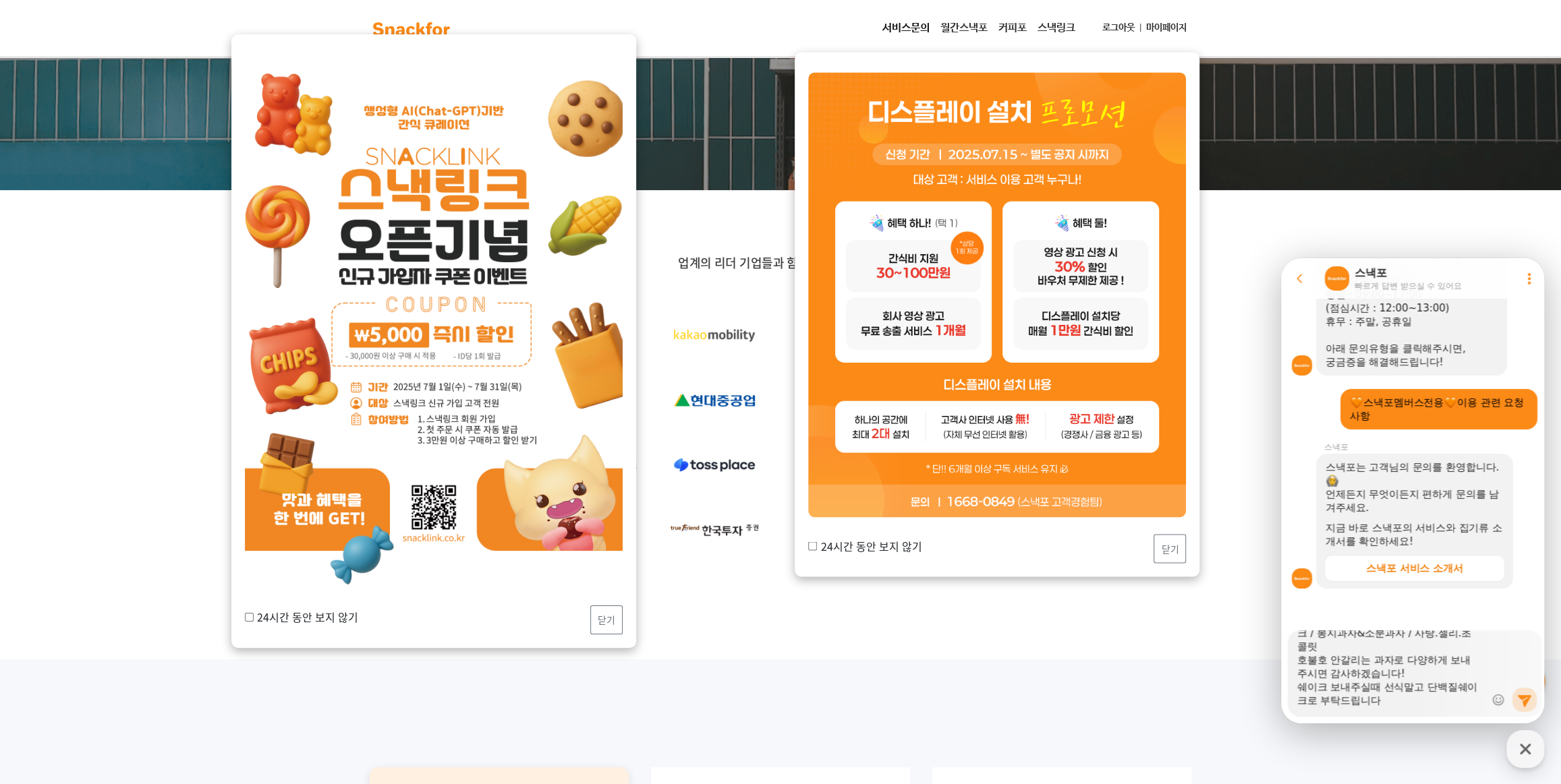
type textarea "안녕하세요 50만원 간식 주문한 오성이어의 정현구 담당자입니다. 아래와 같이 간식 준비해주시면 감사하겠습니다 :) !! 견과류 / 숏다리&육포…"
drag, startPoint x: 1379, startPoint y: 683, endPoint x: 1343, endPoint y: 683, distance: 36.0
click at [1343, 683] on textarea "안녕하세요 50만원 간식 주문한 오성이어의 정현구 담당자입니다. 아래와 같이 간식 준비해주시면 감사하겠습니다 :) !! 견과류 / 숏다리&육포…" at bounding box center [1391, 669] width 187 height 77
type textarea "x"
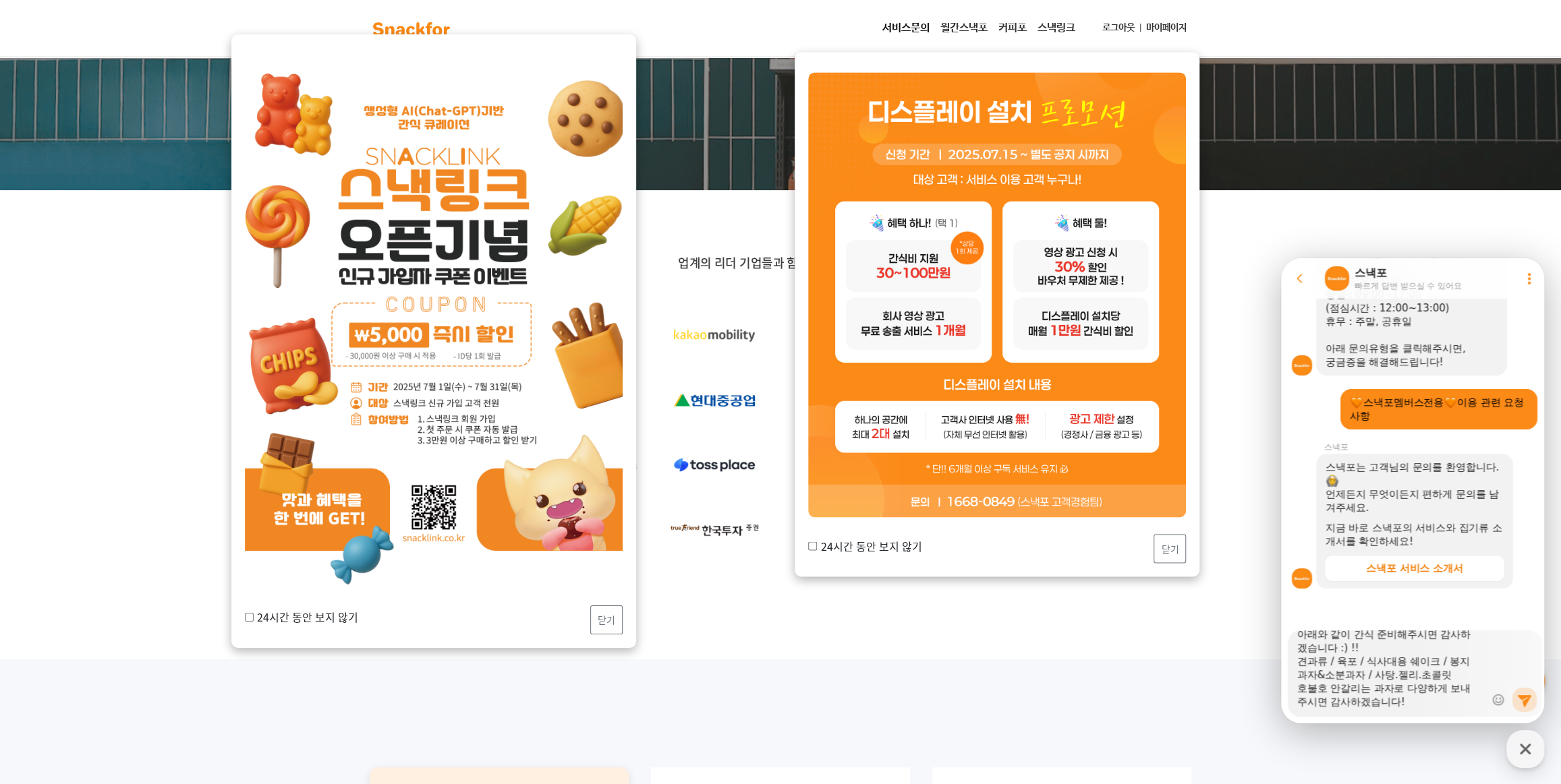
scroll to position [67, 0]
type textarea "안녕하세요 50만원 간식 주문한 오성이어의 정현구 담당자입니다. 아래와 같이 간식 준비해주시면 감사하겠습니다 :) !! 견과류 / 육포 / 식…"
click at [1518, 699] on icon at bounding box center [1525, 701] width 14 height 12
type textarea "x"
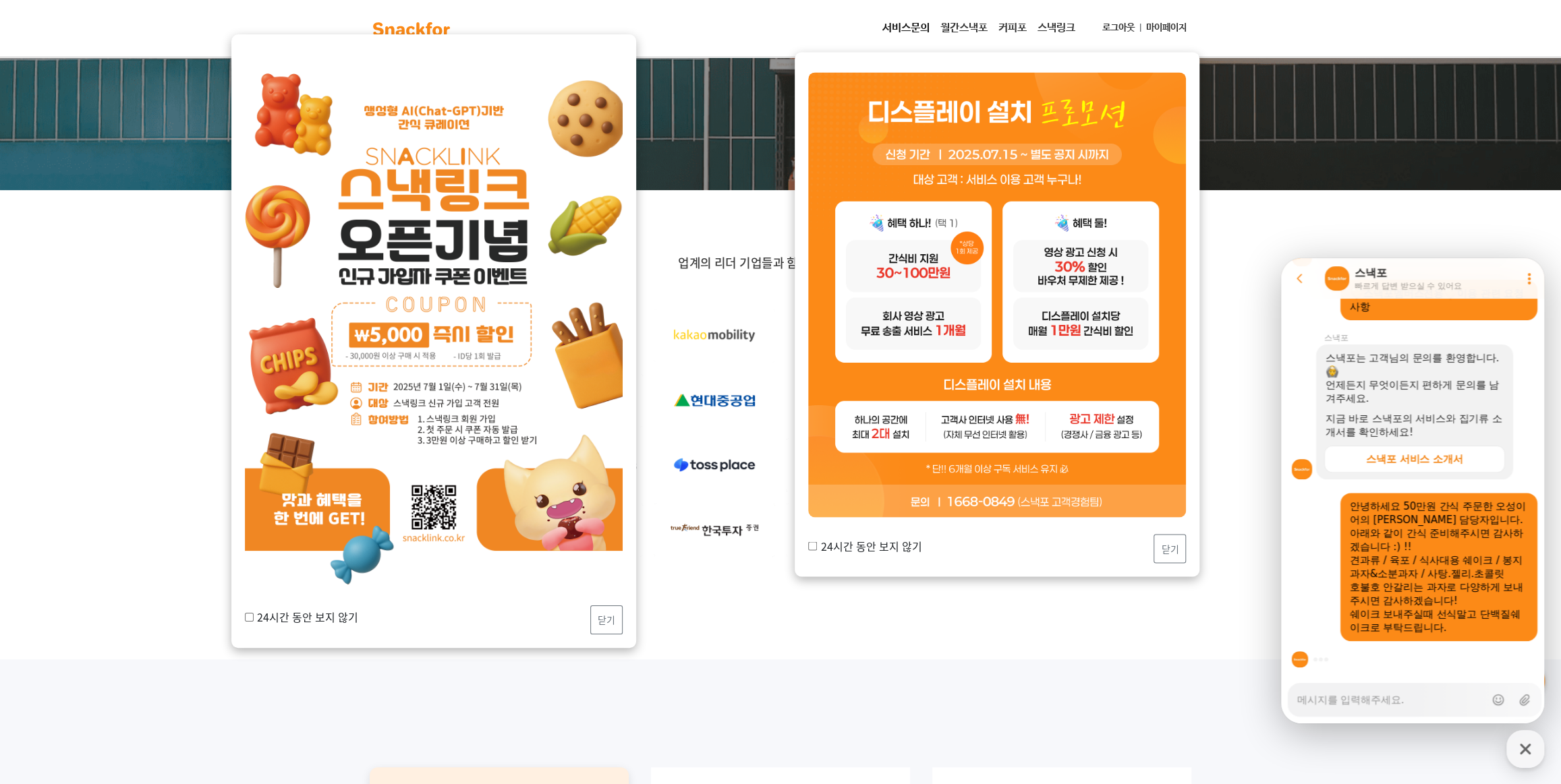
click at [1118, 627] on div "업계의 리더 기업들과 함께 만들어갑니다!" at bounding box center [780, 425] width 1561 height 469
type textarea "x"
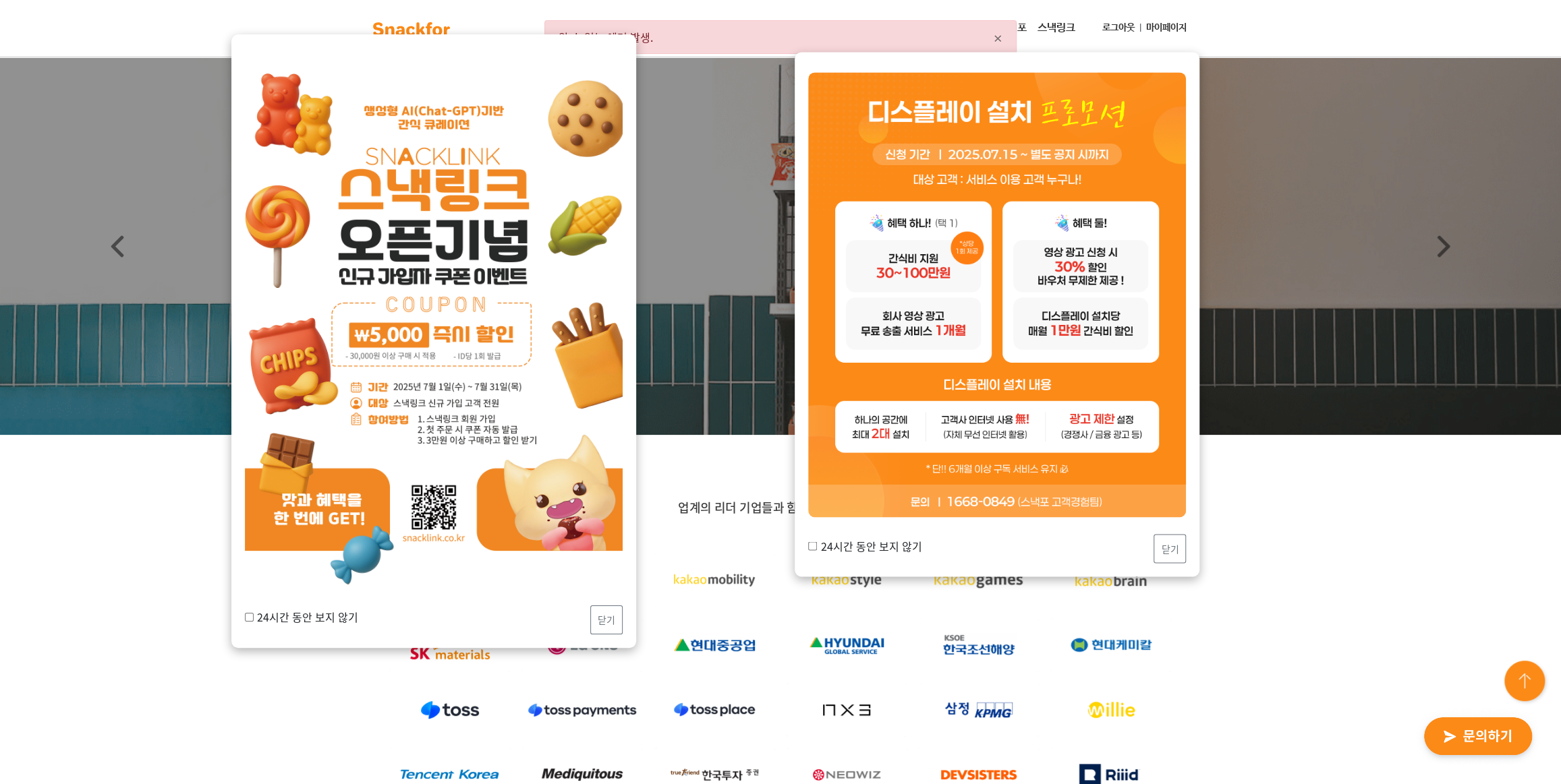
click at [1158, 28] on link "마이페이지" at bounding box center [1167, 28] width 51 height 25
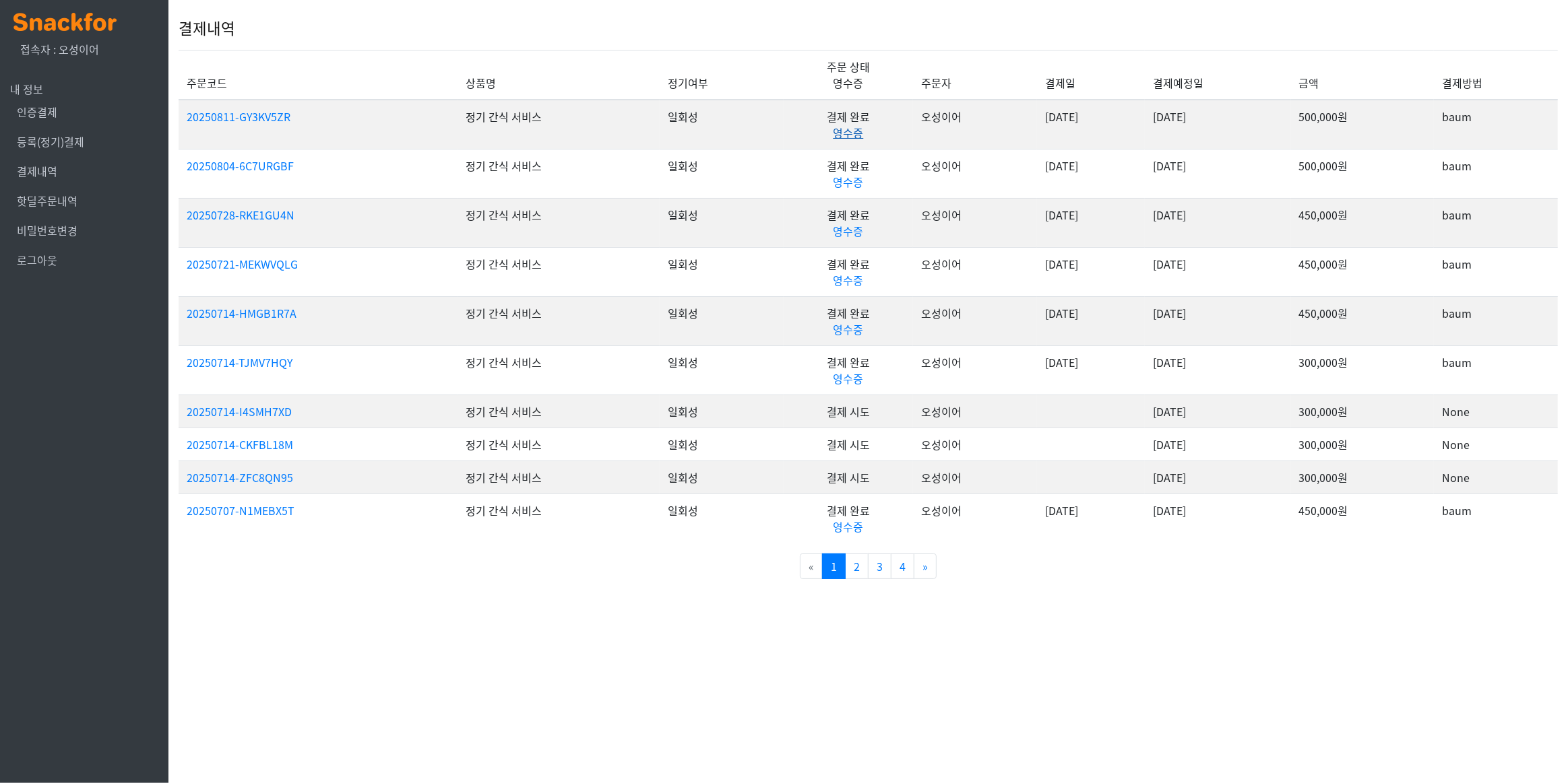
click at [833, 134] on link "영수증" at bounding box center [848, 132] width 31 height 16
